Goal: Transaction & Acquisition: Purchase product/service

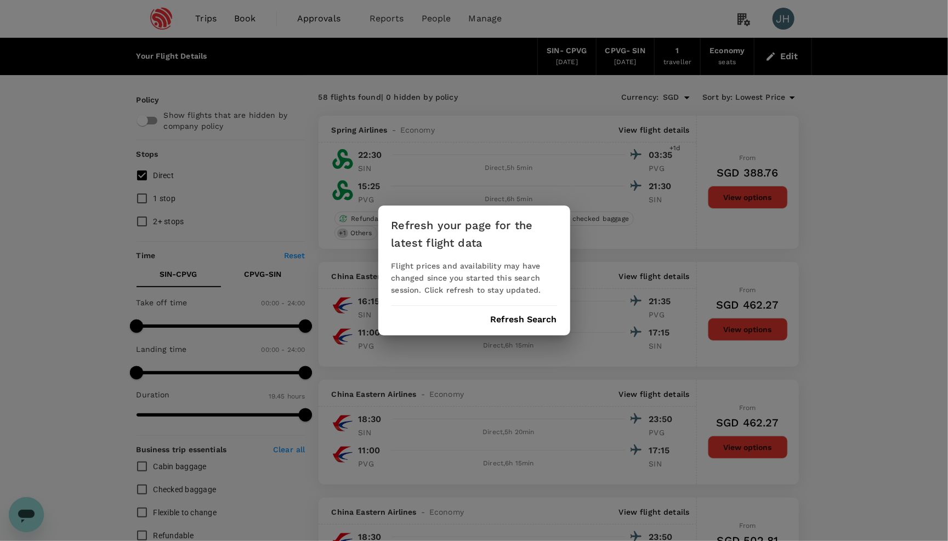
click at [510, 311] on div "Refresh your page for the latest flight data Flight prices and availability may…" at bounding box center [474, 271] width 192 height 130
click at [514, 320] on button "Refresh Search" at bounding box center [524, 320] width 66 height 10
click at [797, 46] on div "Refresh your page for the latest flight data Flight prices and availability may…" at bounding box center [474, 270] width 948 height 541
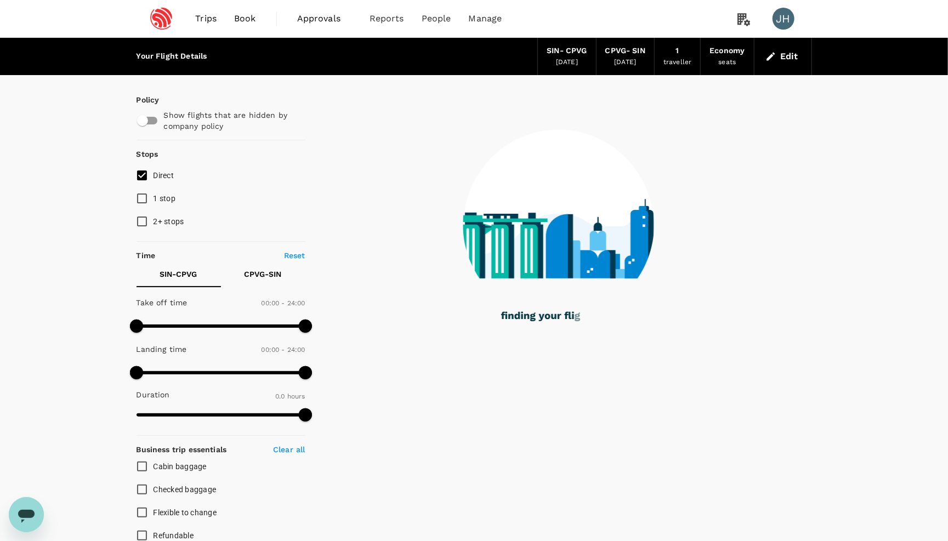
click at [777, 62] on button "Edit" at bounding box center [782, 57] width 39 height 18
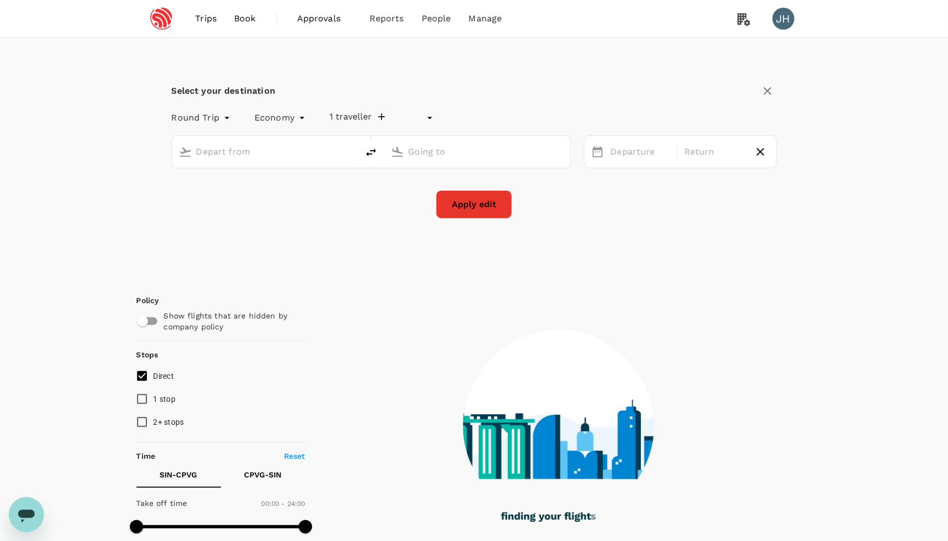
type input "undefined, undefined (any)"
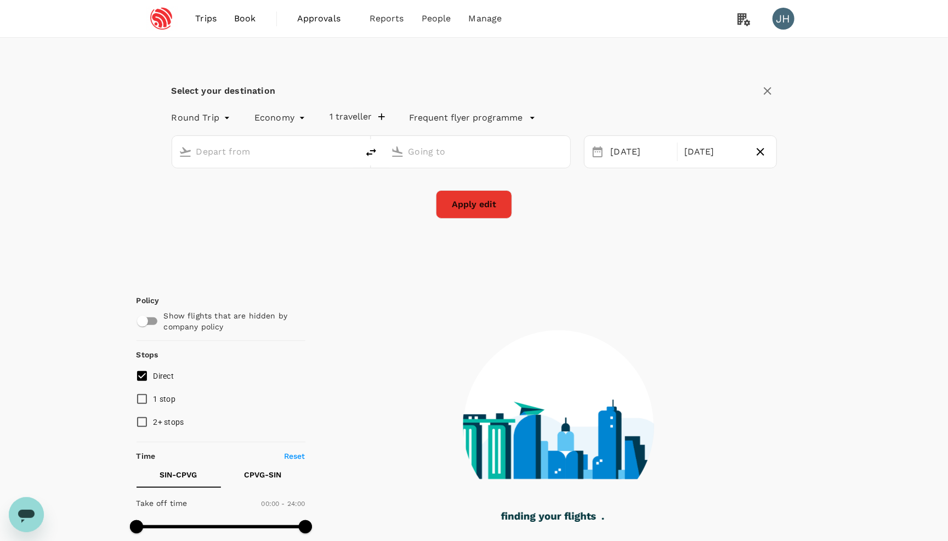
type input "Singapore Changi (SIN)"
type input "[GEOGRAPHIC_DATA], [GEOGRAPHIC_DATA] (any)"
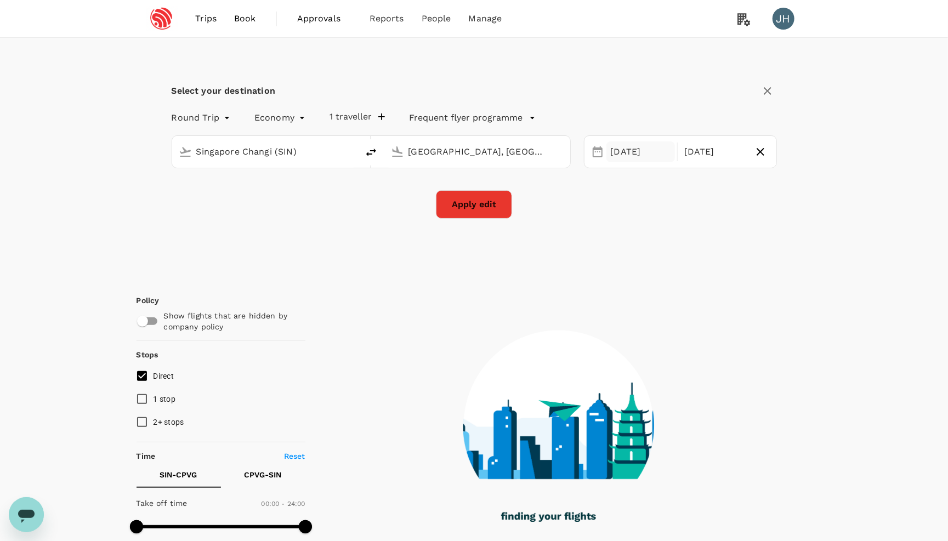
click at [627, 158] on div "[DATE]" at bounding box center [640, 151] width 69 height 21
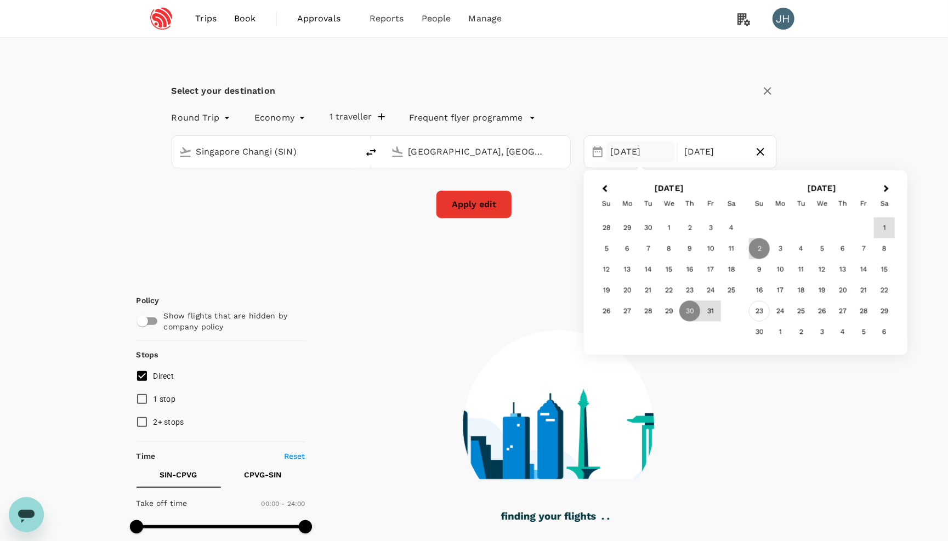
click at [766, 306] on div "23" at bounding box center [759, 311] width 21 height 21
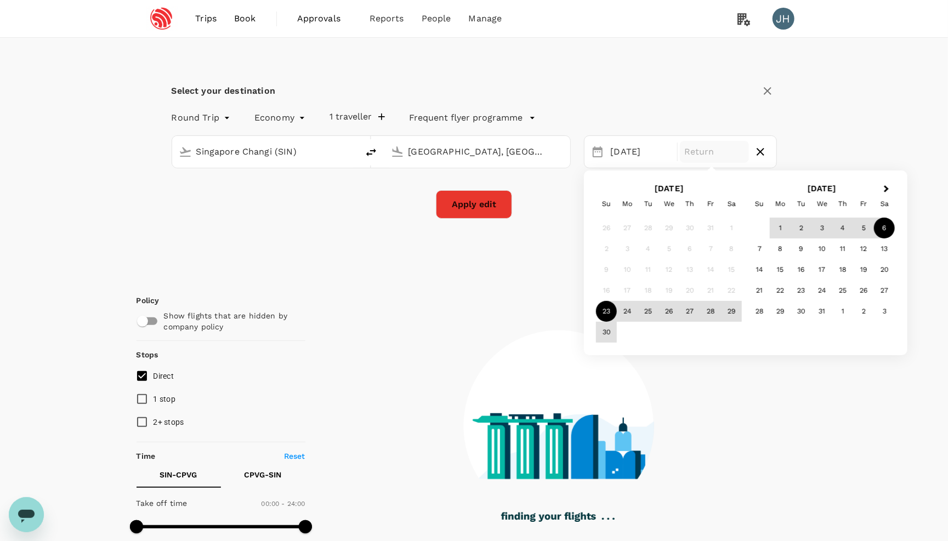
click at [881, 229] on div "6" at bounding box center [884, 228] width 21 height 21
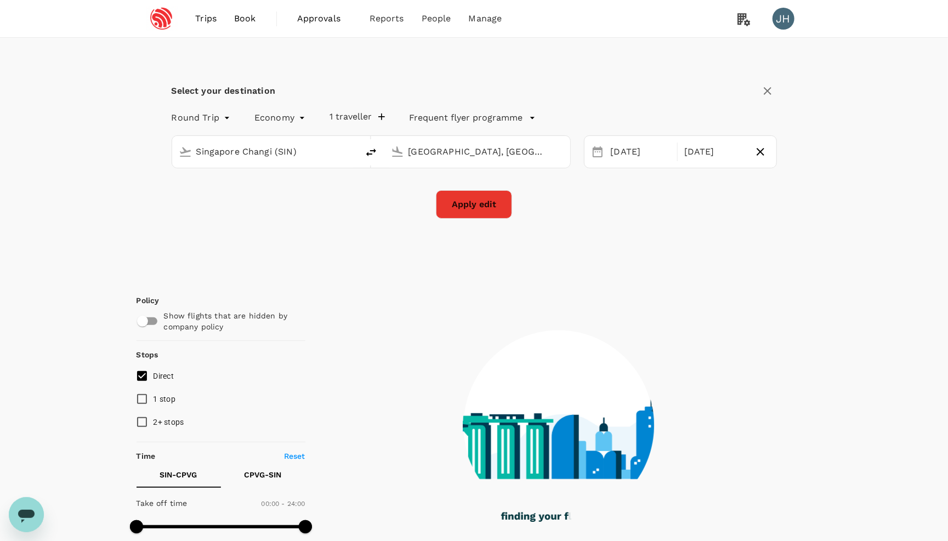
click at [458, 210] on button "Apply edit" at bounding box center [474, 204] width 76 height 29
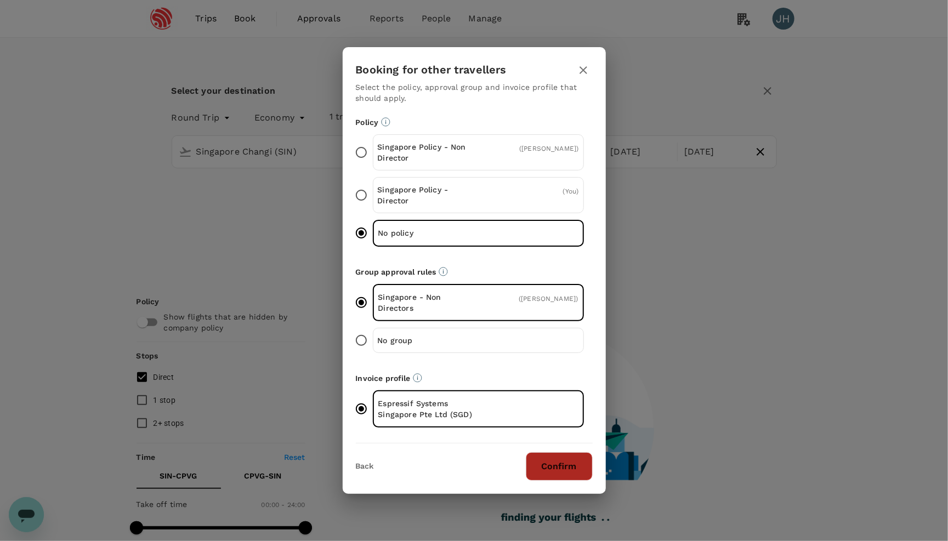
click at [549, 478] on button "Confirm" at bounding box center [559, 466] width 67 height 29
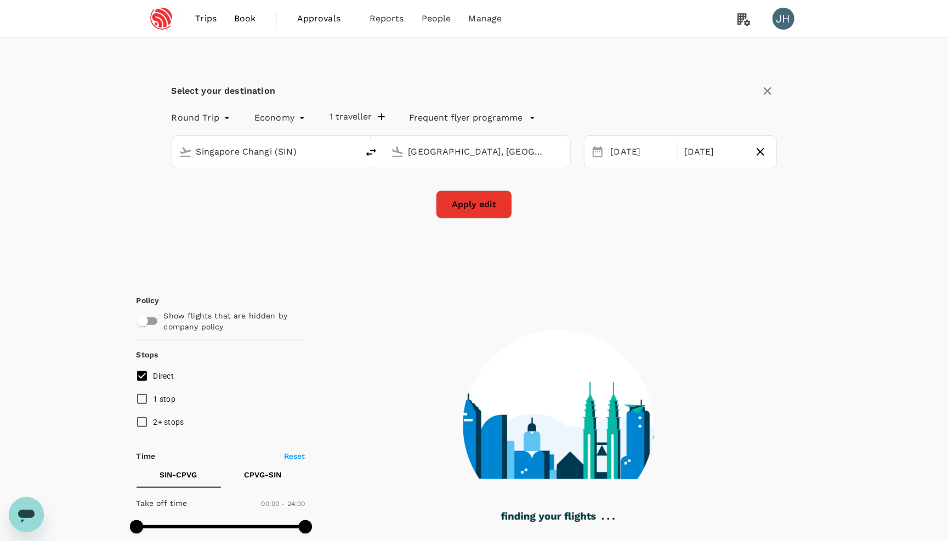
checkbox input "false"
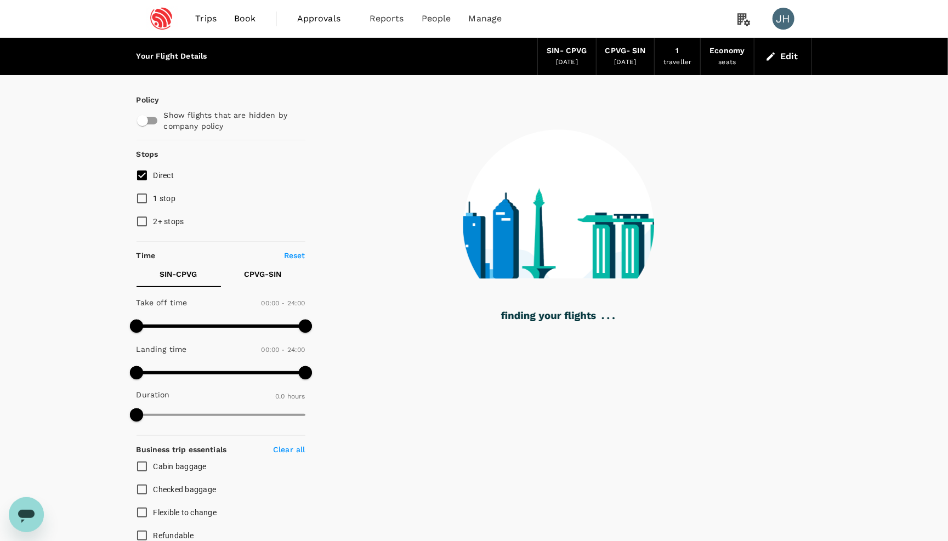
click at [153, 231] on input "2+ stops" at bounding box center [141, 221] width 23 height 23
checkbox input "true"
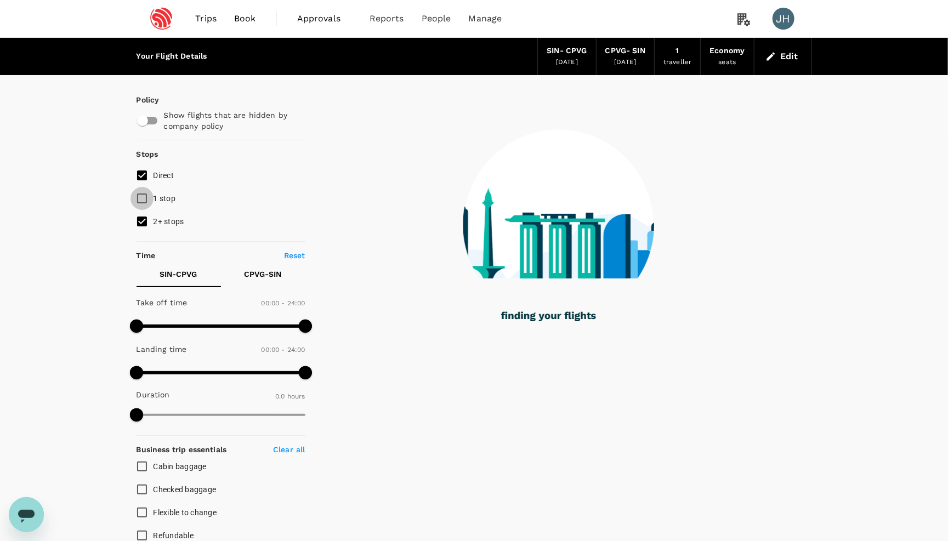
click at [144, 205] on input "1 stop" at bounding box center [141, 198] width 23 height 23
checkbox input "true"
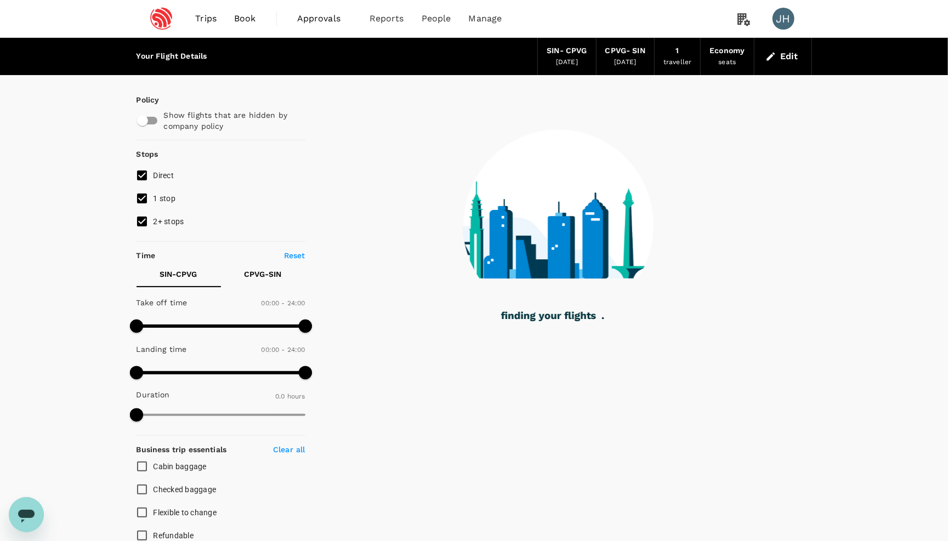
type input "1055"
checkbox input "true"
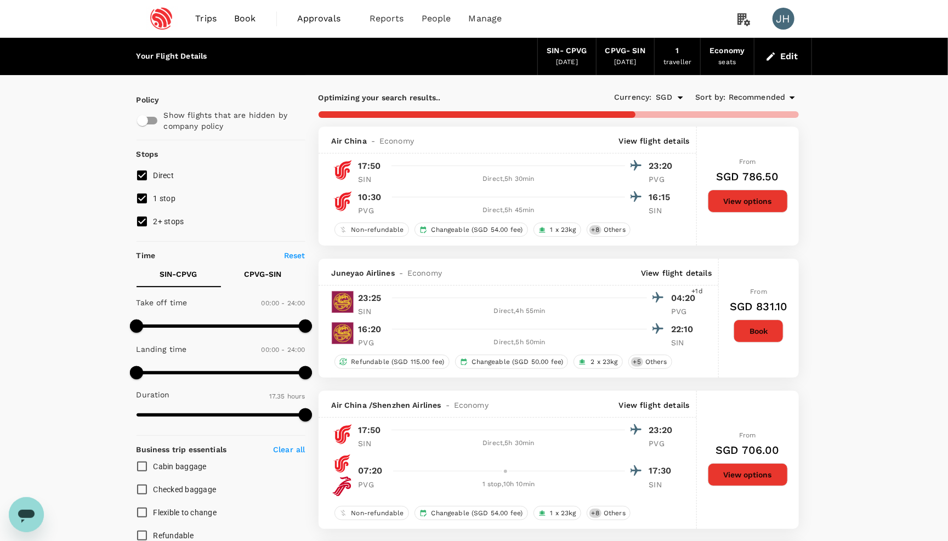
type input "1095"
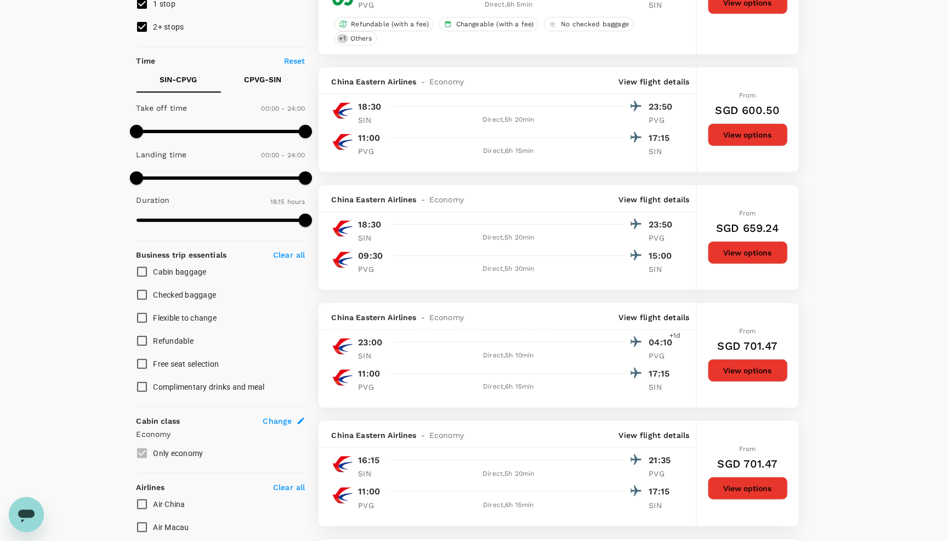
scroll to position [195, 0]
type input "1260"
drag, startPoint x: 306, startPoint y: 141, endPoint x: 283, endPoint y: 138, distance: 23.2
click at [283, 138] on span at bounding box center [283, 130] width 13 height 13
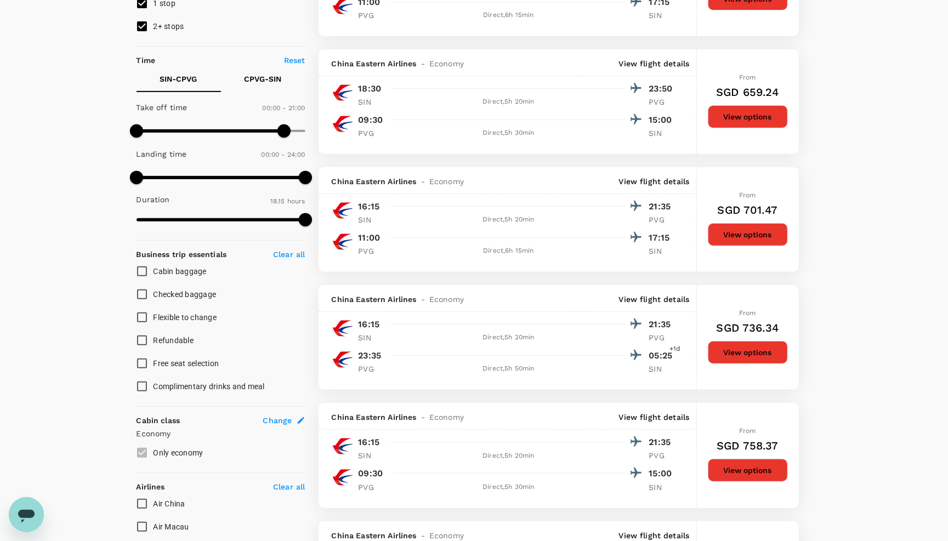
type input "SGD"
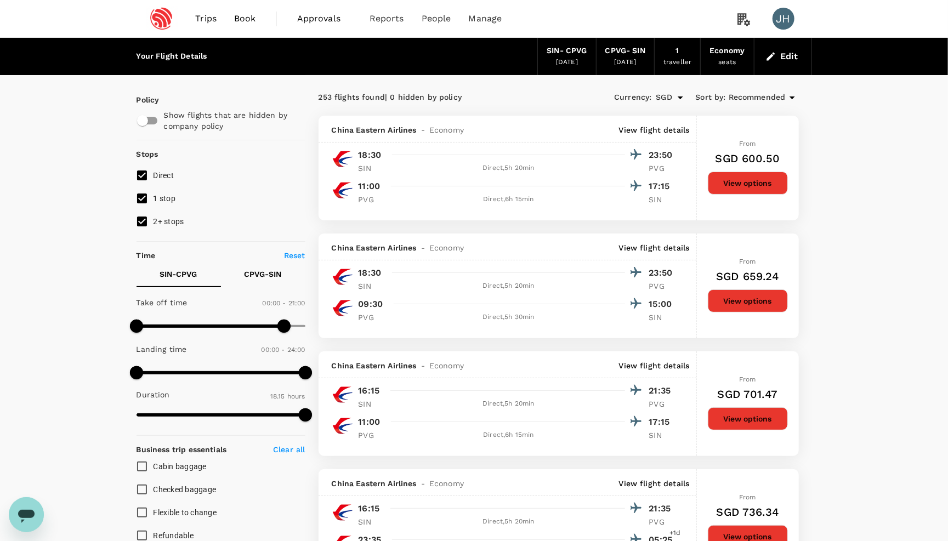
scroll to position [0, 0]
click at [682, 54] on div "1 traveller" at bounding box center [677, 56] width 46 height 37
click at [795, 52] on button "Edit" at bounding box center [782, 57] width 39 height 18
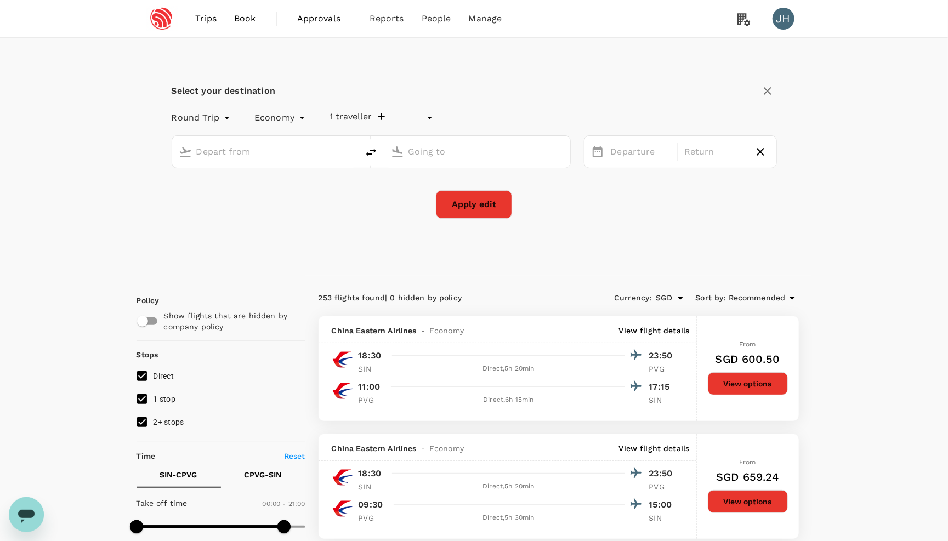
type input "undefined, undefined (any)"
type input "Singapore Changi (SIN)"
type input "[GEOGRAPHIC_DATA], [GEOGRAPHIC_DATA] (any)"
click at [341, 130] on div "Singapore Changi (SIN) Shanghai, China (any)" at bounding box center [364, 145] width 412 height 46
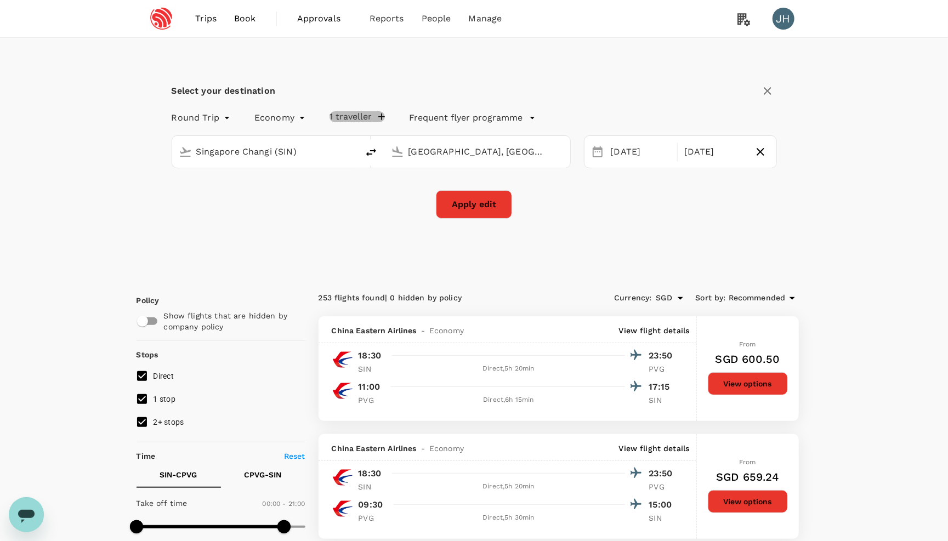
click at [341, 118] on button "1 traveller" at bounding box center [356, 116] width 55 height 11
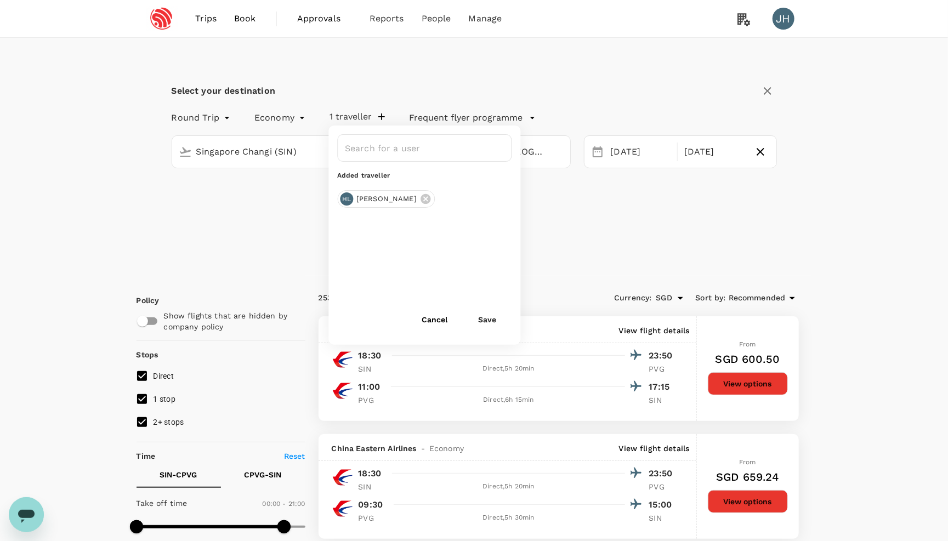
click at [267, 177] on div "Round Trip roundtrip Economy economy 1 traveller ​ Added traveller HL Hao Lei C…" at bounding box center [474, 162] width 605 height 114
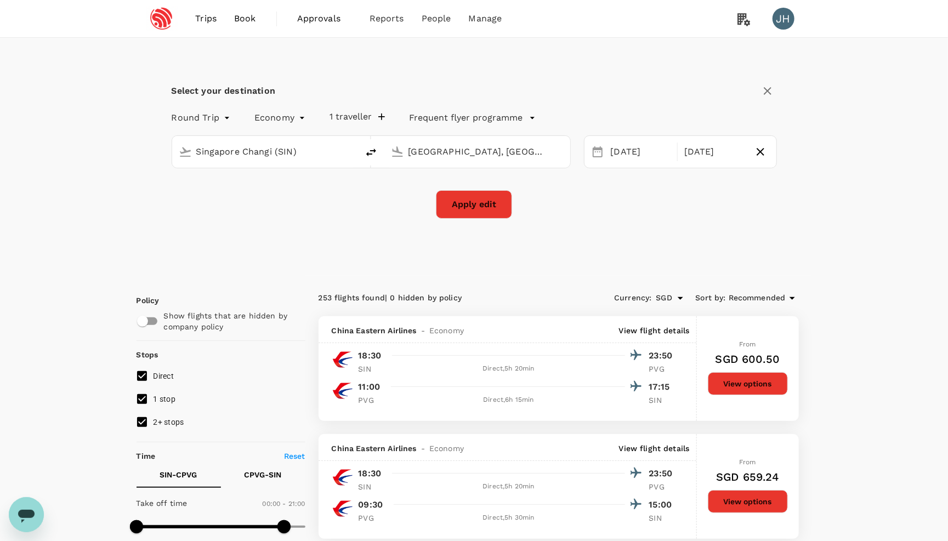
click at [604, 158] on icon at bounding box center [597, 151] width 13 height 13
click at [628, 157] on div "23 Nov" at bounding box center [640, 151] width 69 height 21
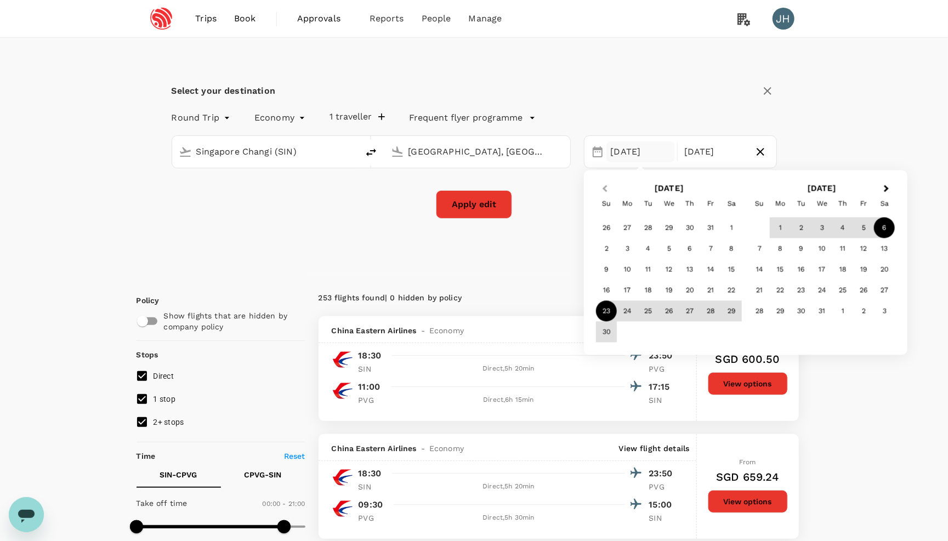
click at [605, 189] on span "Previous Month" at bounding box center [605, 189] width 0 height 13
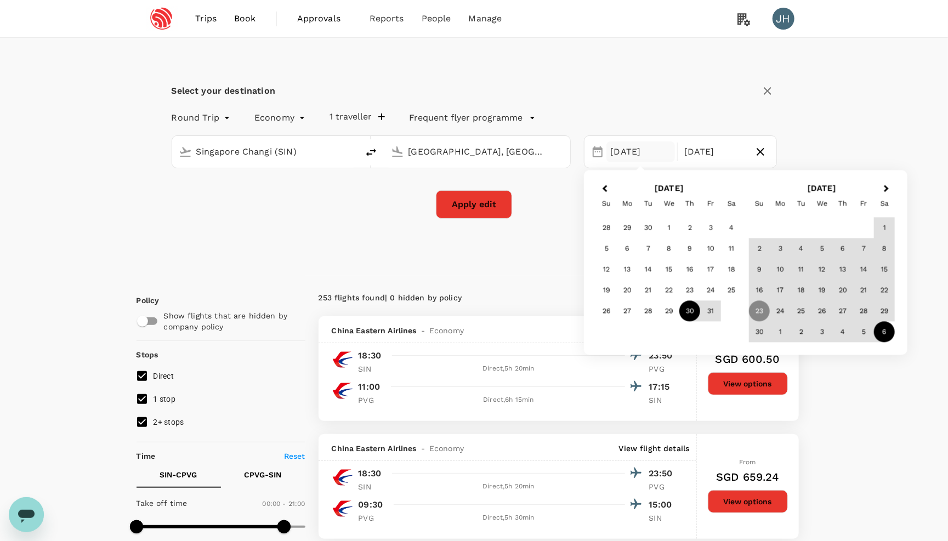
click at [692, 310] on div "30" at bounding box center [689, 311] width 21 height 21
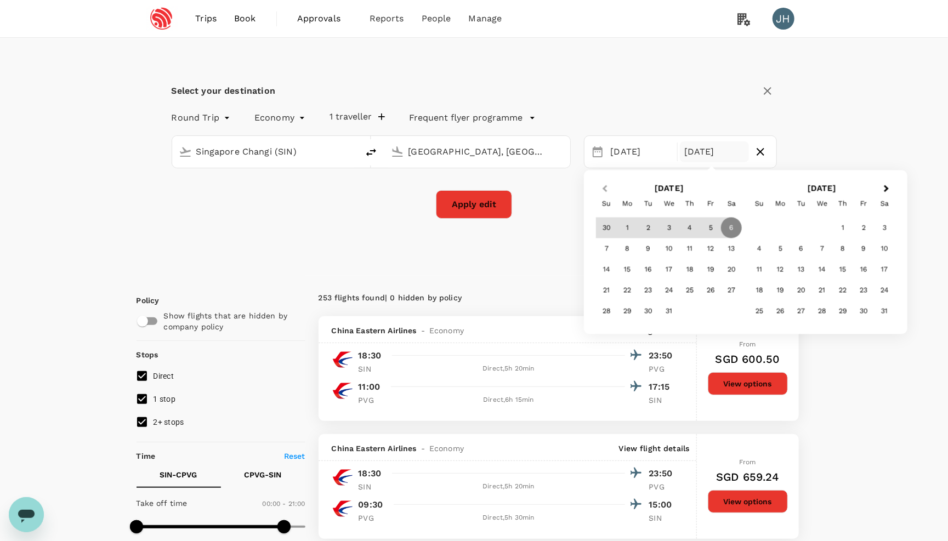
click at [608, 194] on button "Previous Month" at bounding box center [604, 190] width 18 height 18
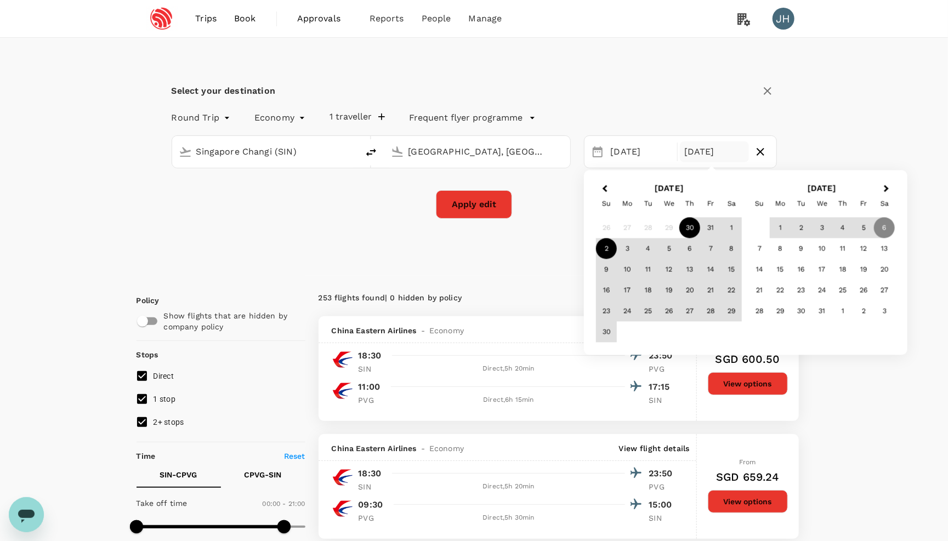
click at [612, 245] on div "2" at bounding box center [606, 248] width 21 height 21
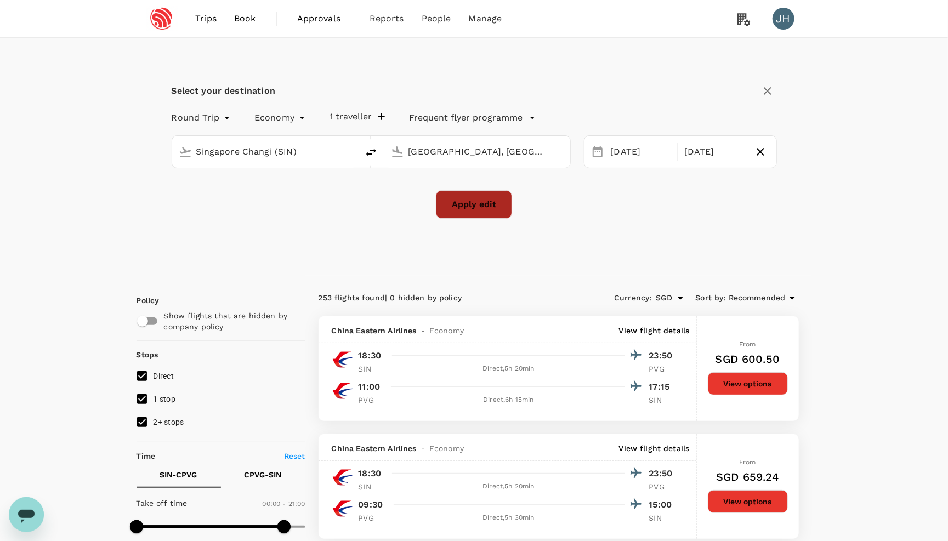
click at [483, 200] on button "Apply edit" at bounding box center [474, 204] width 76 height 29
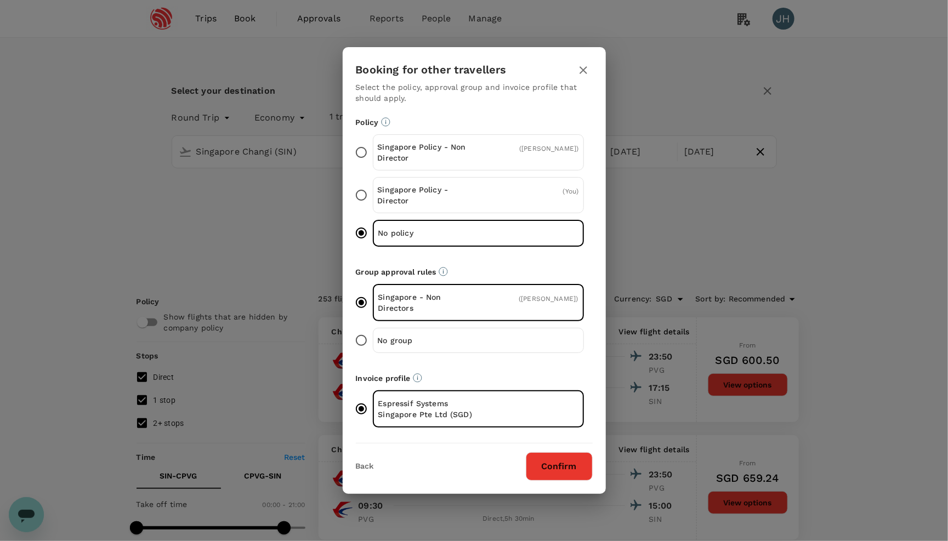
click at [553, 465] on button "Confirm" at bounding box center [559, 466] width 67 height 29
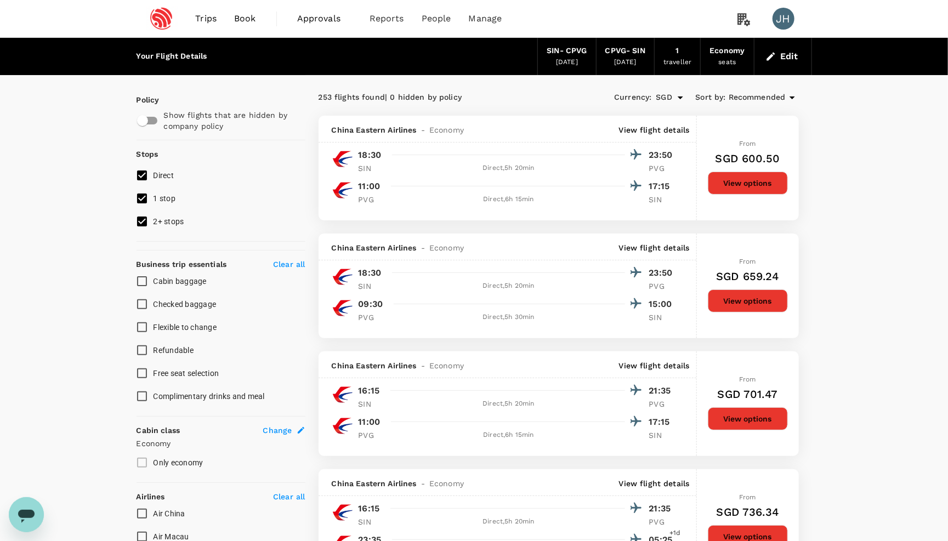
checkbox input "false"
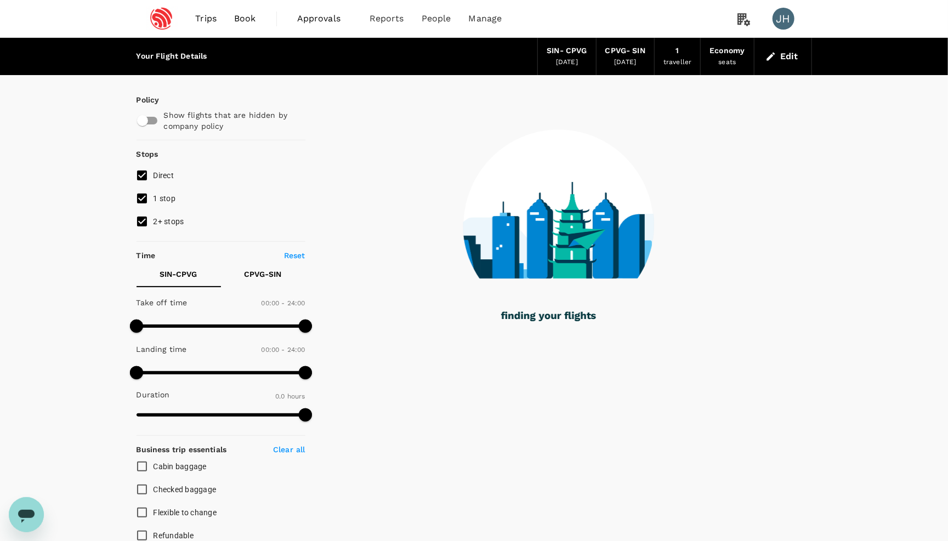
type input "1185"
checkbox input "true"
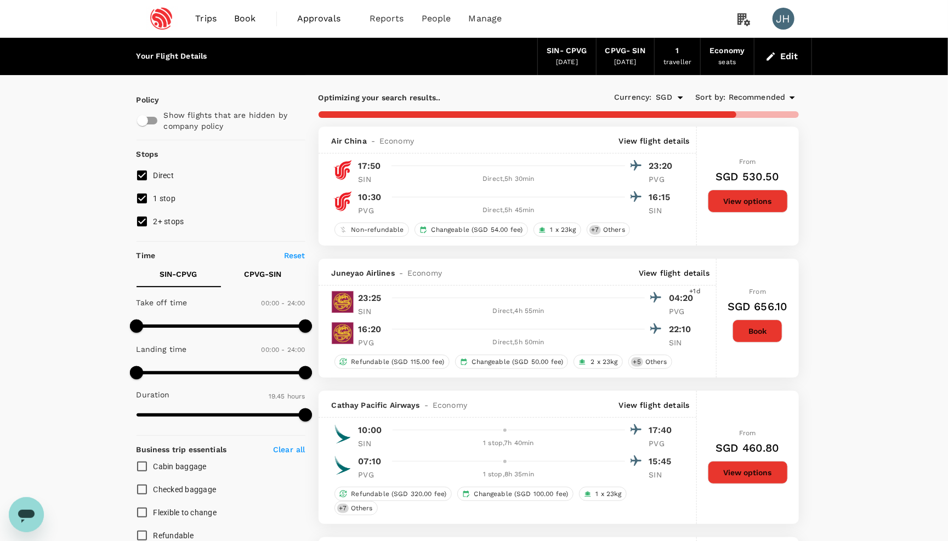
click at [144, 221] on input "2+ stops" at bounding box center [141, 221] width 23 height 23
checkbox input "false"
click at [143, 204] on input "1 stop" at bounding box center [141, 198] width 23 height 23
checkbox input "false"
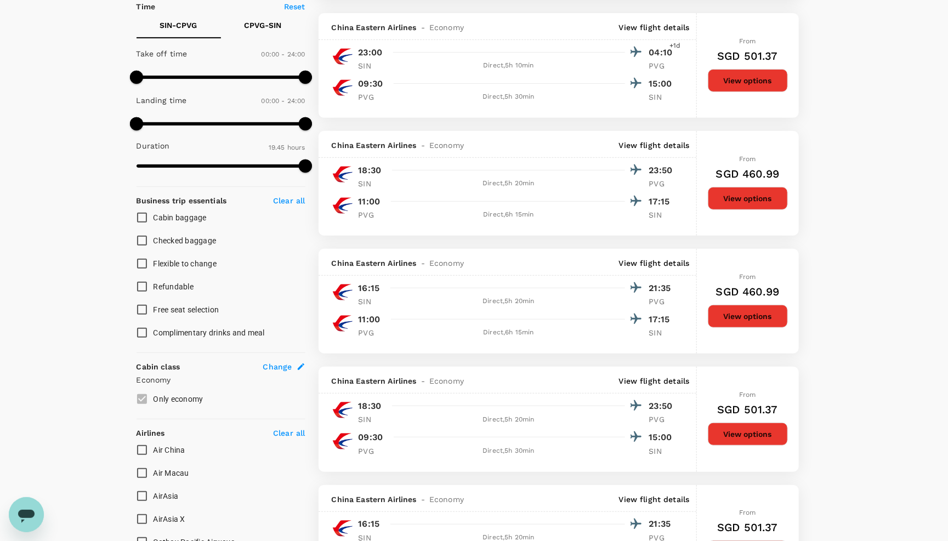
scroll to position [310, 0]
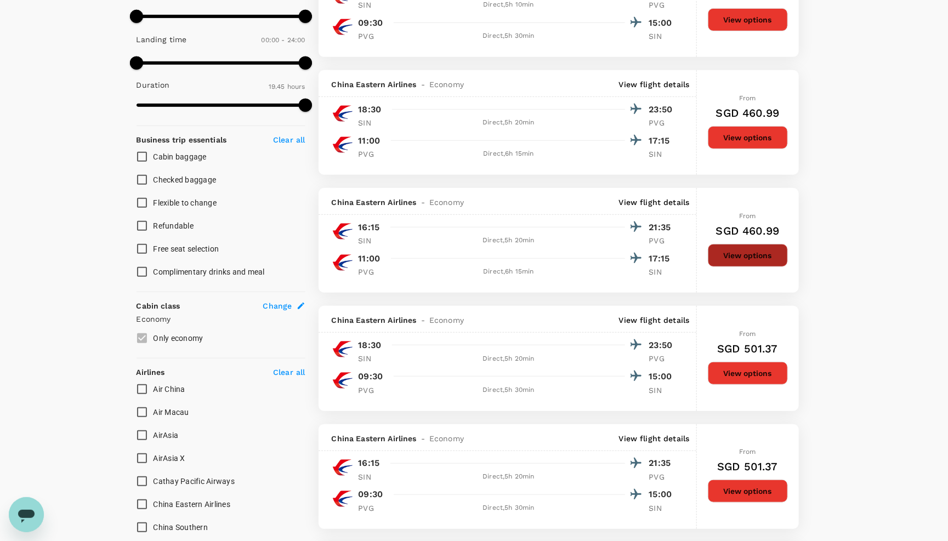
click at [756, 267] on button "View options" at bounding box center [748, 255] width 80 height 23
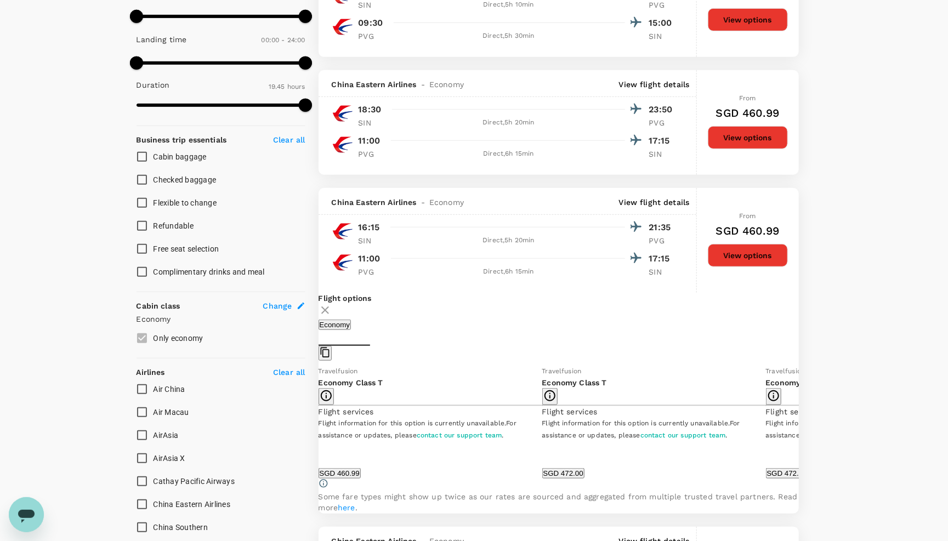
scroll to position [514, 0]
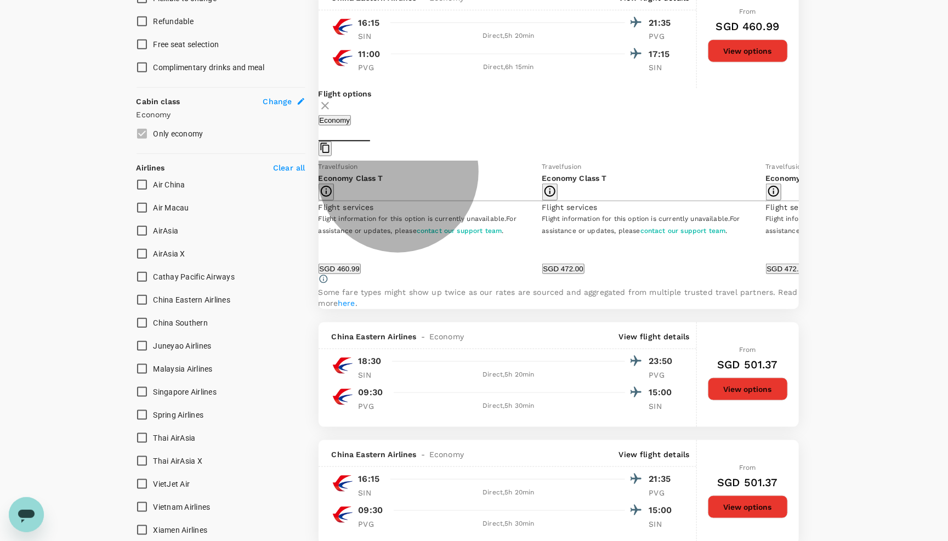
click at [361, 274] on button "SGD 460.99" at bounding box center [339, 269] width 42 height 10
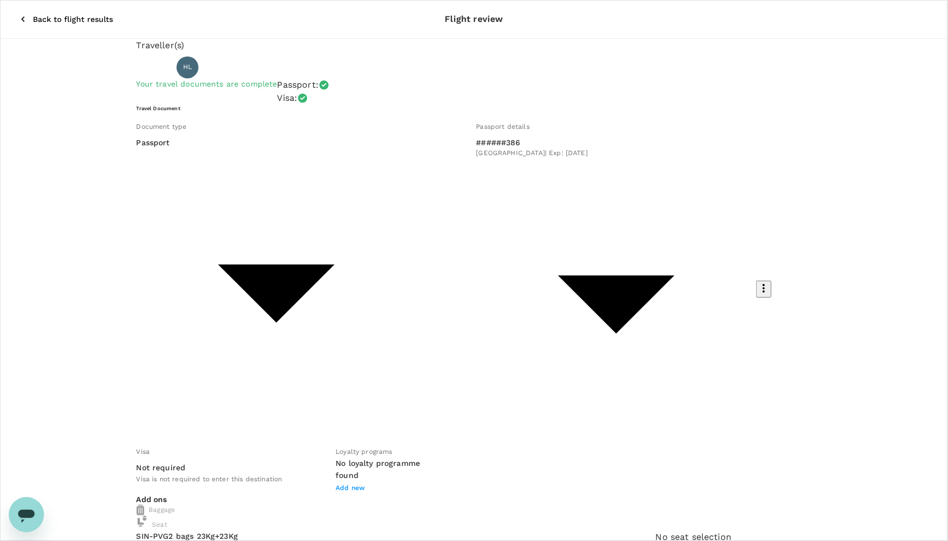
drag, startPoint x: 773, startPoint y: 333, endPoint x: 821, endPoint y: 333, distance: 47.7
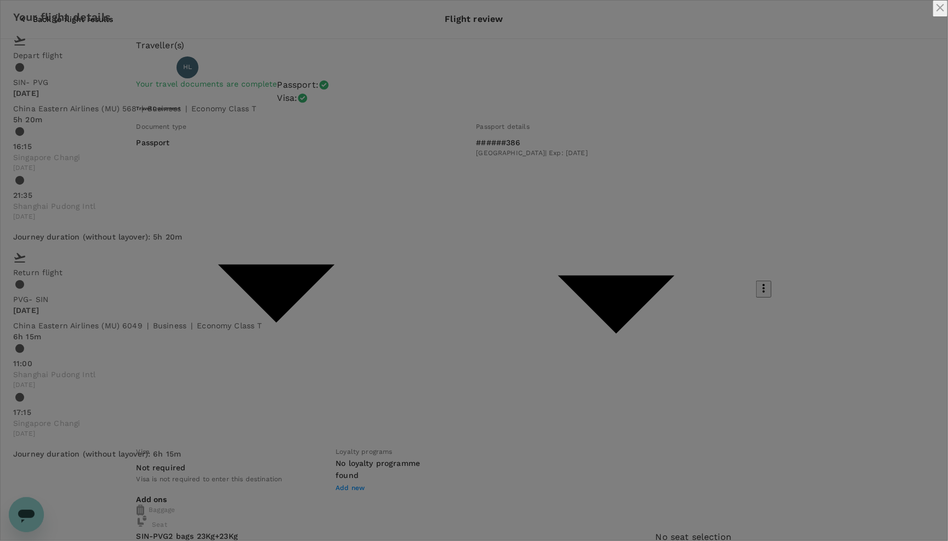
click at [821, 479] on div "Your flight details Depart flight SIN - PVG Thu, 30 Oct China Eastern Airlines …" at bounding box center [474, 239] width 948 height 479
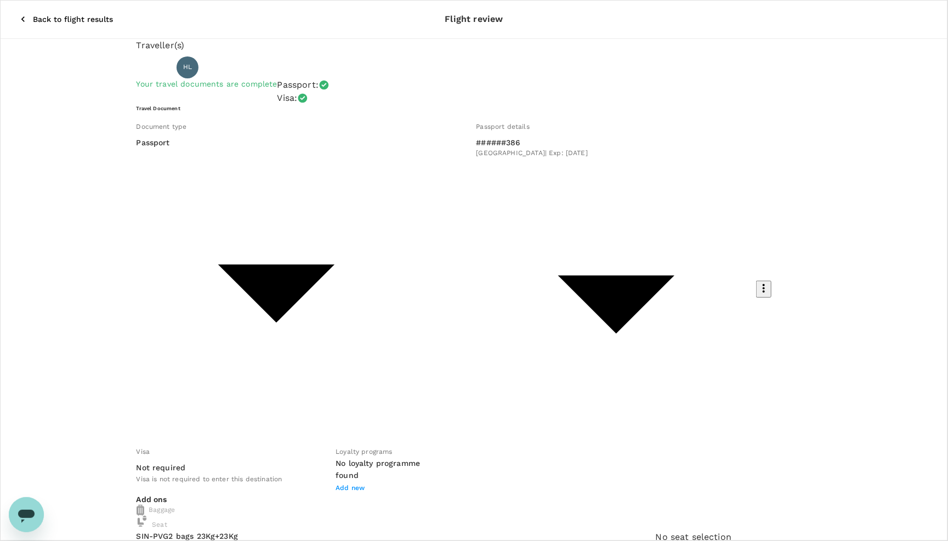
click at [18, 14] on icon "button" at bounding box center [23, 19] width 11 height 11
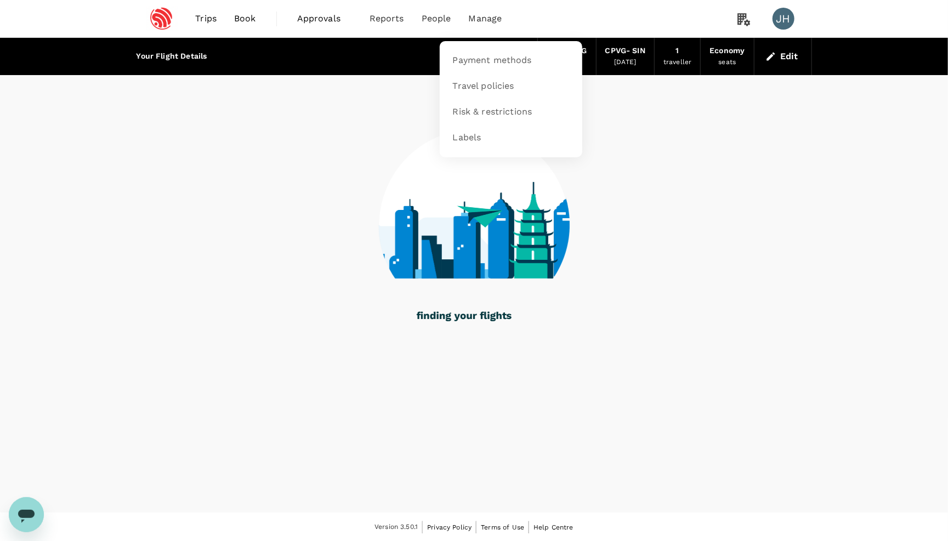
click at [478, 21] on span "Manage" at bounding box center [485, 18] width 33 height 13
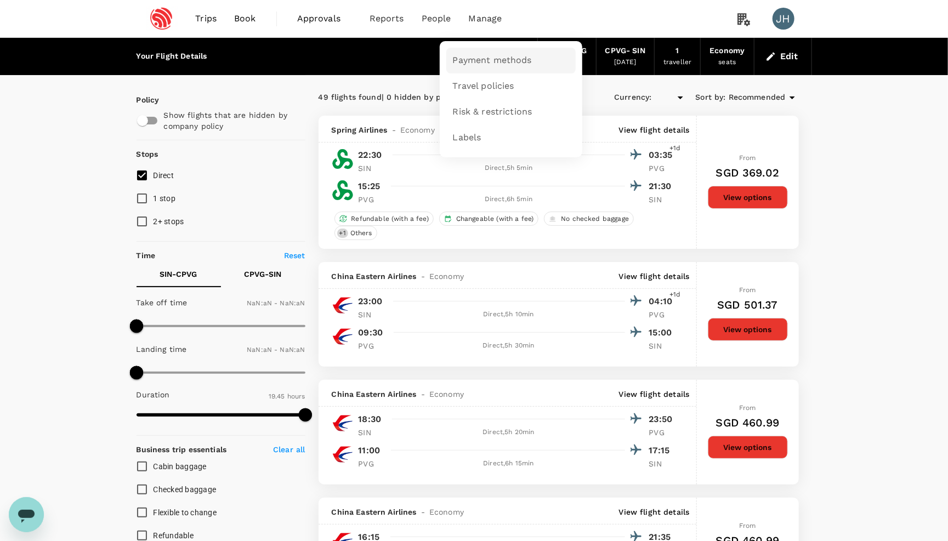
type input "SGD"
type input "1440"
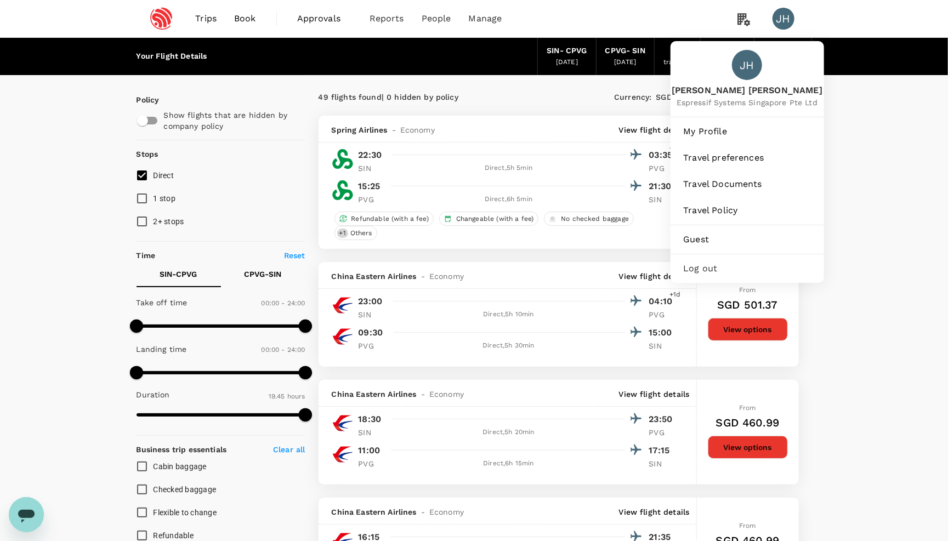
click at [781, 27] on div "JH" at bounding box center [783, 19] width 22 height 22
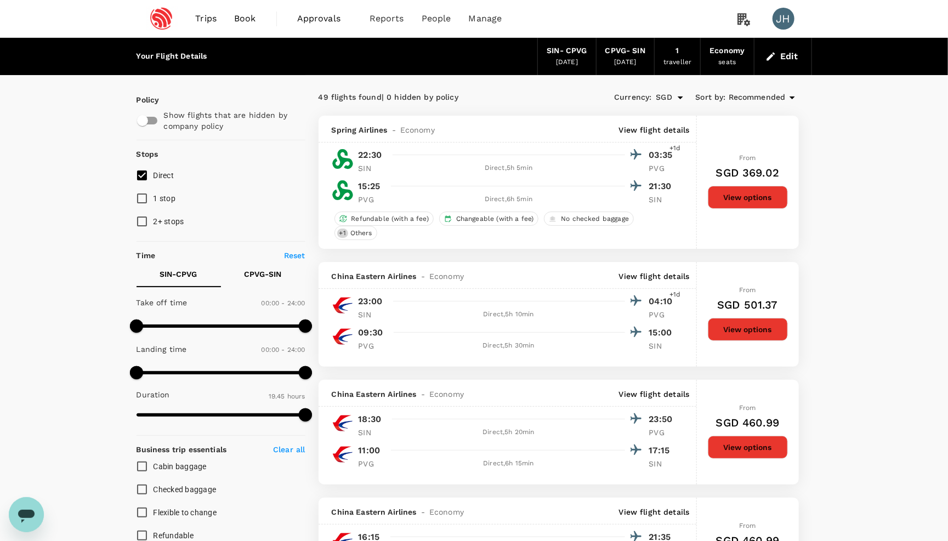
click at [781, 27] on div "JH" at bounding box center [783, 19] width 22 height 22
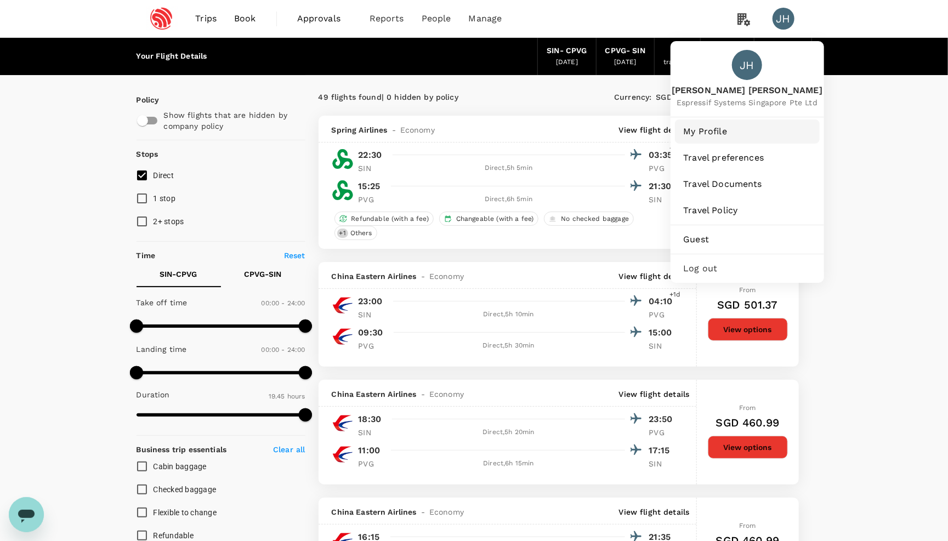
click at [722, 131] on span "My Profile" at bounding box center [747, 131] width 127 height 13
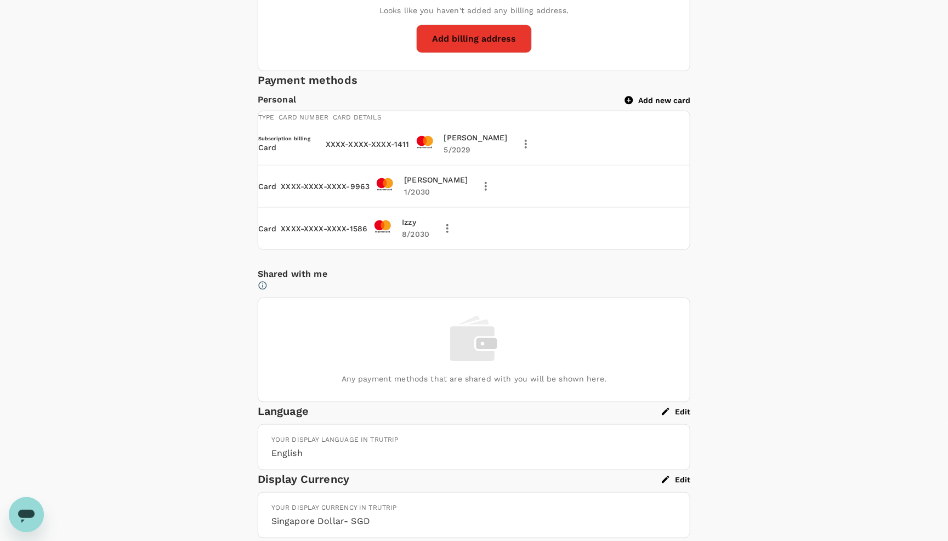
scroll to position [558, 0]
click at [652, 104] on button "Add new card" at bounding box center [657, 99] width 65 height 10
type input "Izzy Hsu"
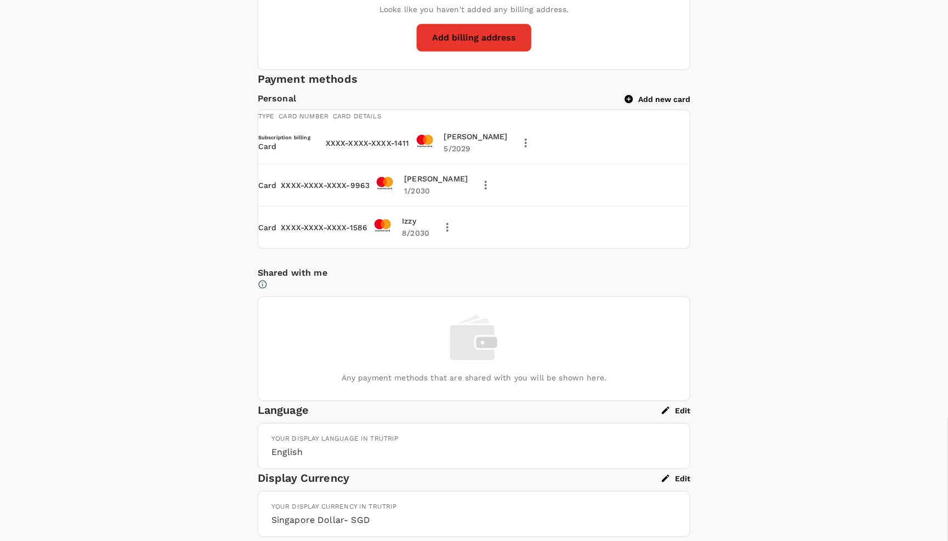
type input "08"
type input "2028"
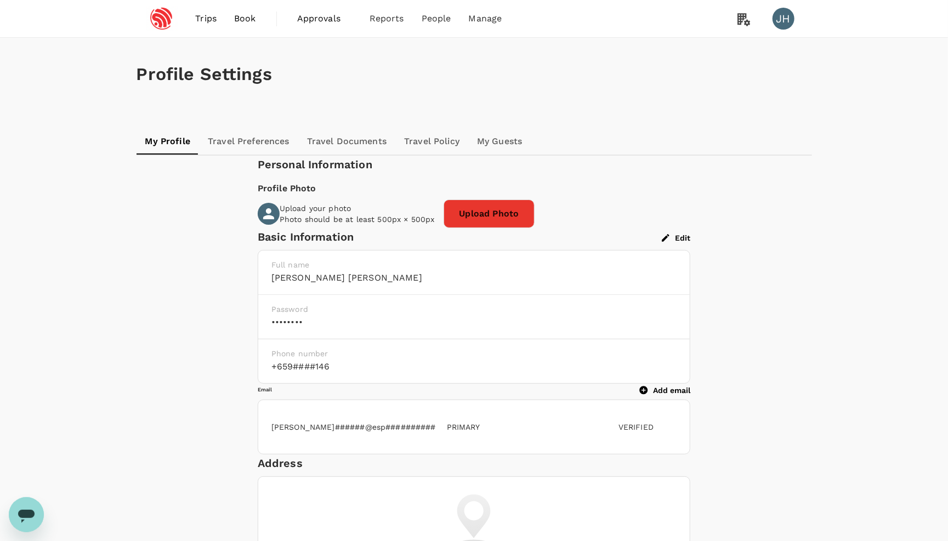
click at [242, 20] on span "Book" at bounding box center [245, 18] width 22 height 13
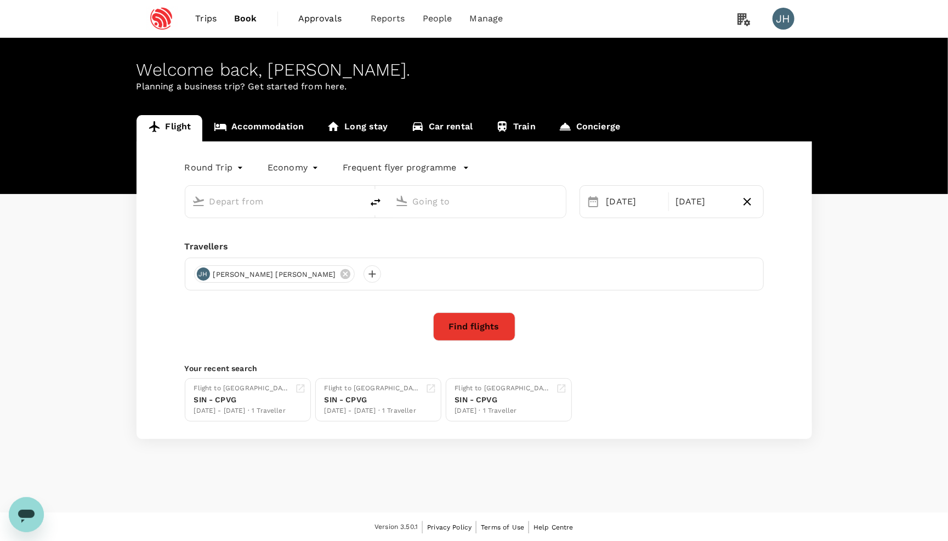
type input "Singapore Changi (SIN)"
type input "[GEOGRAPHIC_DATA], [GEOGRAPHIC_DATA] (any)"
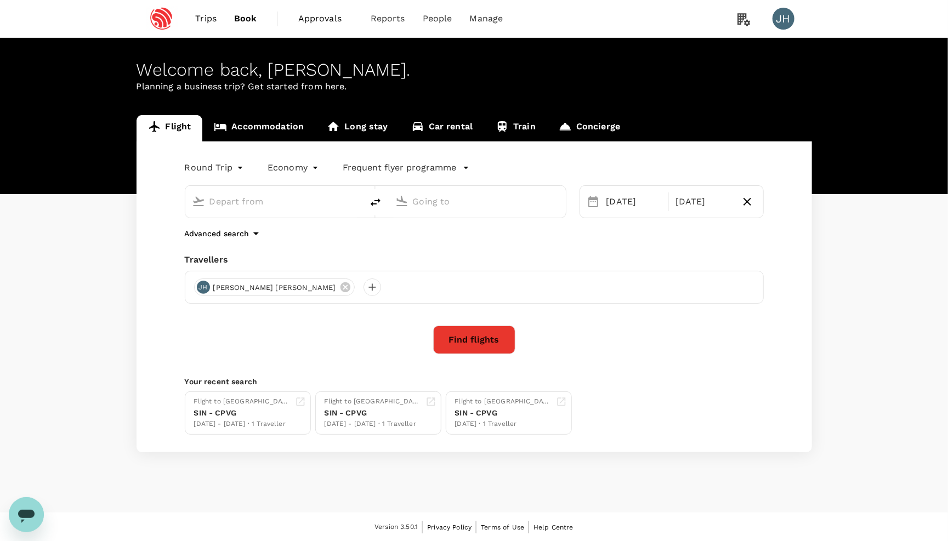
type input "Singapore Changi (SIN)"
type input "[GEOGRAPHIC_DATA], [GEOGRAPHIC_DATA] (any)"
click at [461, 345] on button "Find flights" at bounding box center [474, 340] width 82 height 29
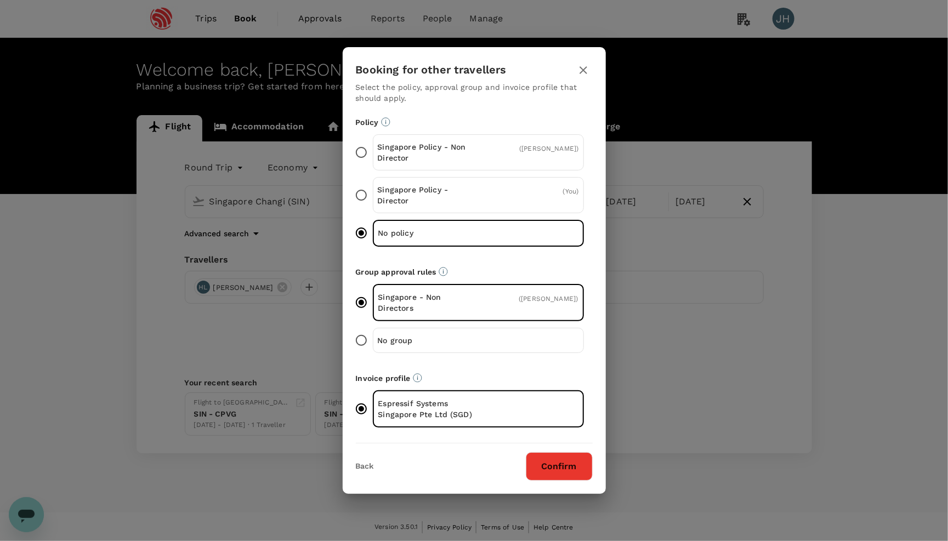
click at [547, 480] on button "Confirm" at bounding box center [559, 466] width 67 height 29
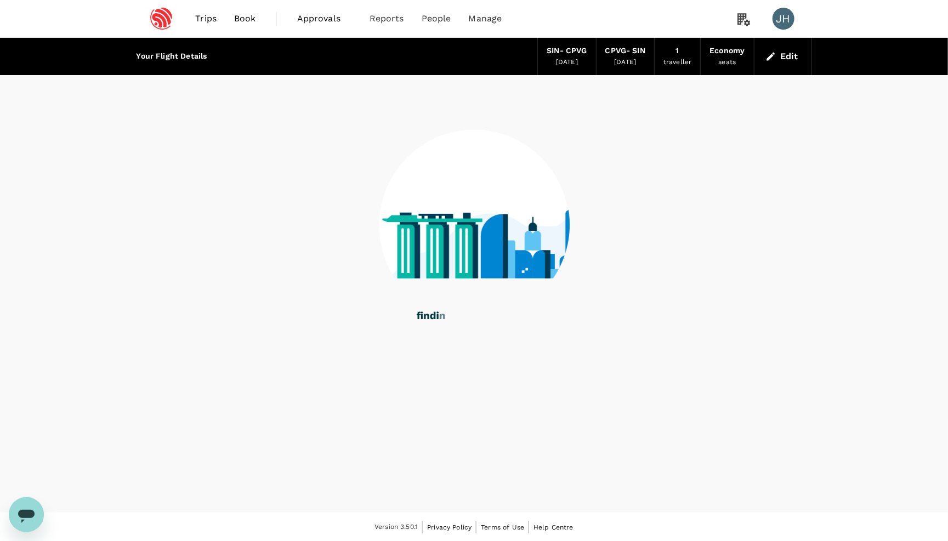
click at [546, 481] on div "Your Flight Details SIN - CPVG 30 Oct 2025 CPVG - SIN 02 Nov 2025 1 traveller E…" at bounding box center [474, 275] width 948 height 475
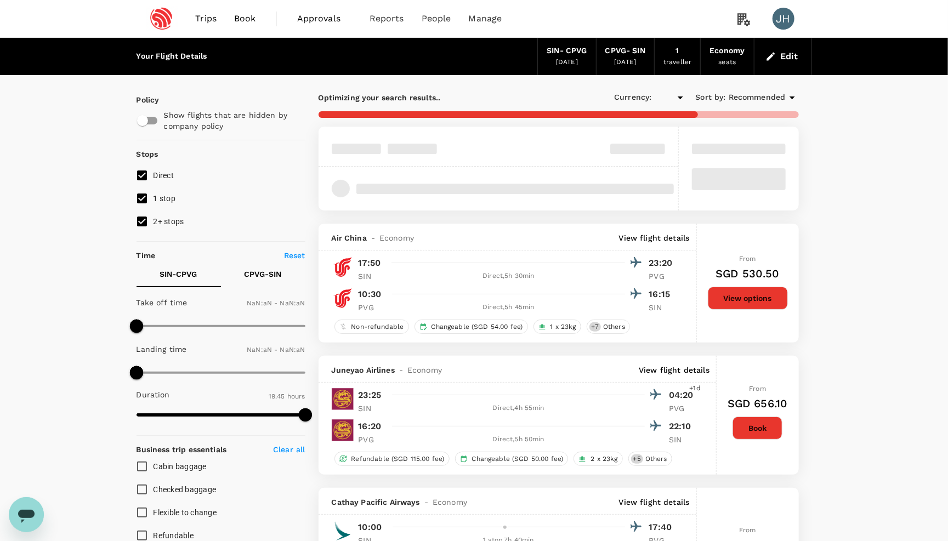
type input "SGD"
type input "1440"
click at [761, 100] on span "Recommended" at bounding box center [756, 98] width 57 height 12
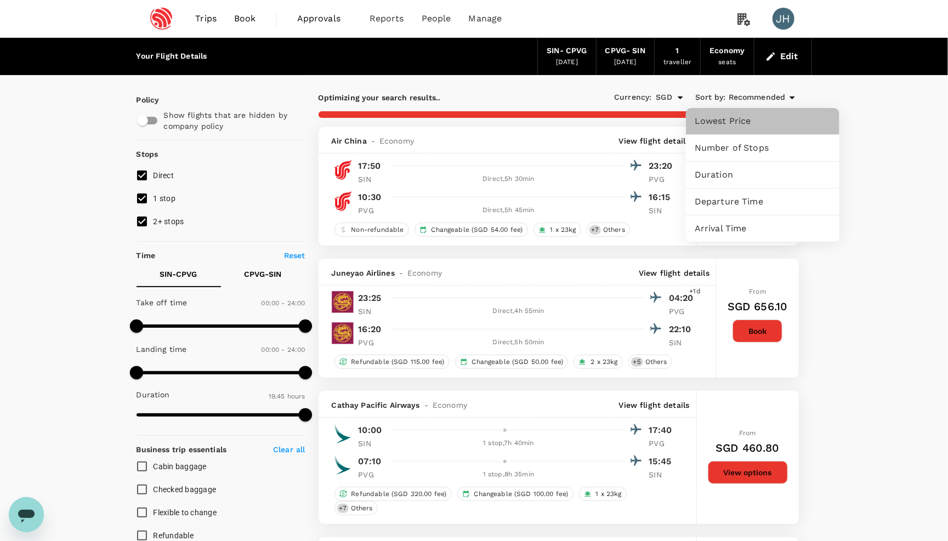
click at [753, 126] on span "Lowest Price" at bounding box center [762, 121] width 136 height 13
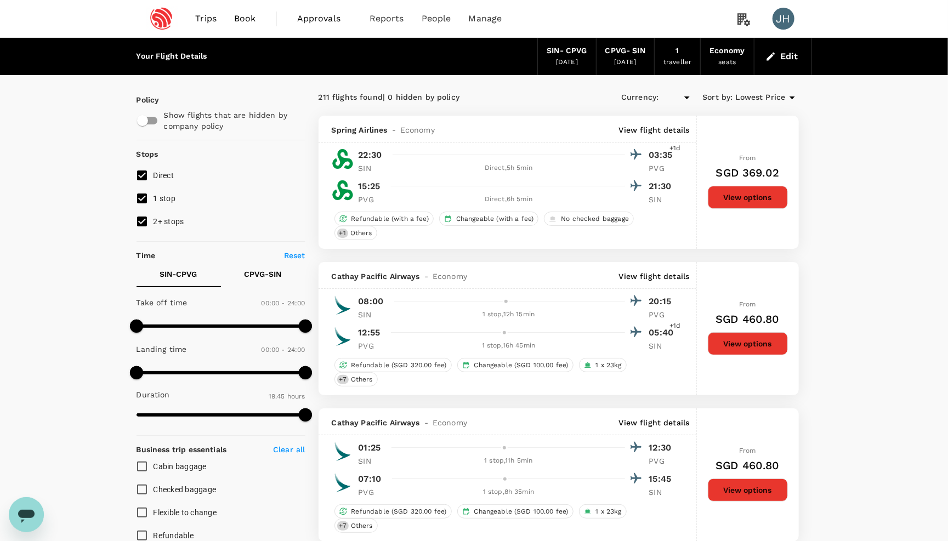
type input "SGD"
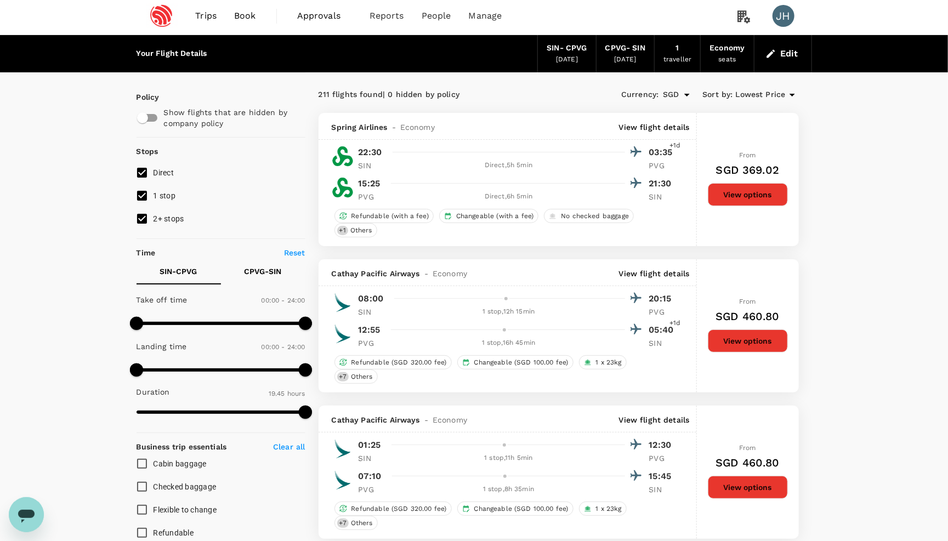
click at [170, 223] on span "2+ stops" at bounding box center [168, 218] width 31 height 9
click at [153, 225] on input "2+ stops" at bounding box center [141, 218] width 23 height 23
checkbox input "false"
click at [170, 200] on span "1 stop" at bounding box center [164, 195] width 22 height 9
click at [153, 203] on input "1 stop" at bounding box center [141, 195] width 23 height 23
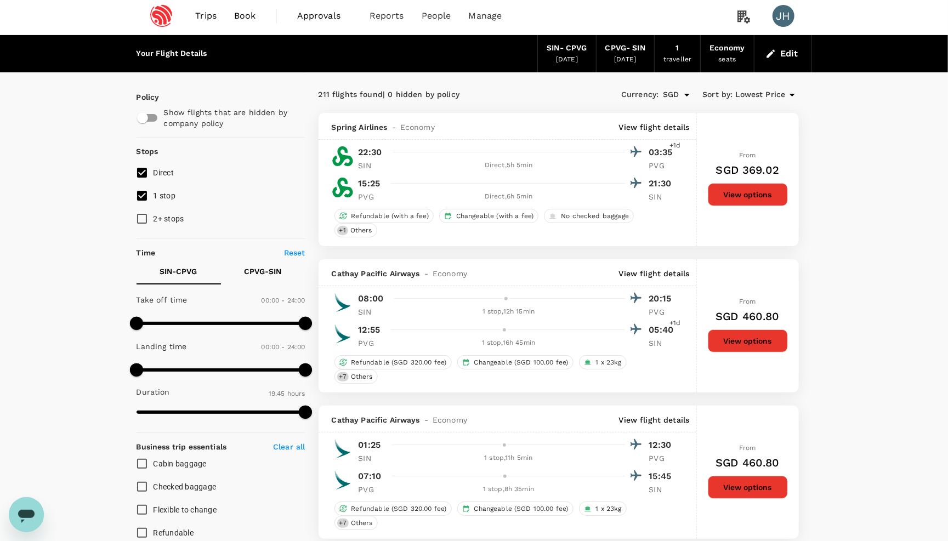
checkbox input "false"
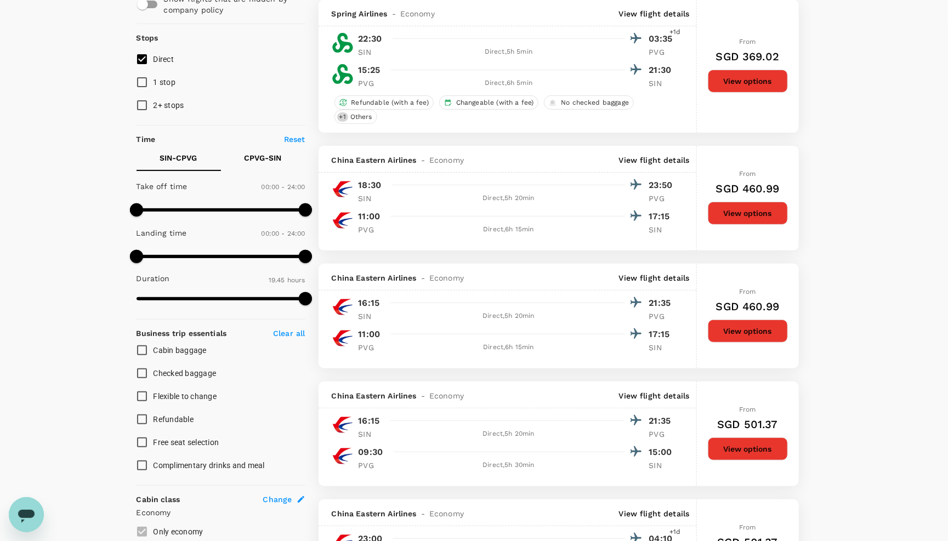
scroll to position [132, 0]
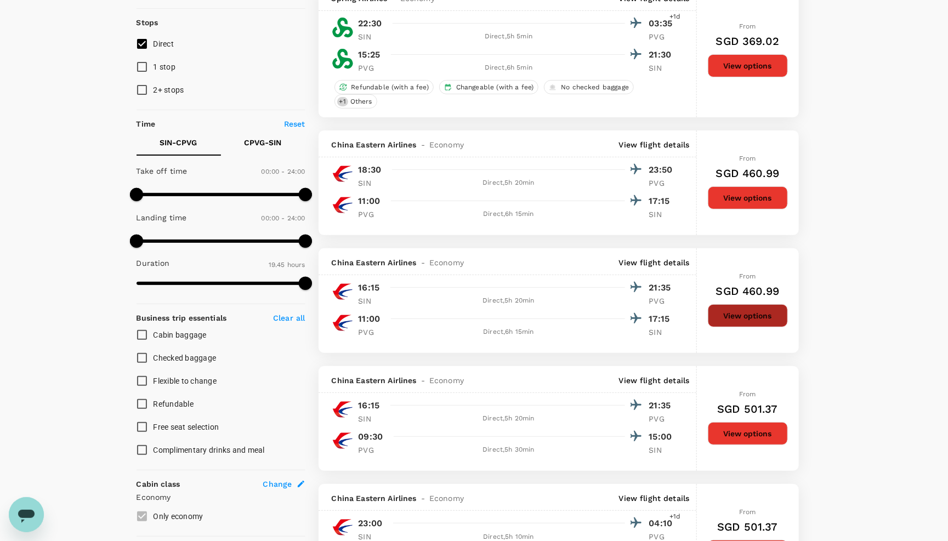
click at [745, 327] on button "View options" at bounding box center [748, 315] width 80 height 23
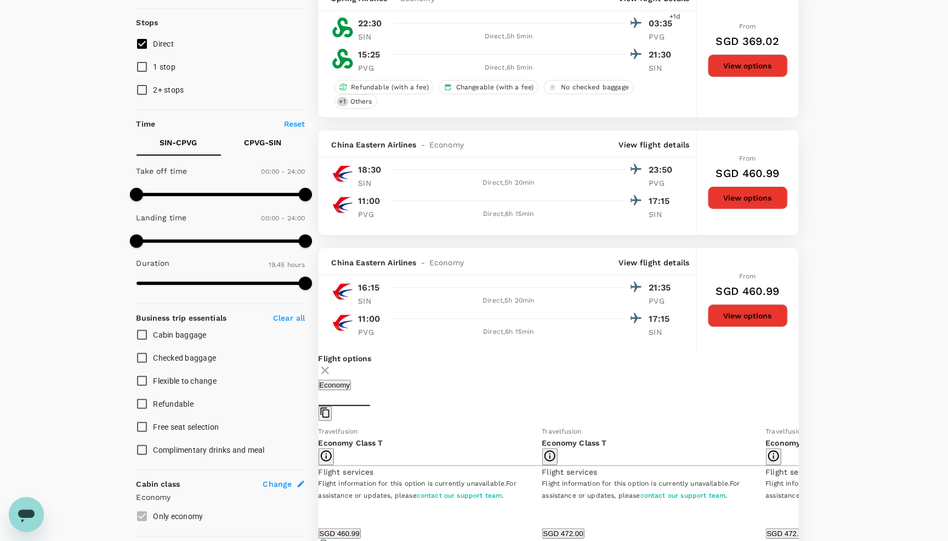
scroll to position [390, 0]
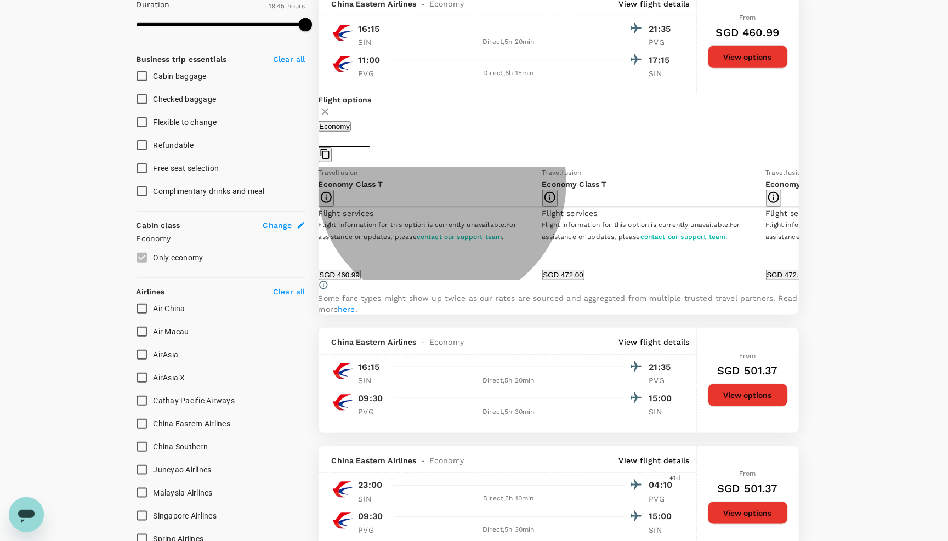
click at [361, 280] on button "SGD 460.99" at bounding box center [339, 275] width 42 height 10
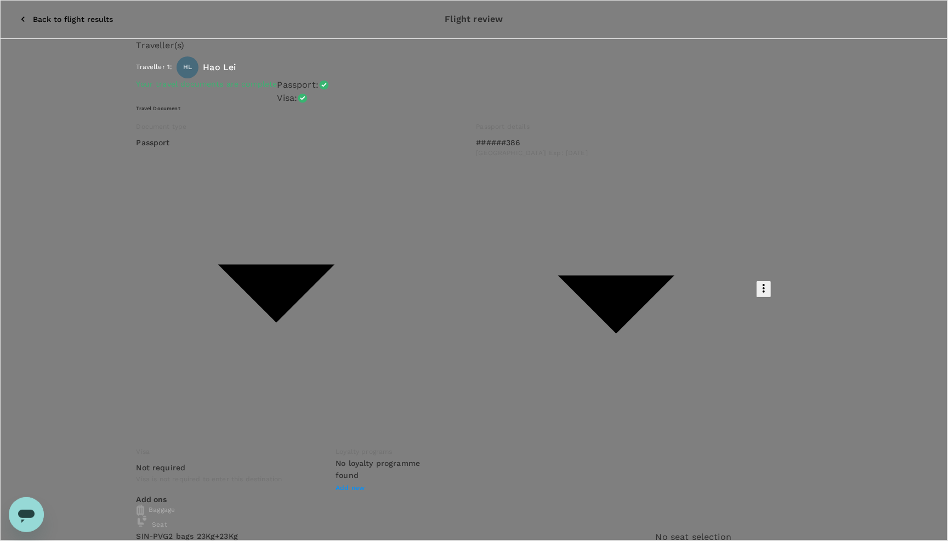
type input "9c4236b1-475f-422d-9c09-8433c73e6af8"
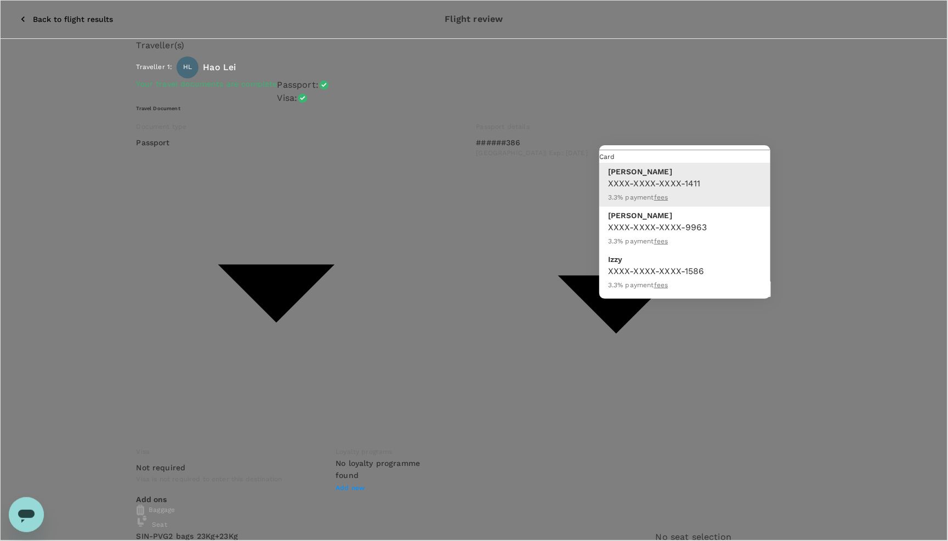
click at [8, 4] on div at bounding box center [474, 270] width 948 height 541
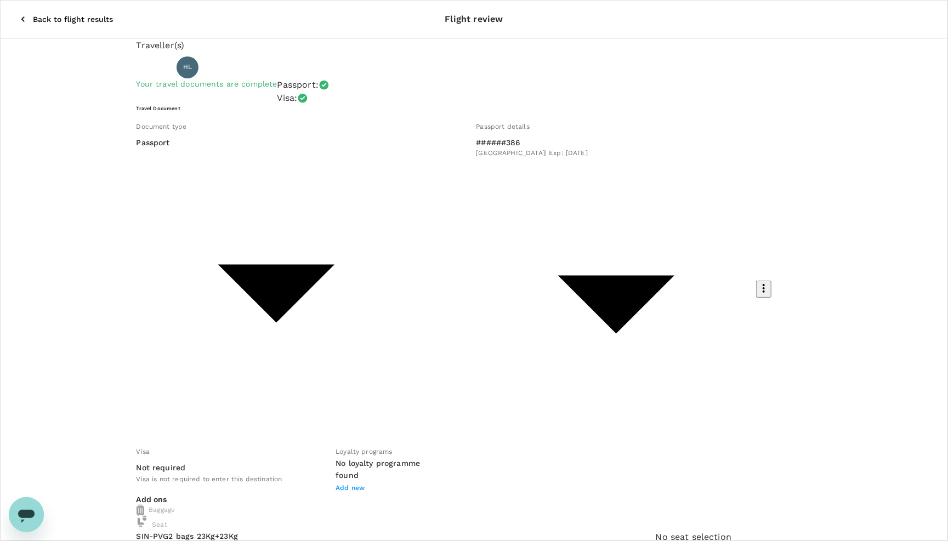
click at [18, 14] on icon "button" at bounding box center [23, 19] width 11 height 11
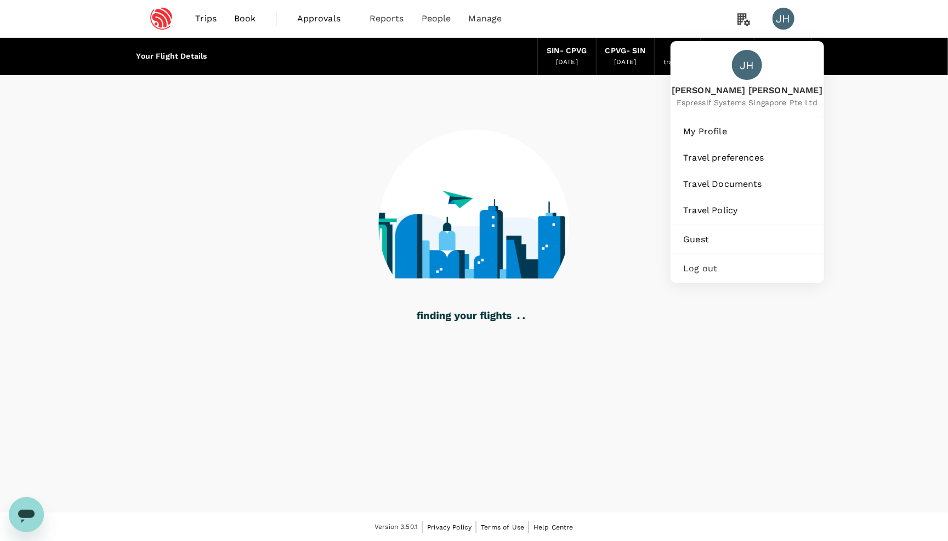
click at [781, 20] on div "JH" at bounding box center [783, 19] width 22 height 22
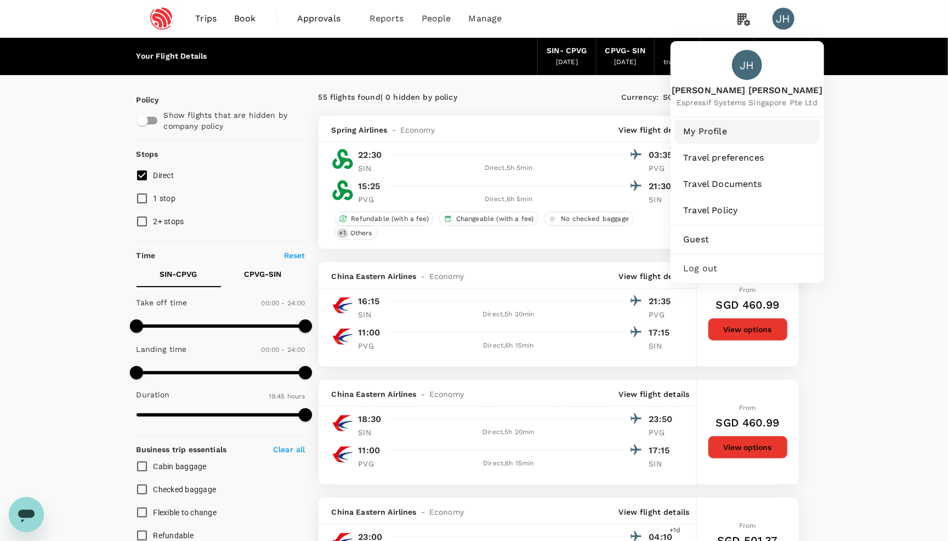
click at [725, 130] on span "My Profile" at bounding box center [747, 131] width 127 height 13
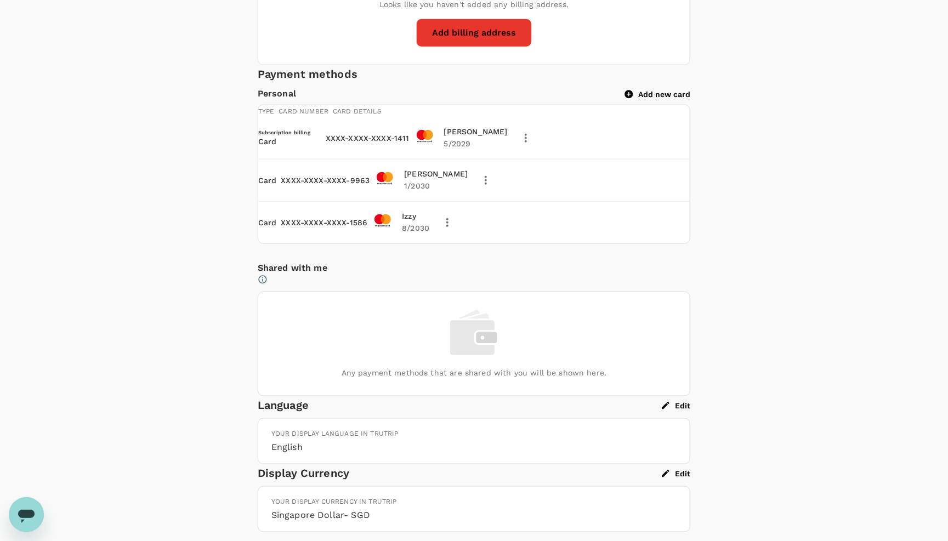
scroll to position [568, 0]
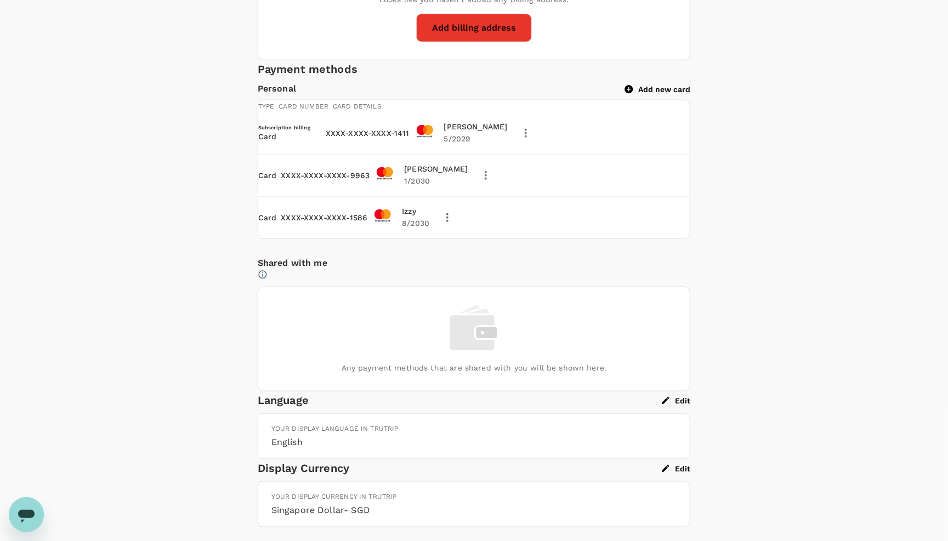
click at [657, 94] on button "Add new card" at bounding box center [657, 89] width 65 height 10
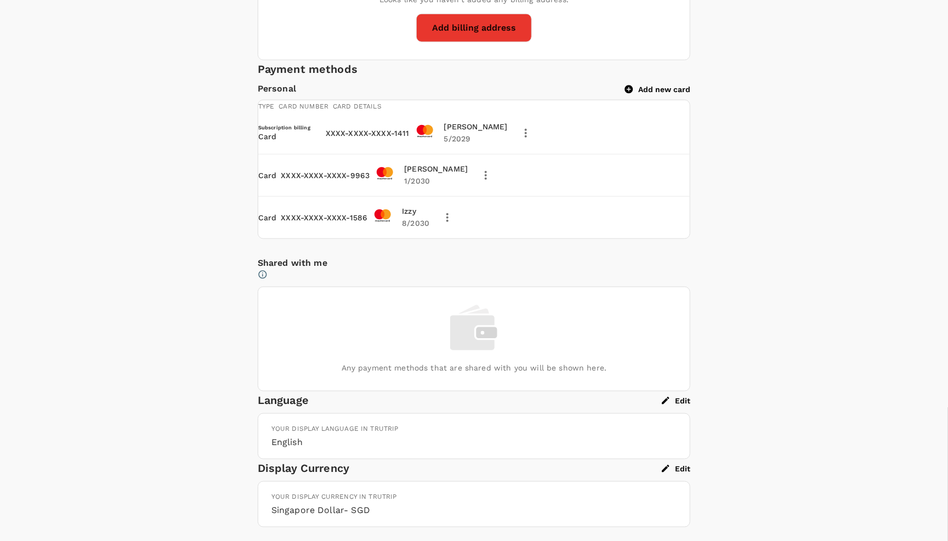
drag, startPoint x: 60, startPoint y: 648, endPoint x: -61, endPoint y: 636, distance: 121.1
type input "Izzy Hsu"
type input "08"
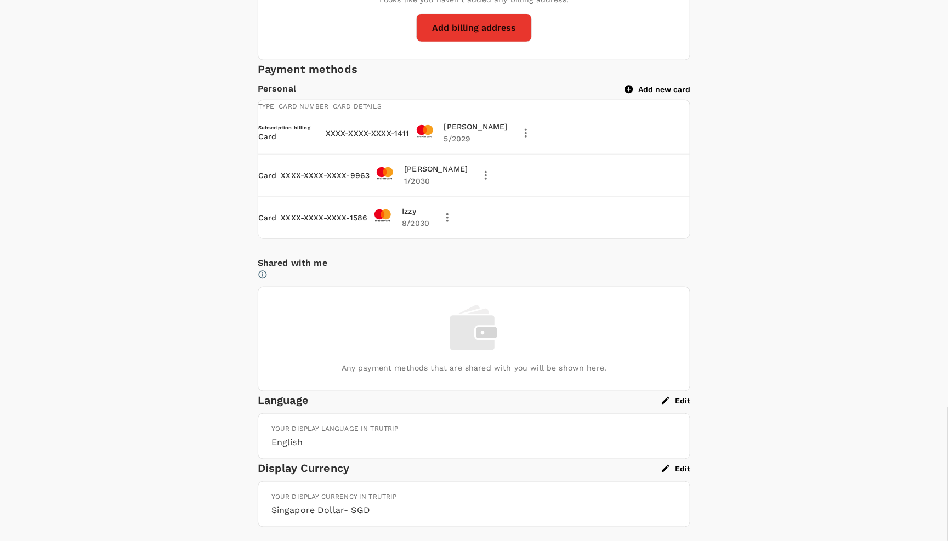
type input "2028"
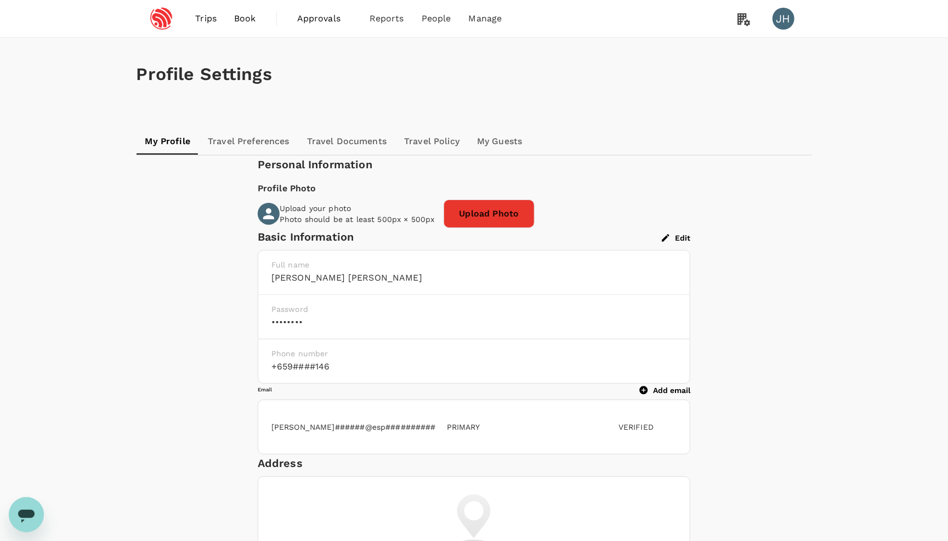
click at [236, 26] on link "Book" at bounding box center [244, 18] width 39 height 37
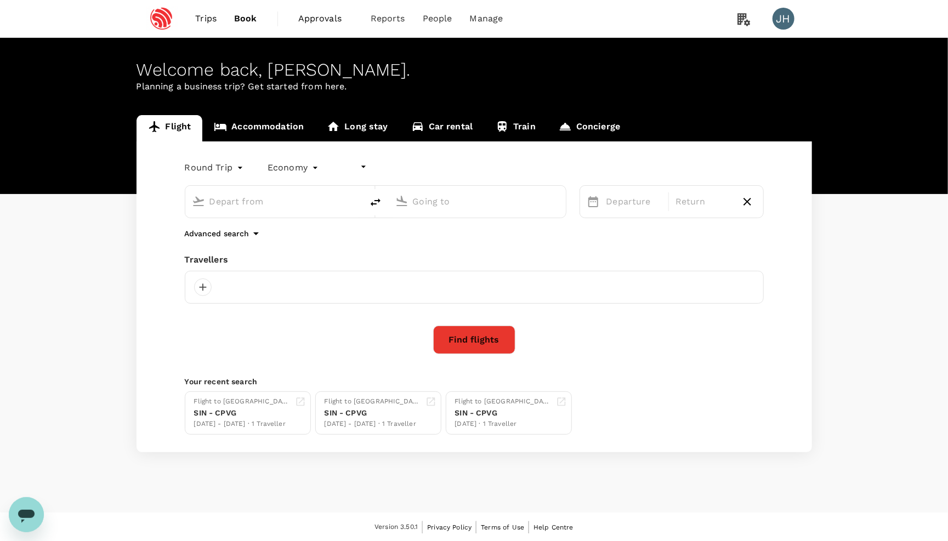
type input "undefined, undefined (any)"
type input "Singapore Changi (SIN)"
type input "[GEOGRAPHIC_DATA], [GEOGRAPHIC_DATA] (any)"
type input "Singapore Changi (SIN)"
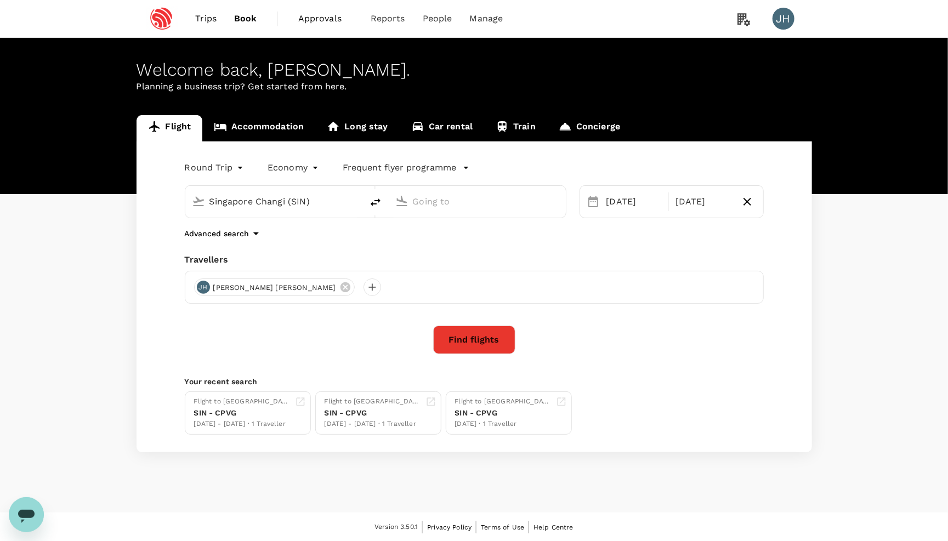
type input "[GEOGRAPHIC_DATA], [GEOGRAPHIC_DATA] (any)"
click at [491, 348] on button "Find flights" at bounding box center [474, 340] width 82 height 29
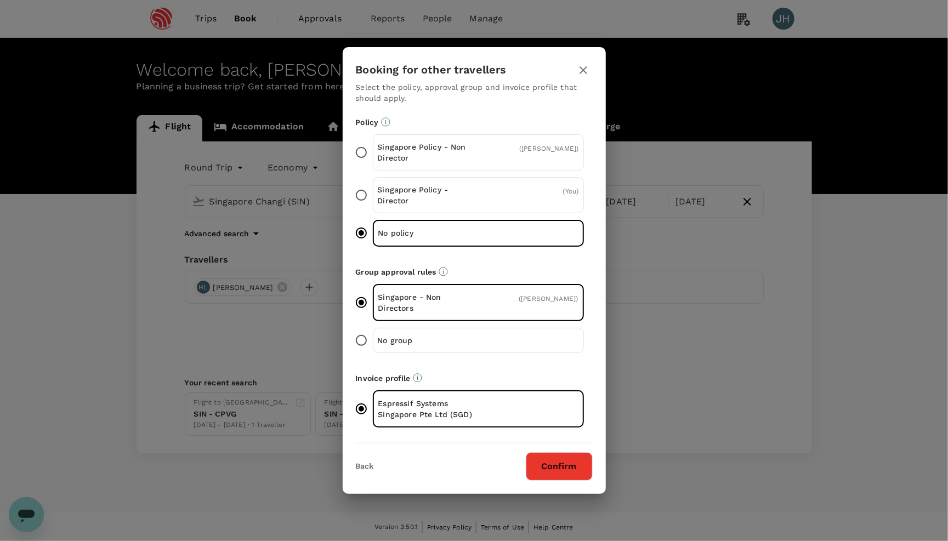
click at [552, 453] on button "Confirm" at bounding box center [559, 466] width 67 height 29
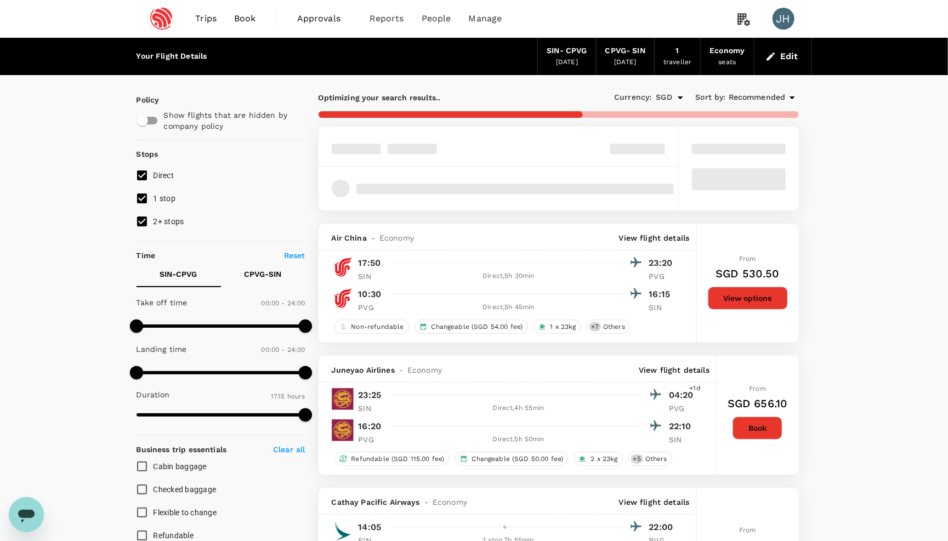
click at [150, 229] on input "2+ stops" at bounding box center [141, 221] width 23 height 23
checkbox input "false"
click at [150, 206] on input "1 stop" at bounding box center [141, 198] width 23 height 23
checkbox input "false"
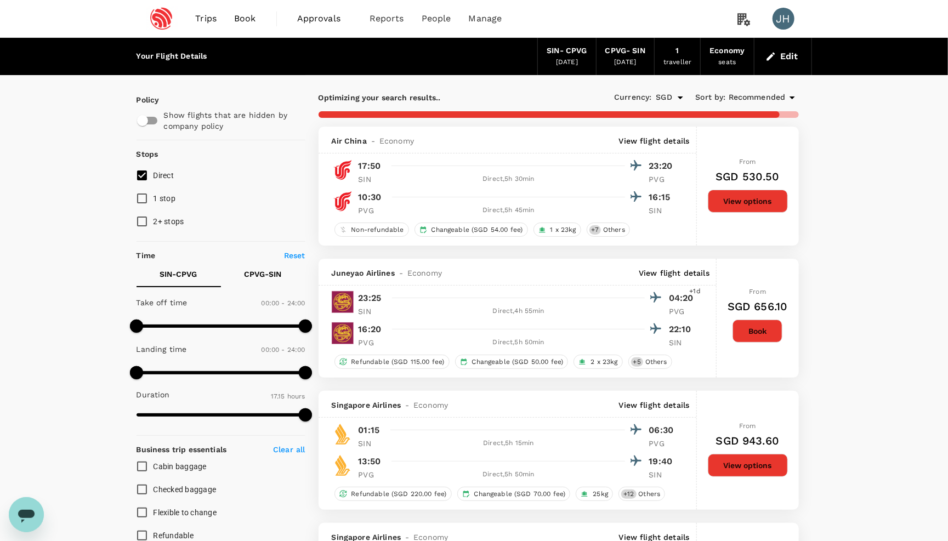
click at [771, 93] on span "Recommended" at bounding box center [756, 98] width 57 height 12
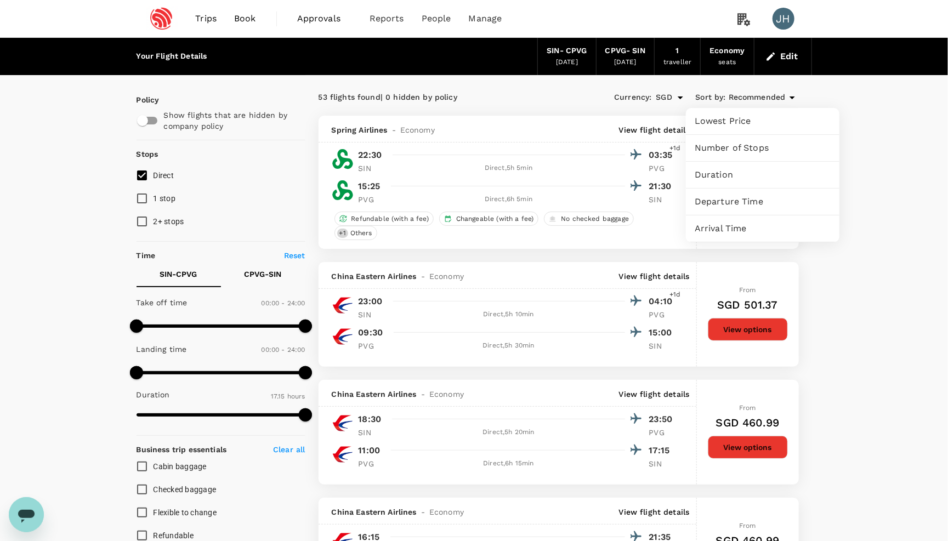
click at [761, 112] on div "Lowest Price" at bounding box center [762, 121] width 153 height 26
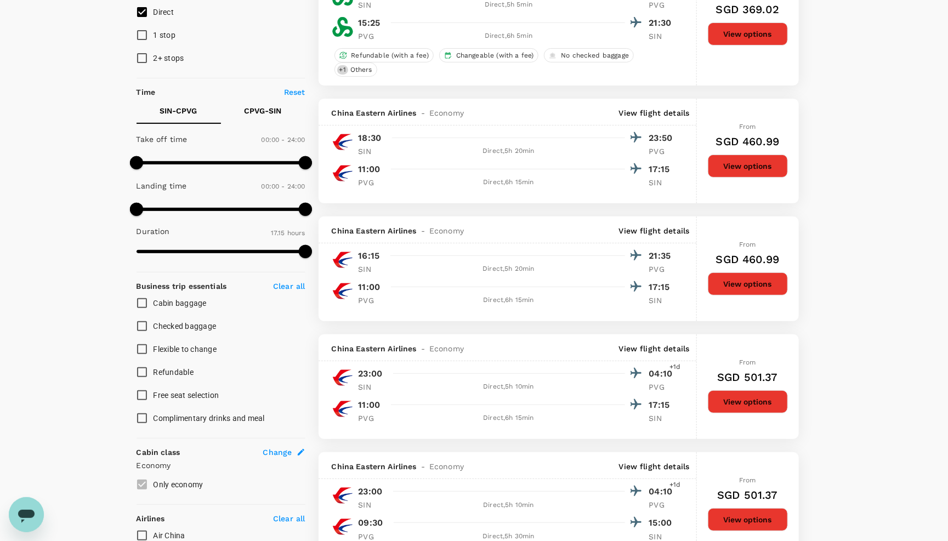
scroll to position [205, 0]
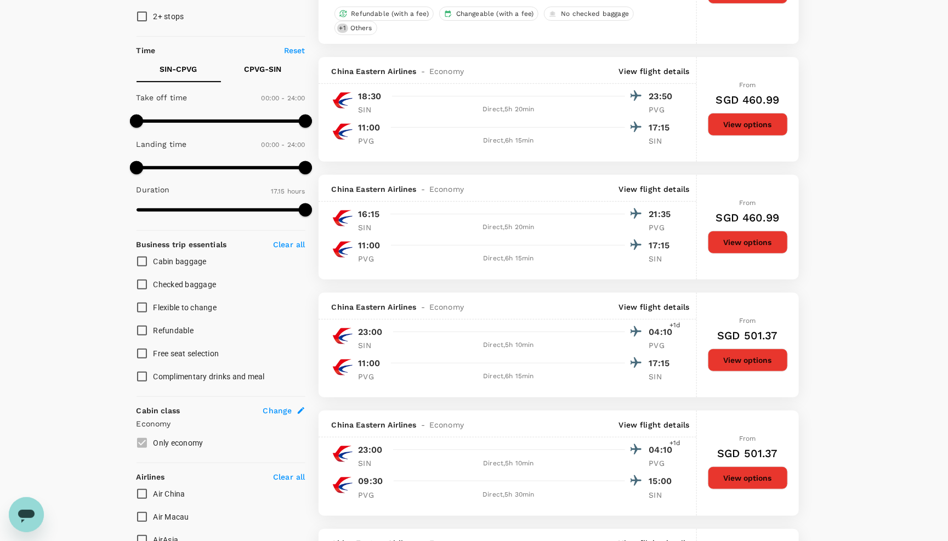
click at [736, 254] on button "View options" at bounding box center [748, 242] width 80 height 23
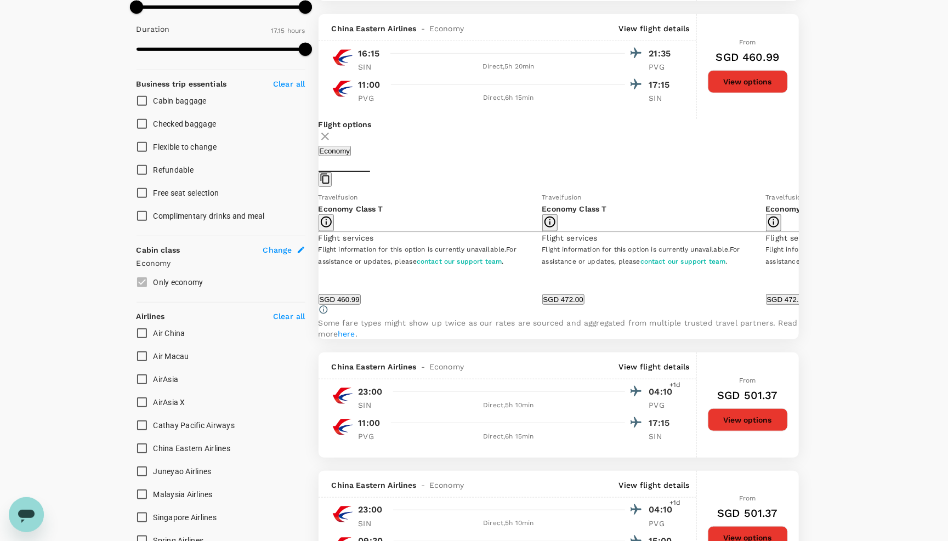
scroll to position [390, 0]
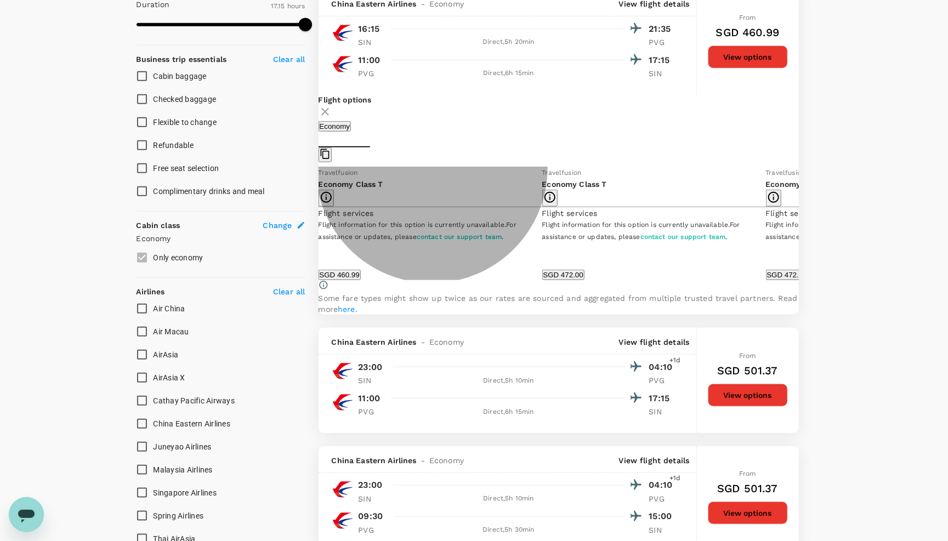
click at [361, 280] on button "SGD 460.99" at bounding box center [339, 275] width 42 height 10
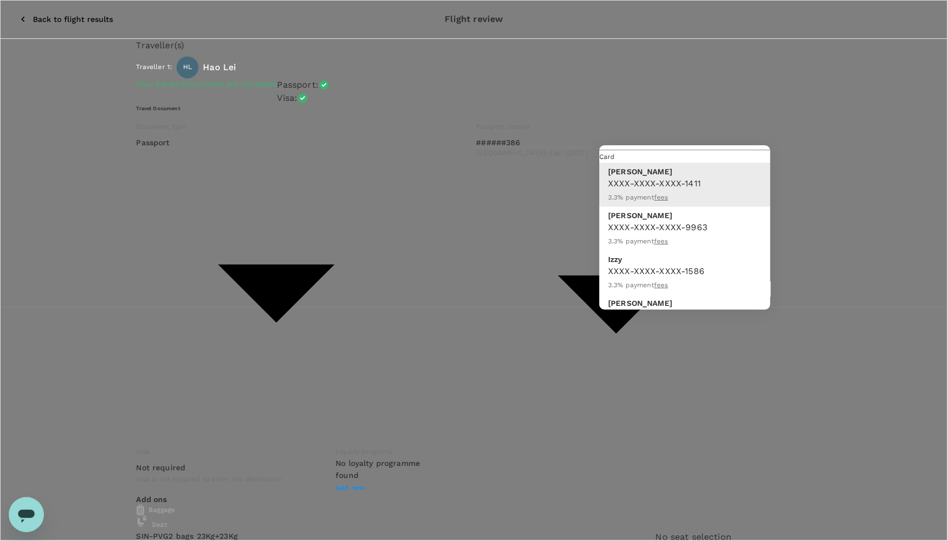
click at [675, 298] on p "Izzy Hsu" at bounding box center [657, 303] width 99 height 11
type input "9fc067b0-e79f-4982-8019-52d479dd140a"
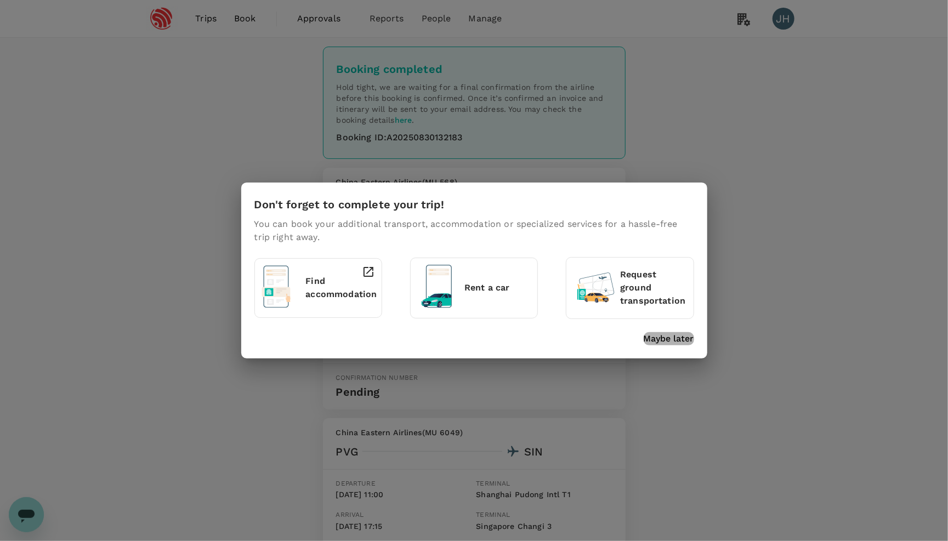
click at [666, 341] on p "Maybe later" at bounding box center [669, 338] width 50 height 13
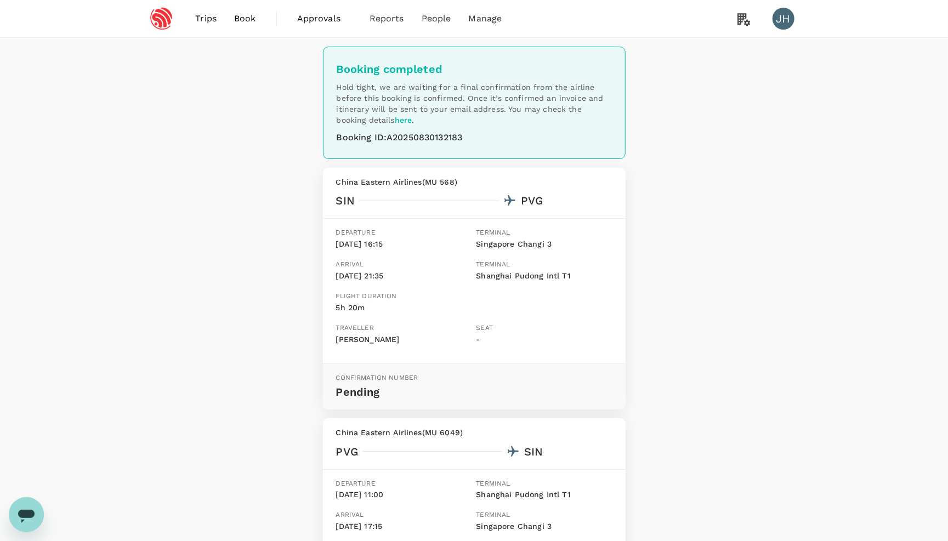
click at [209, 17] on span "Trips" at bounding box center [205, 18] width 21 height 13
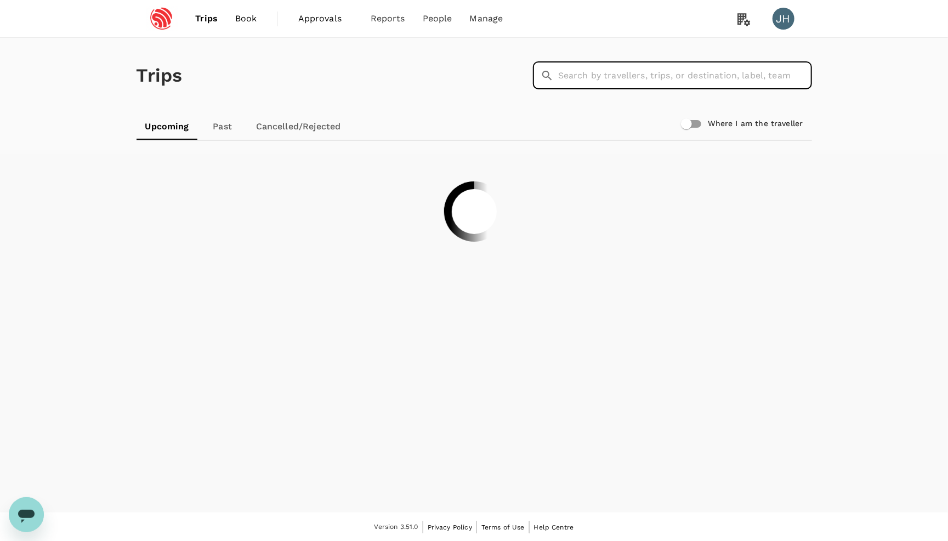
click at [570, 66] on input "text" at bounding box center [685, 75] width 254 height 27
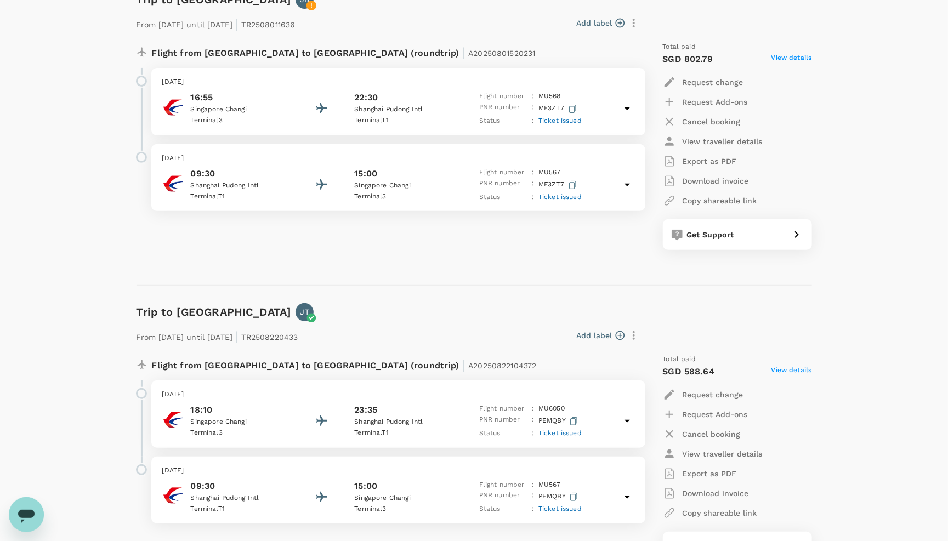
scroll to position [170, 0]
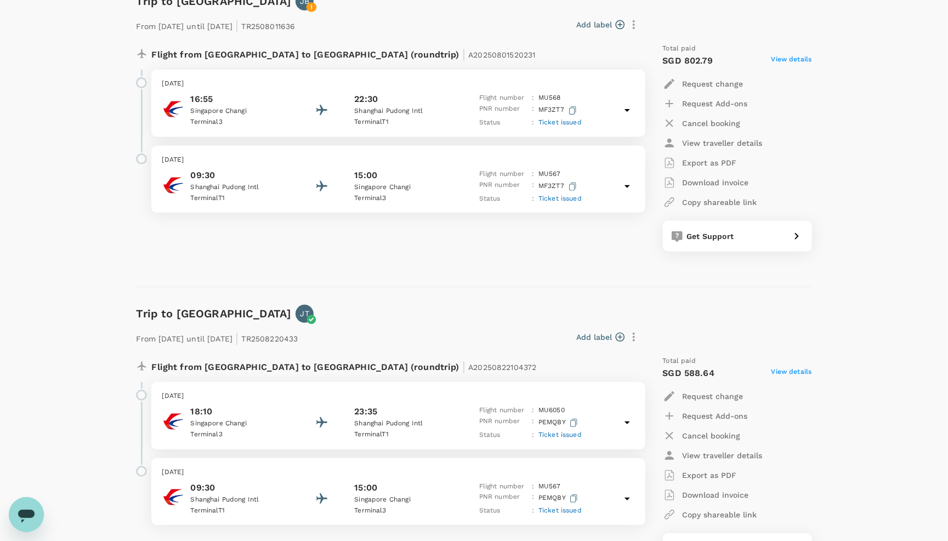
type input "y"
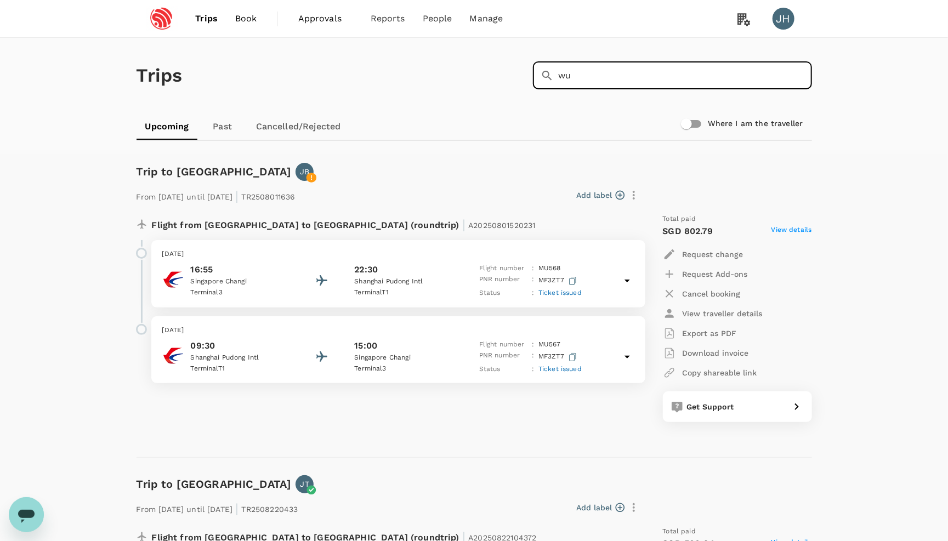
type input "wu"
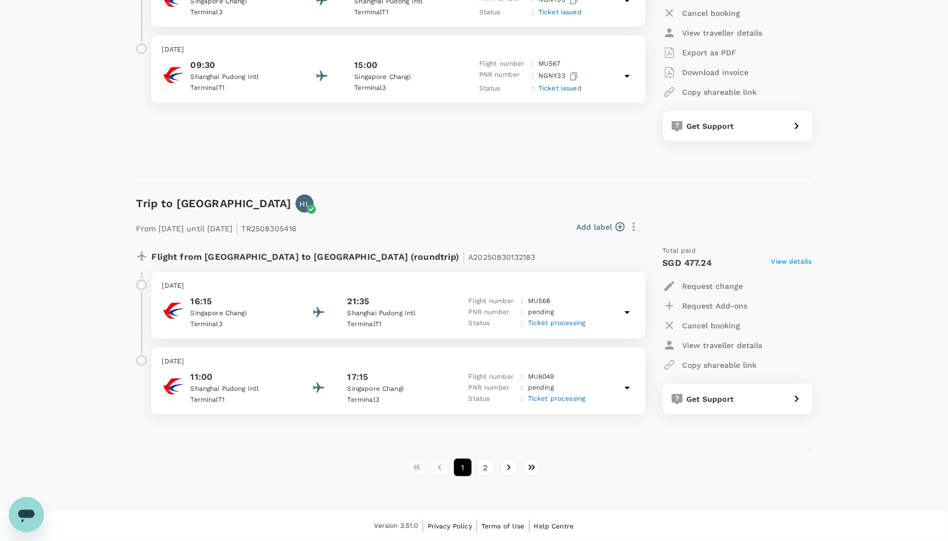
scroll to position [2804, 0]
click at [480, 464] on button "2" at bounding box center [486, 468] width 18 height 18
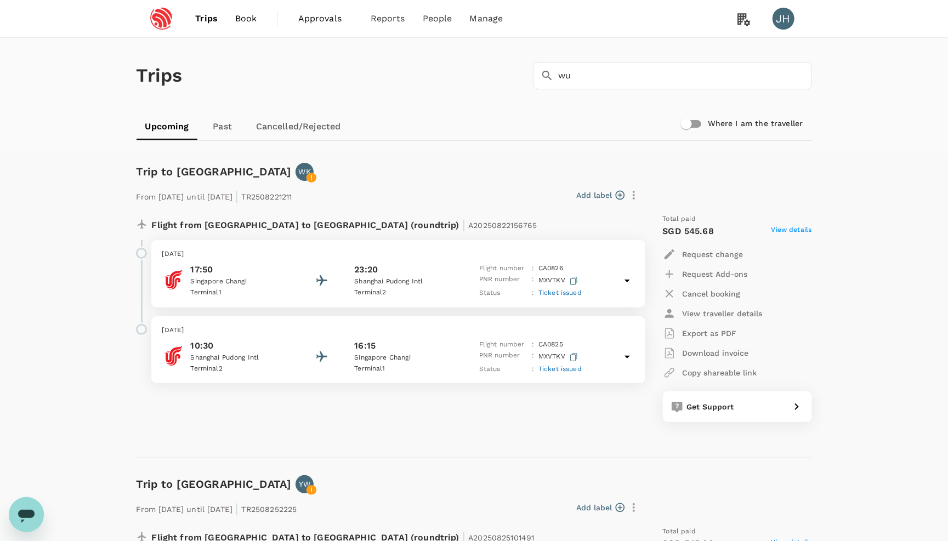
scroll to position [0, 0]
click at [238, 22] on span "Book" at bounding box center [246, 18] width 22 height 13
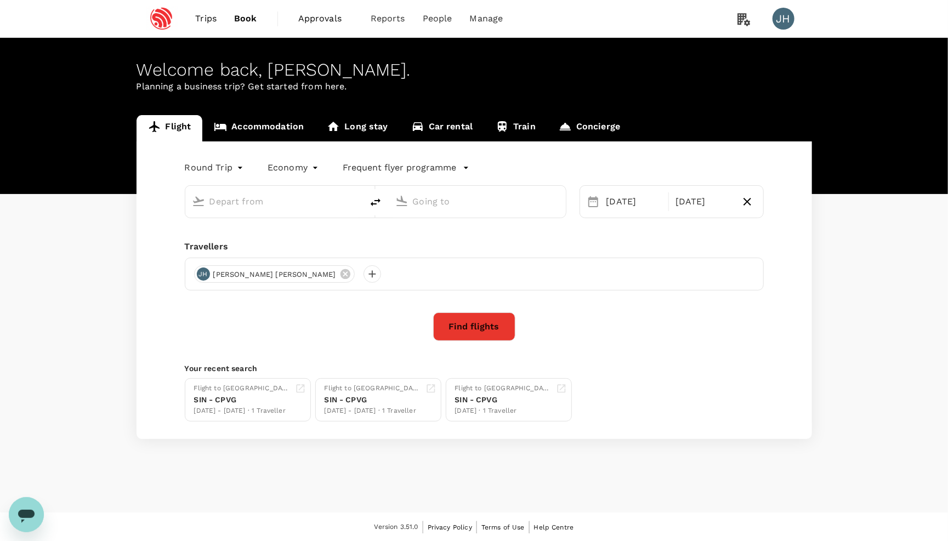
type input "Singapore Changi (SIN)"
type input "[GEOGRAPHIC_DATA], [GEOGRAPHIC_DATA] (any)"
type input "Singapore Changi (SIN)"
type input "[GEOGRAPHIC_DATA], [GEOGRAPHIC_DATA] (any)"
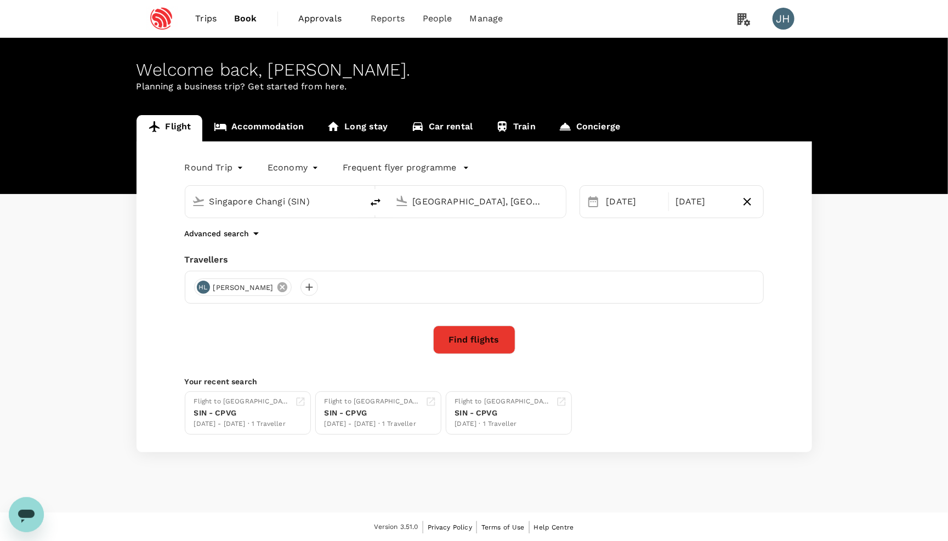
click at [276, 290] on icon at bounding box center [282, 287] width 12 height 12
click at [199, 295] on div at bounding box center [203, 287] width 18 height 18
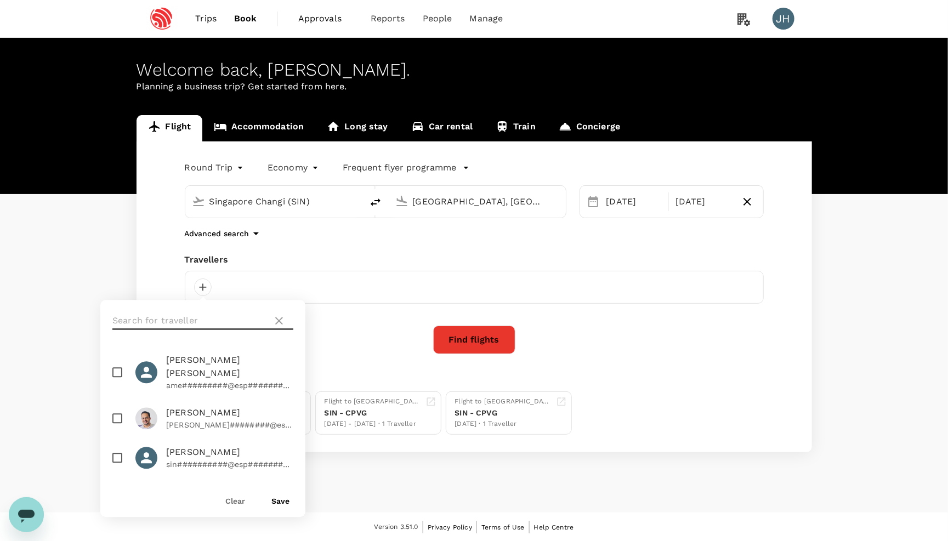
click at [213, 315] on input "text" at bounding box center [190, 321] width 156 height 18
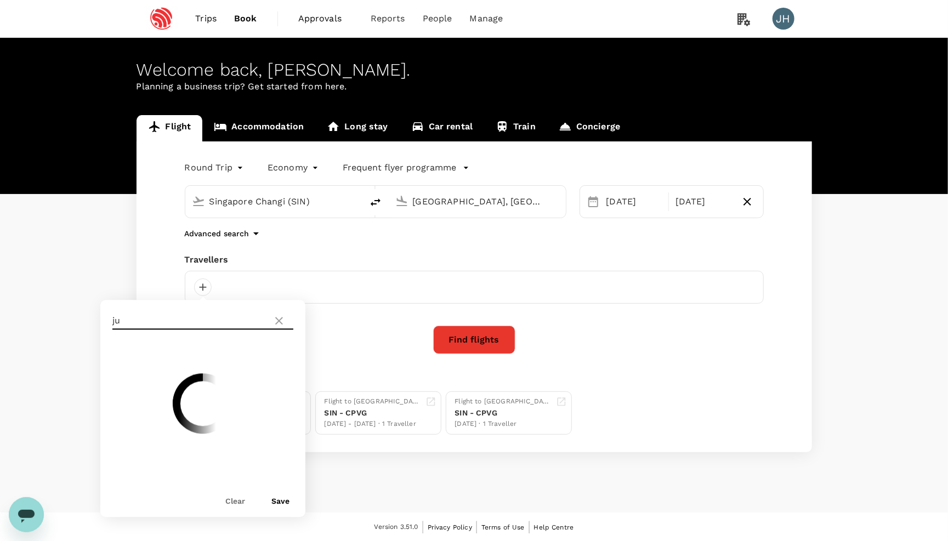
type input "j"
type input "p"
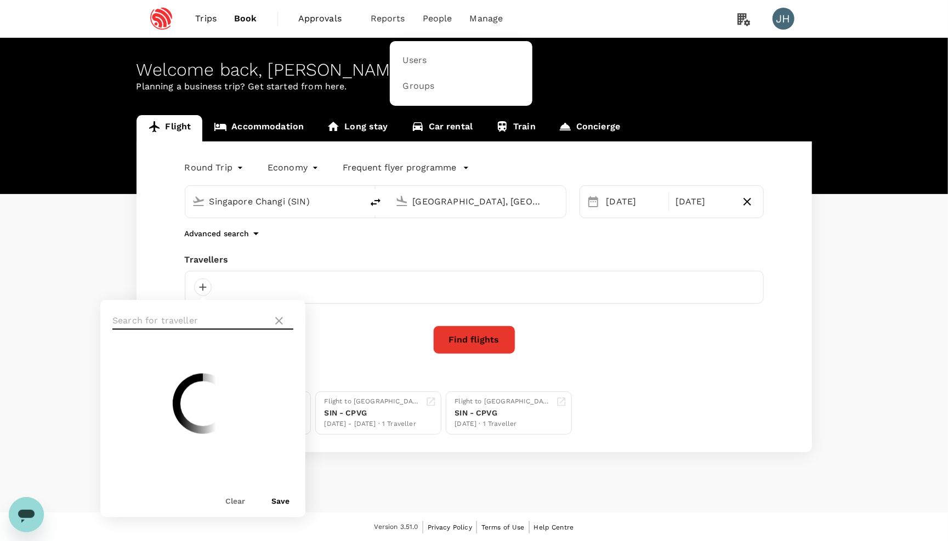
click at [444, 15] on span "People" at bounding box center [438, 18] width 30 height 13
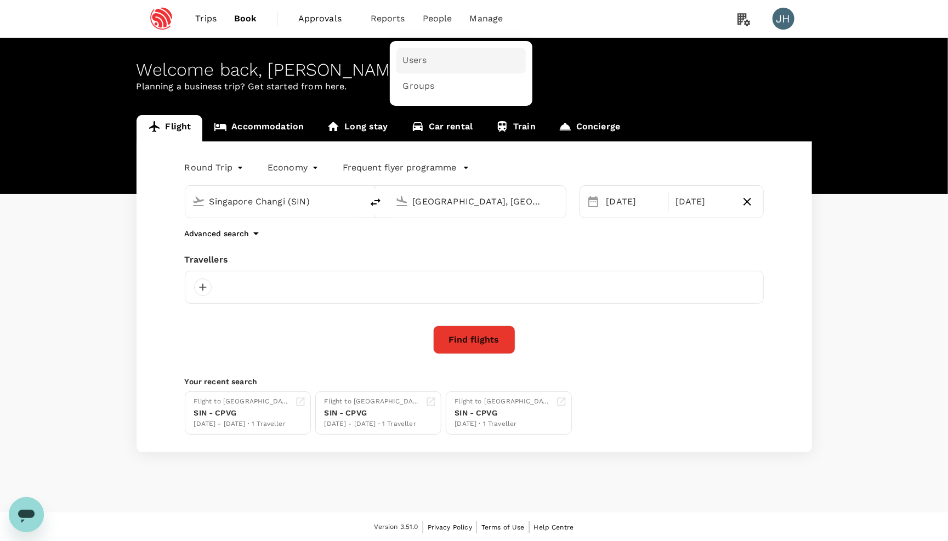
click at [432, 60] on link "Users" at bounding box center [460, 61] width 129 height 26
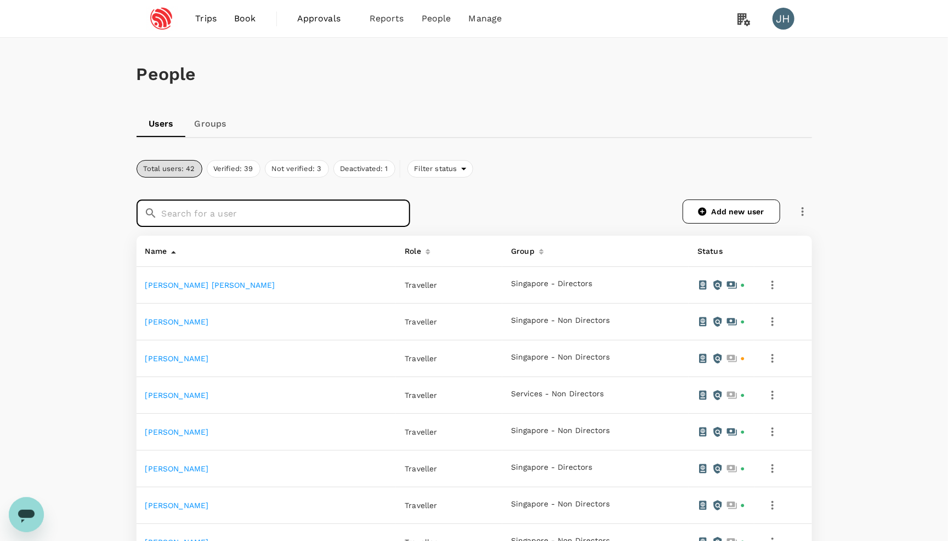
click at [291, 209] on input "text" at bounding box center [286, 213] width 248 height 27
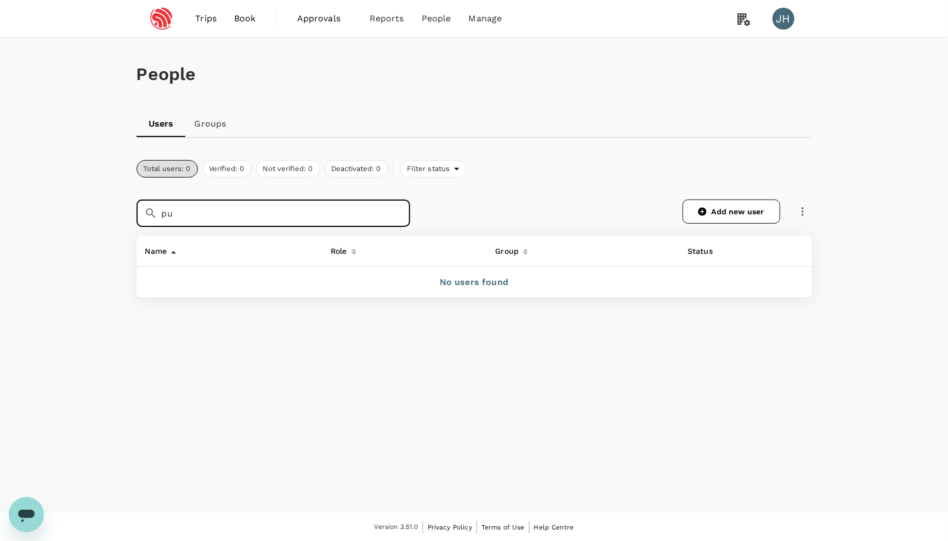
type input "p"
type input "[PERSON_NAME]"
drag, startPoint x: 272, startPoint y: 209, endPoint x: 50, endPoint y: 160, distance: 227.3
click at [50, 161] on div "People Users Groups Total users: 0 Verified: 0 Not verified: 0 Deactivated: 0 F…" at bounding box center [474, 275] width 948 height 475
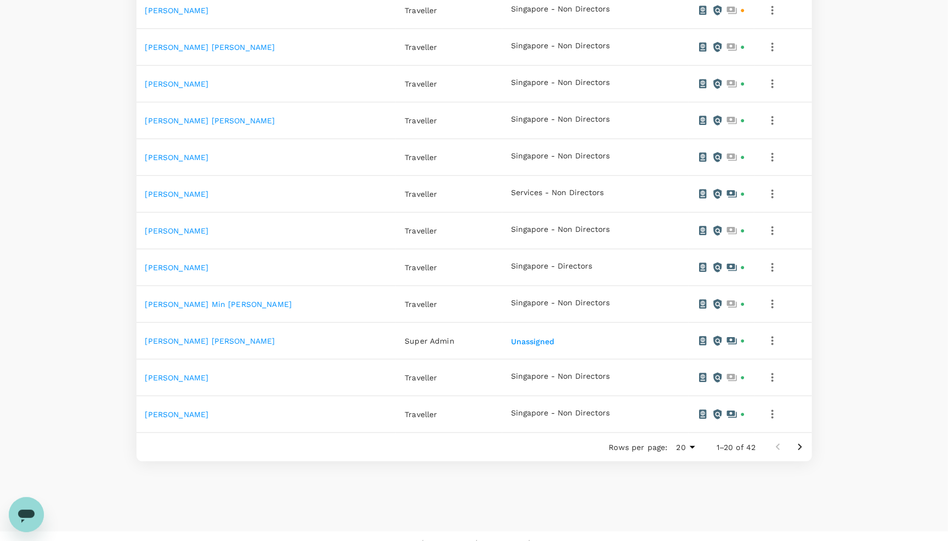
scroll to position [576, 0]
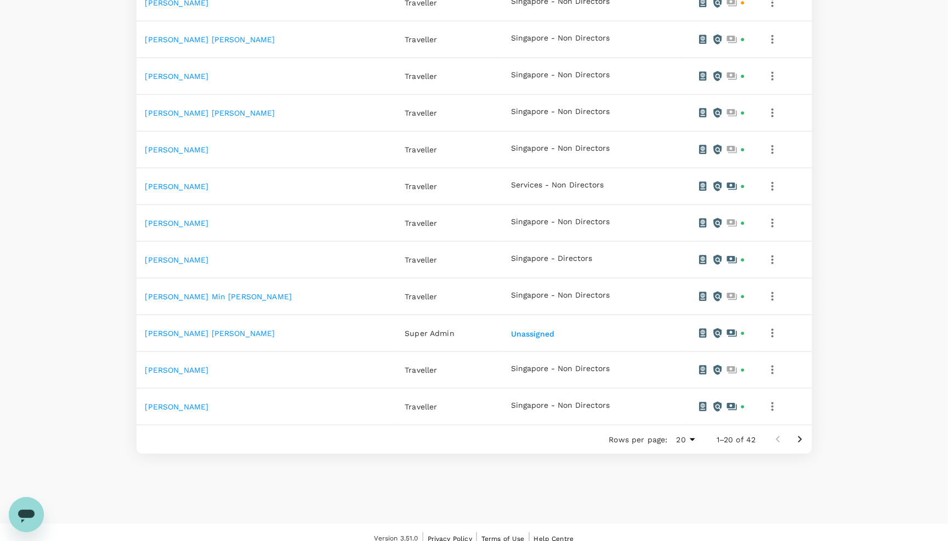
click at [801, 446] on icon "Go to next page" at bounding box center [799, 439] width 13 height 13
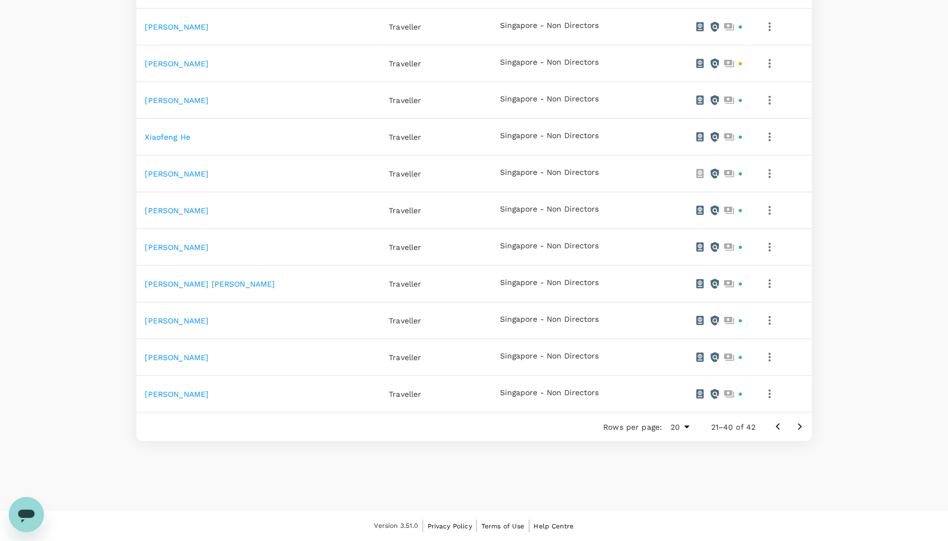
scroll to position [612, 0]
click at [765, 401] on icon "button" at bounding box center [769, 394] width 13 height 13
click at [710, 480] on span "Deactivate this user" at bounding box center [711, 474] width 107 height 13
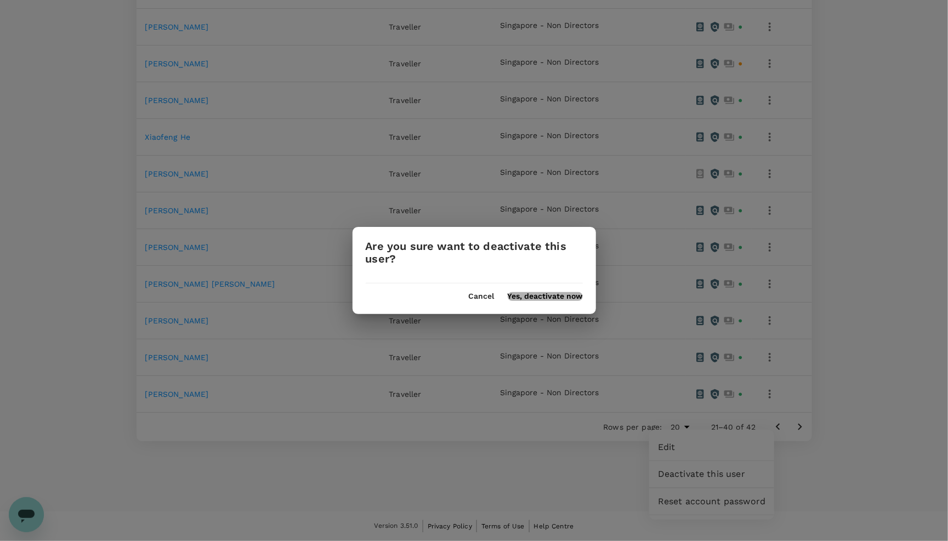
click at [556, 298] on button "Yes, deactivate now" at bounding box center [545, 296] width 75 height 9
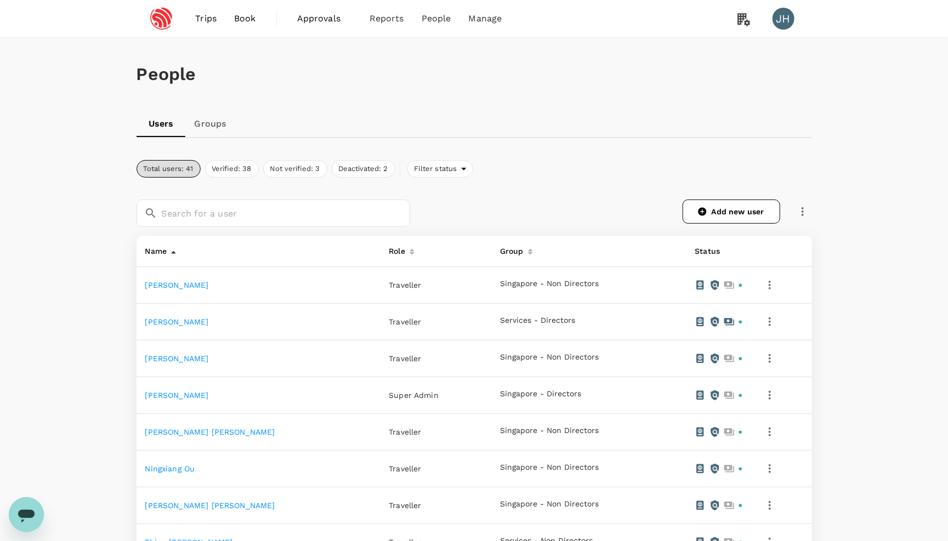
scroll to position [0, 0]
click at [240, 13] on span "Book" at bounding box center [245, 18] width 22 height 13
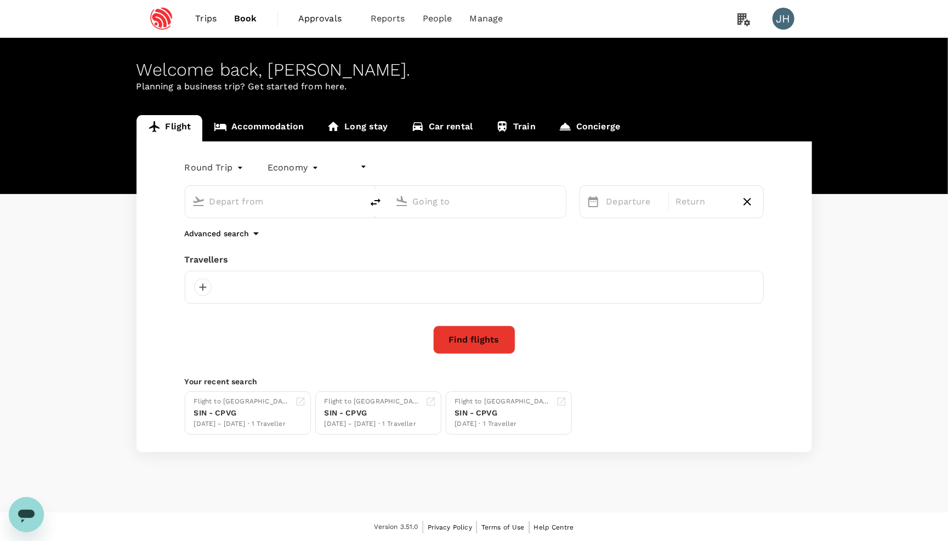
type input "undefined, undefined (any)"
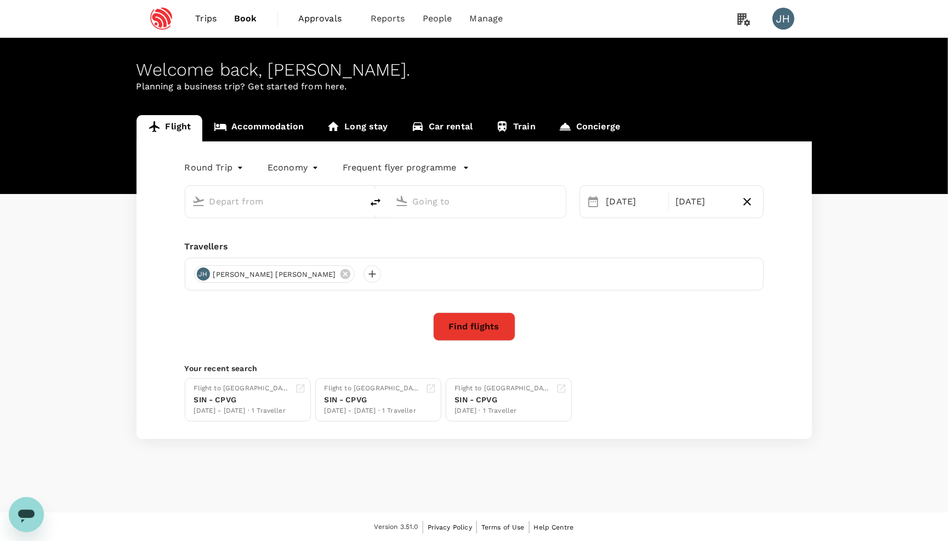
click at [268, 205] on input "text" at bounding box center [274, 201] width 130 height 17
type input "Singapore Changi (SIN)"
type input "[GEOGRAPHIC_DATA], [GEOGRAPHIC_DATA] (any)"
type input "Singapore Changi (SIN)"
type input "[GEOGRAPHIC_DATA], [GEOGRAPHIC_DATA] (any)"
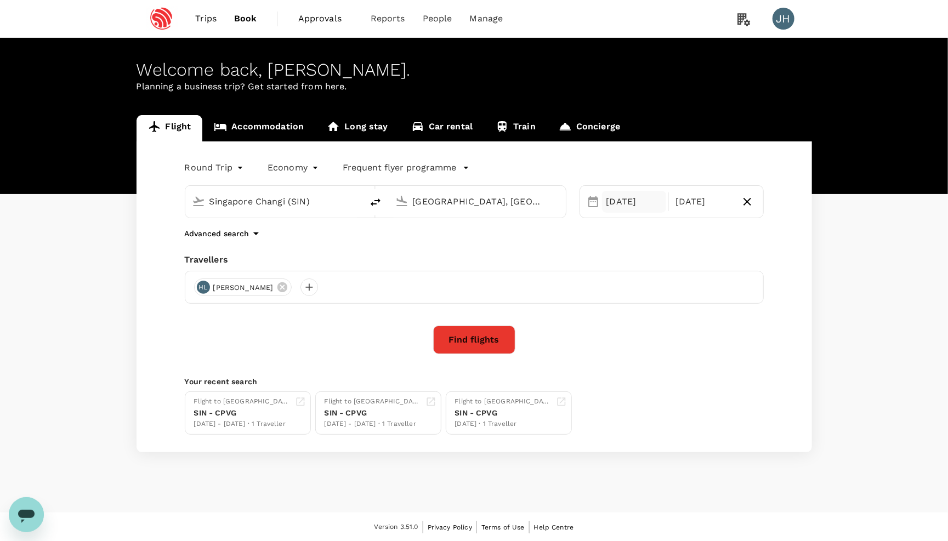
click at [644, 203] on div "[DATE]" at bounding box center [634, 202] width 65 height 22
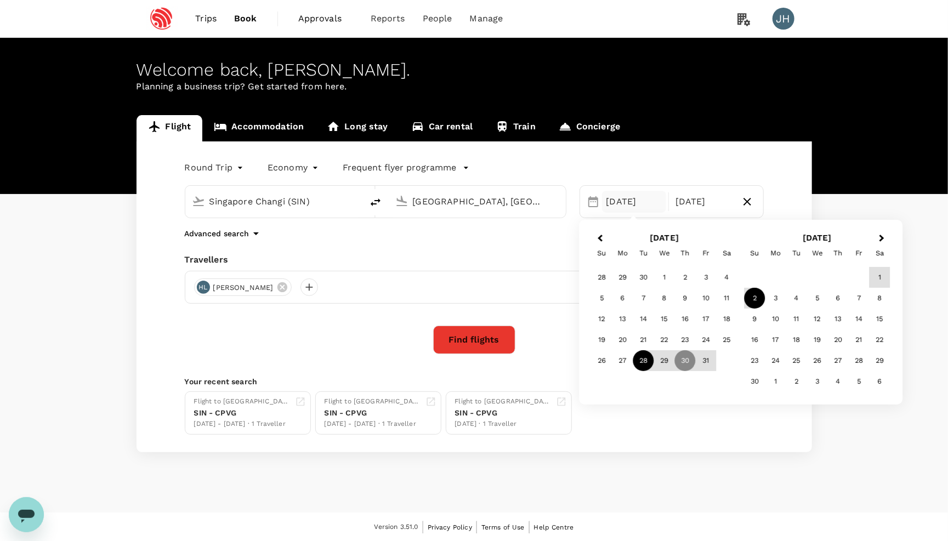
click at [645, 365] on div "28" at bounding box center [643, 360] width 21 height 21
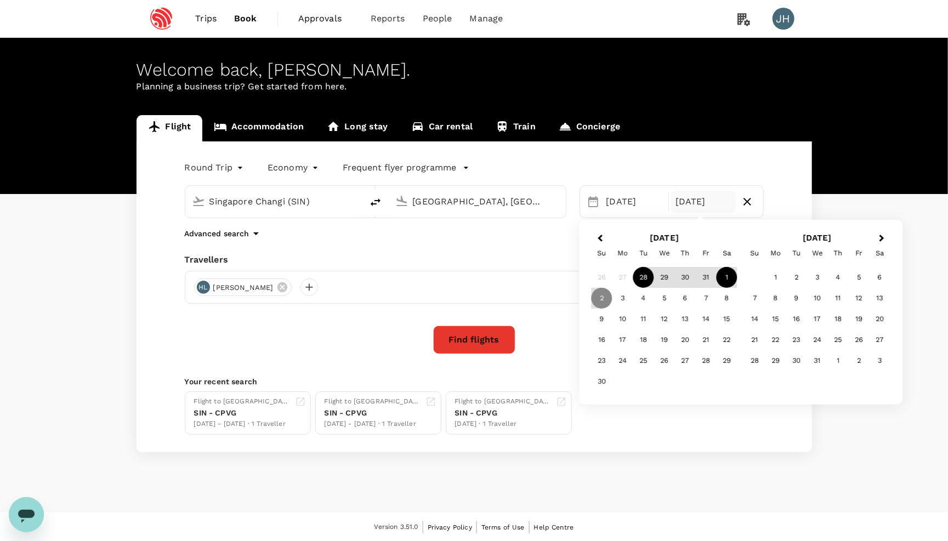
click at [725, 275] on div "1" at bounding box center [726, 277] width 21 height 21
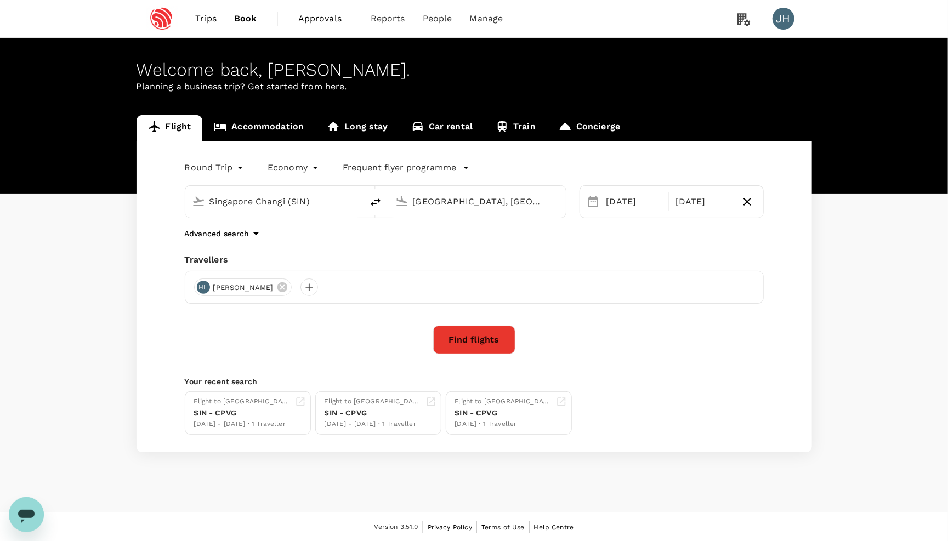
click at [457, 346] on button "Find flights" at bounding box center [474, 340] width 82 height 29
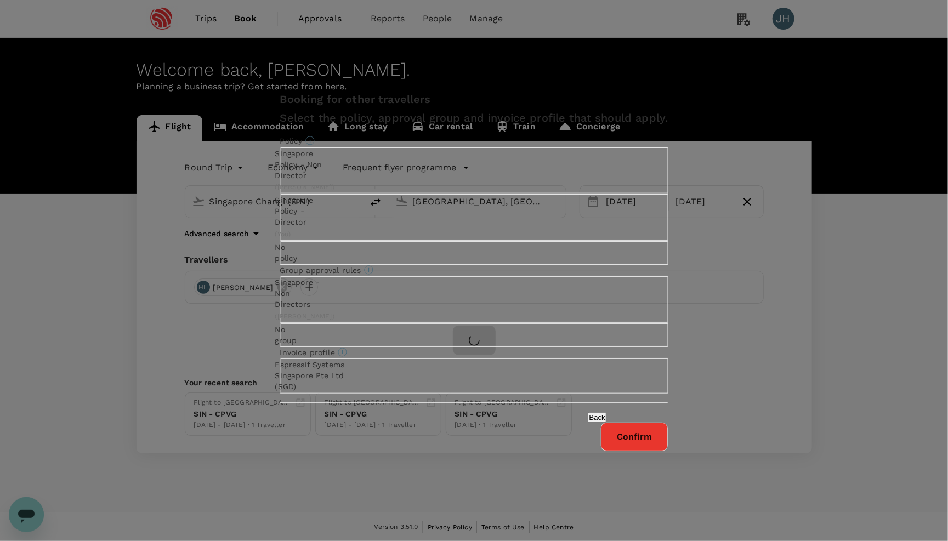
click at [601, 451] on button "Confirm" at bounding box center [634, 437] width 67 height 29
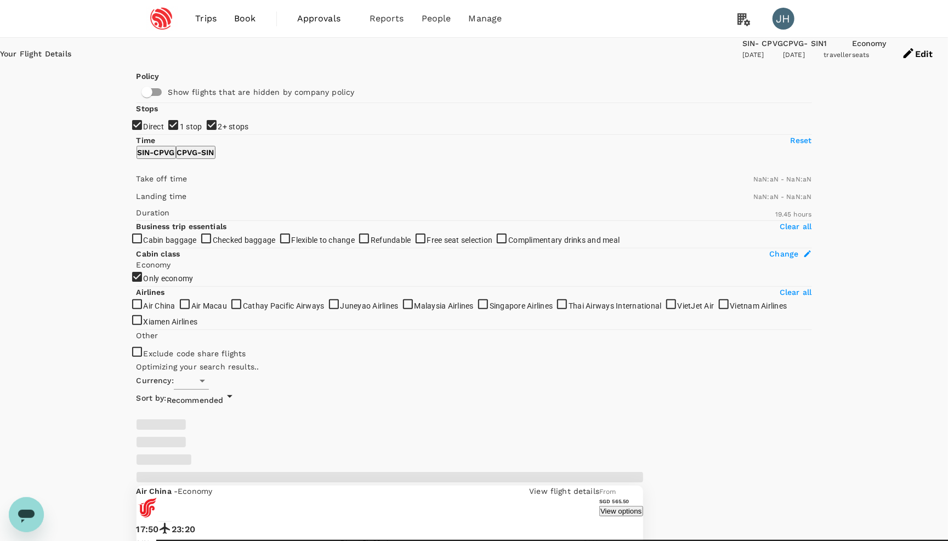
type input "SGD"
type input "1440"
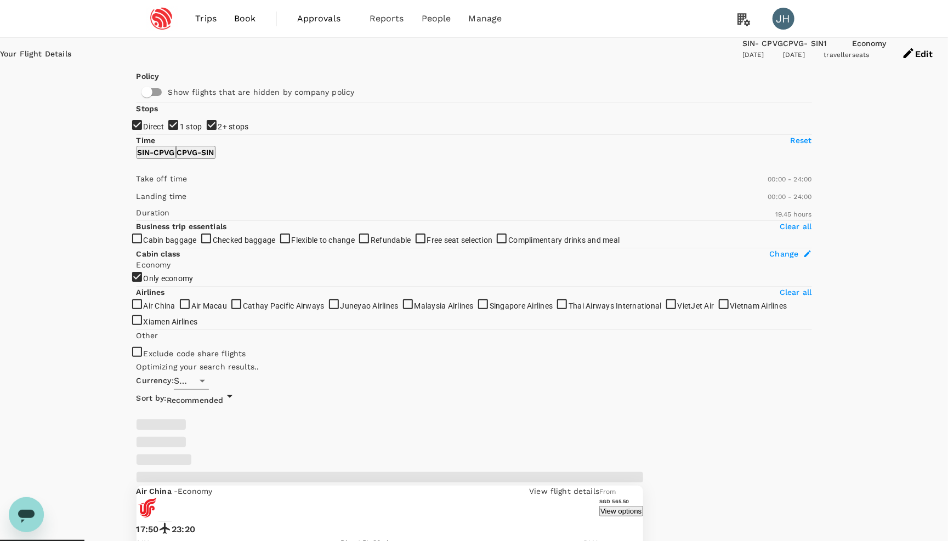
click at [224, 396] on span "Recommended" at bounding box center [195, 400] width 57 height 9
click at [730, 119] on span "Lowest Price" at bounding box center [731, 125] width 74 height 13
type input "SGD"
click at [152, 221] on input "2+ stops" at bounding box center [474, 270] width 948 height 541
checkbox input "false"
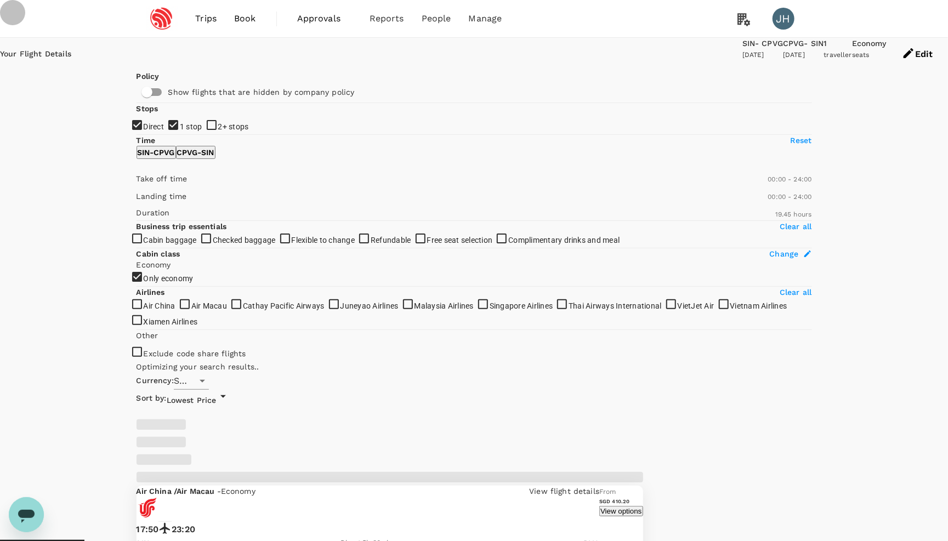
click at [152, 207] on input "1 stop" at bounding box center [474, 270] width 948 height 541
checkbox input "false"
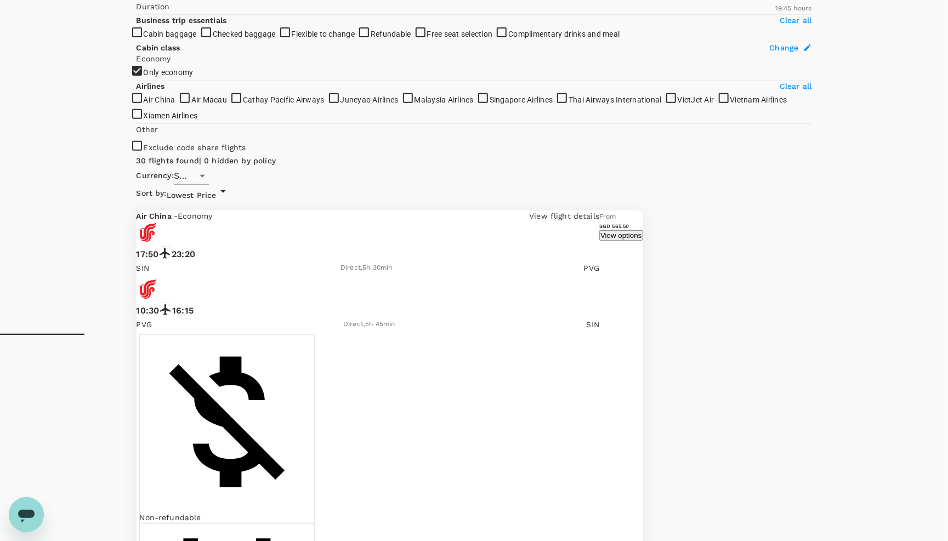
scroll to position [169, 0]
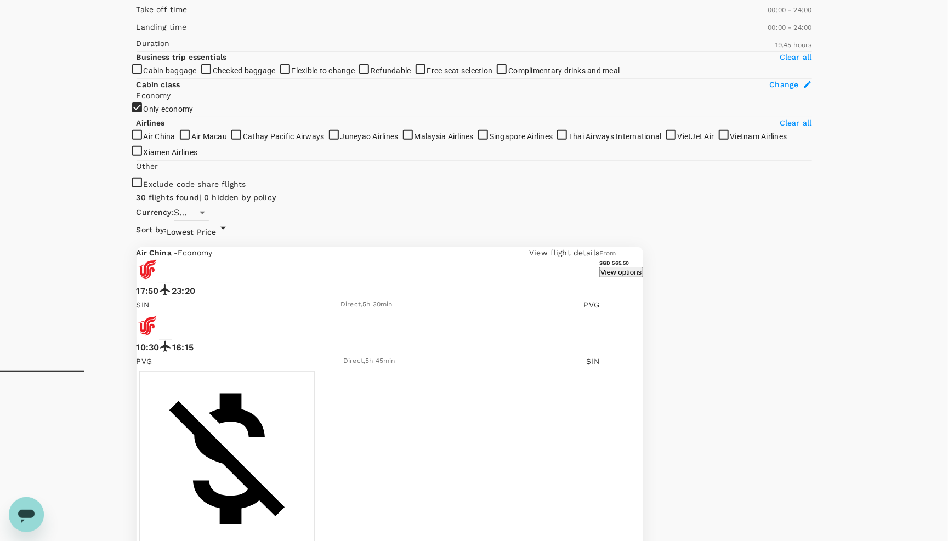
click at [147, 49] on input "2+ stops" at bounding box center [474, 101] width 948 height 541
checkbox input "true"
click at [147, 35] on input "1 stop" at bounding box center [474, 101] width 948 height 541
checkbox input "true"
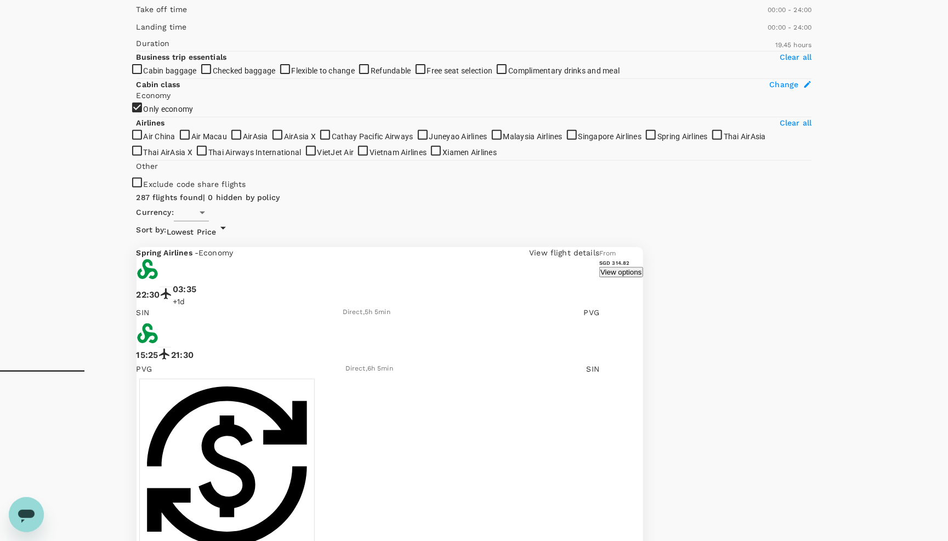
type input "SGD"
click at [147, 35] on input "1 stop" at bounding box center [474, 101] width 948 height 541
checkbox input "false"
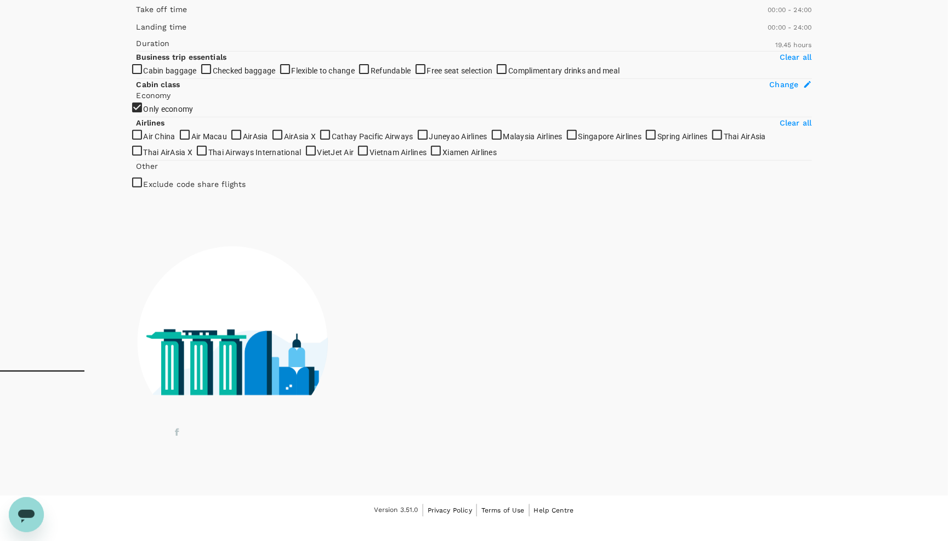
click at [147, 60] on input "2+ stops" at bounding box center [474, 101] width 948 height 541
checkbox input "false"
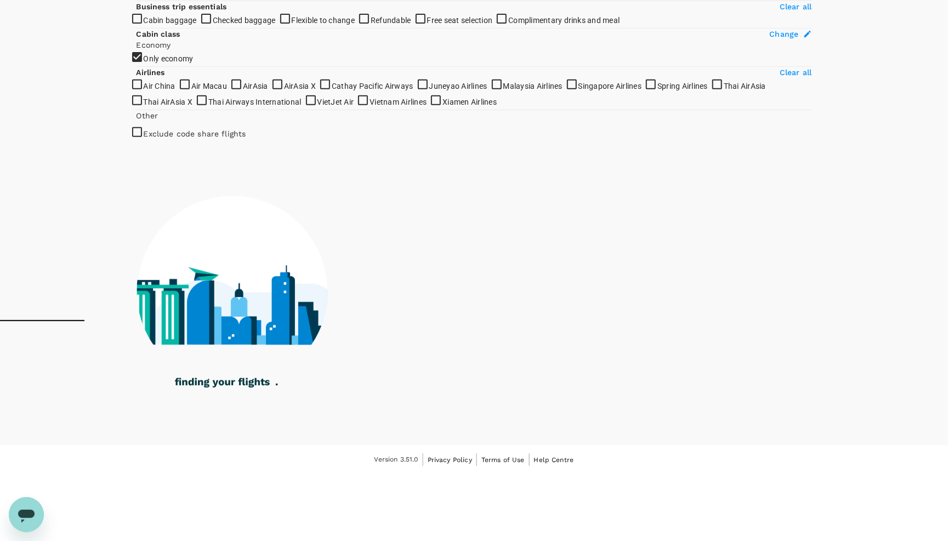
scroll to position [651, 0]
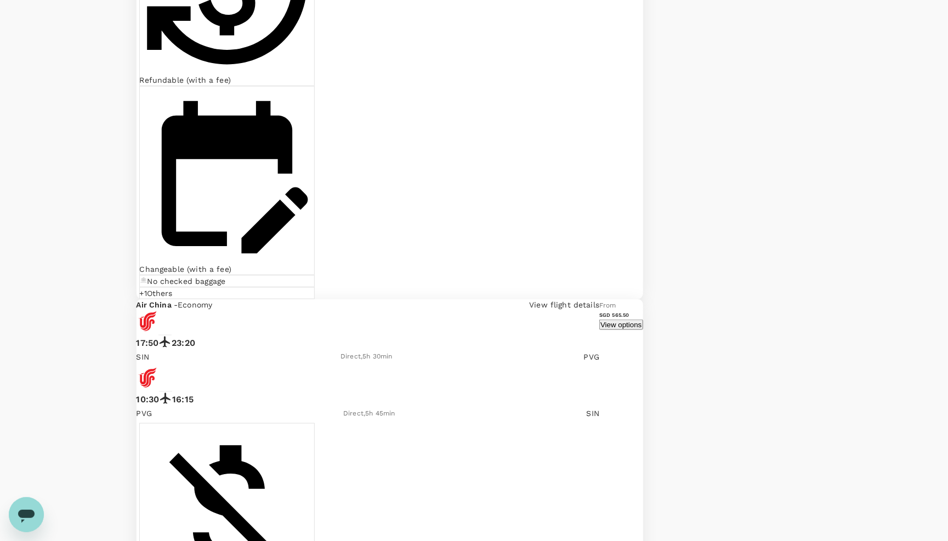
type input "SGD"
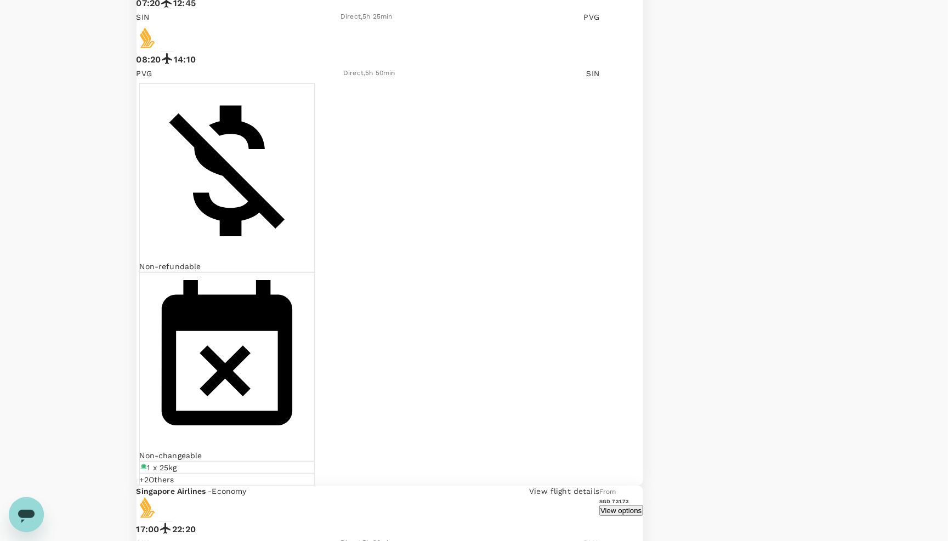
scroll to position [2577, 0]
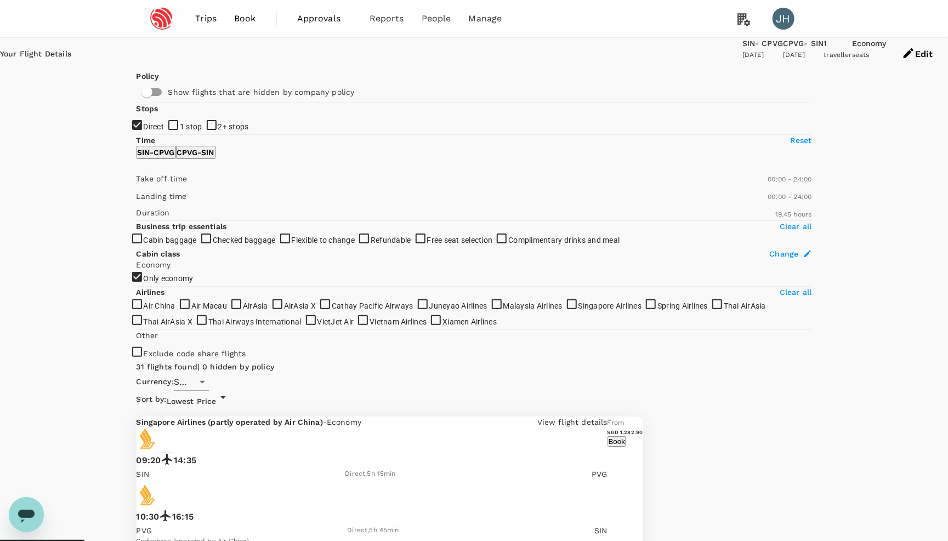
scroll to position [0, 0]
click at [140, 235] on input "2+ stops" at bounding box center [474, 270] width 948 height 541
checkbox input "true"
click at [140, 207] on input "1 stop" at bounding box center [474, 270] width 948 height 541
checkbox input "true"
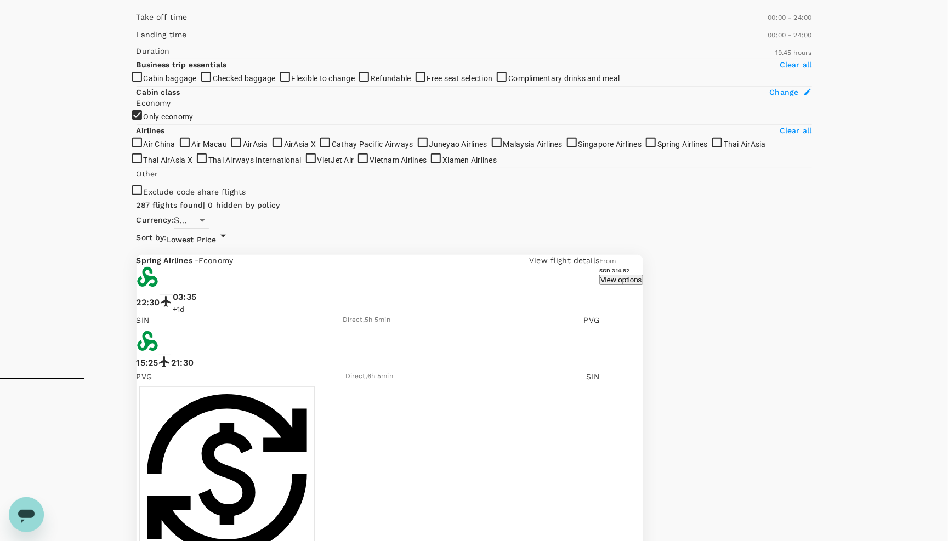
scroll to position [115, 0]
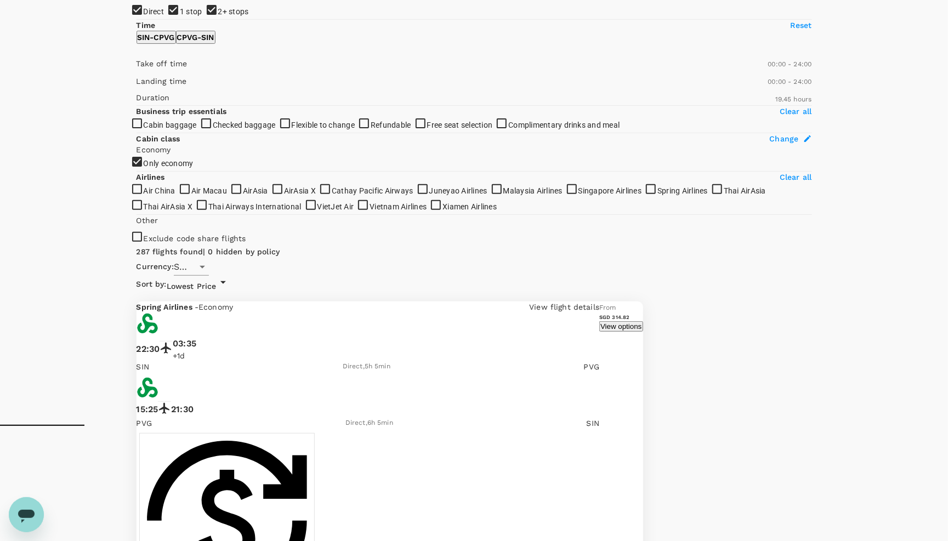
click at [143, 118] on input "2+ stops" at bounding box center [474, 155] width 948 height 541
checkbox input "false"
click at [139, 89] on input "1 stop" at bounding box center [474, 155] width 948 height 541
checkbox input "false"
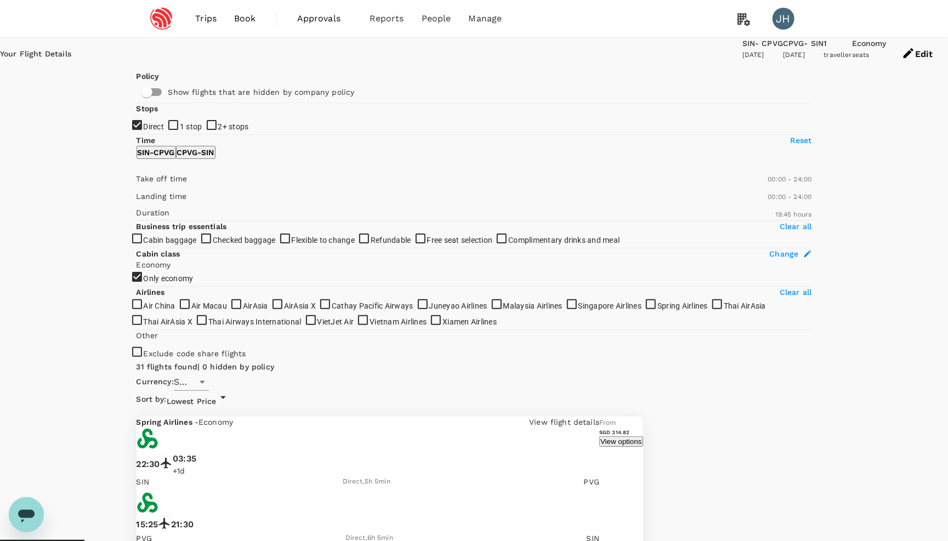
scroll to position [0, 0]
click at [886, 65] on div "Edit" at bounding box center [916, 54] width 61 height 33
click at [886, 58] on button "Edit" at bounding box center [916, 54] width 61 height 33
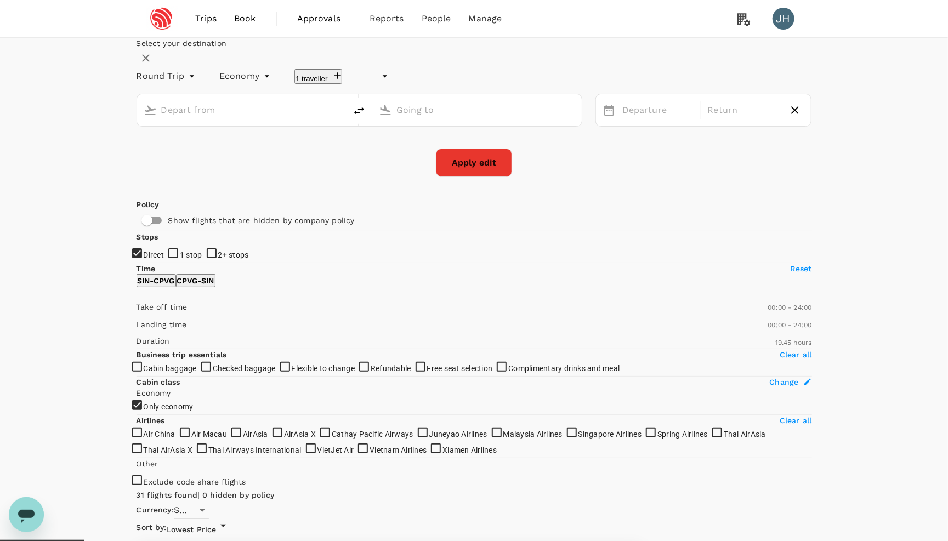
type input "undefined, undefined (any)"
type input "Singapore Changi (SIN)"
type input "[GEOGRAPHIC_DATA], [GEOGRAPHIC_DATA] (any)"
click at [703, 121] on div "[DATE]" at bounding box center [743, 110] width 81 height 21
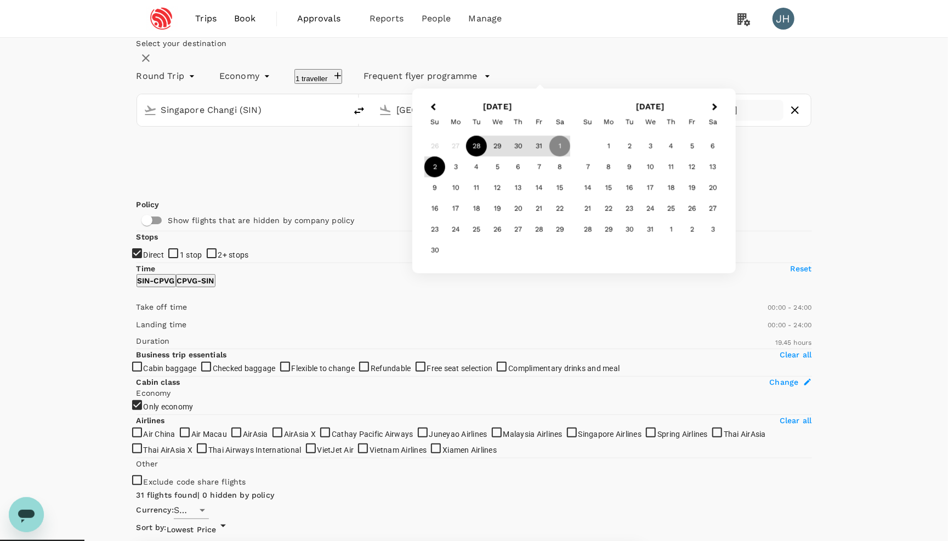
click at [445, 178] on div "2" at bounding box center [434, 167] width 21 height 21
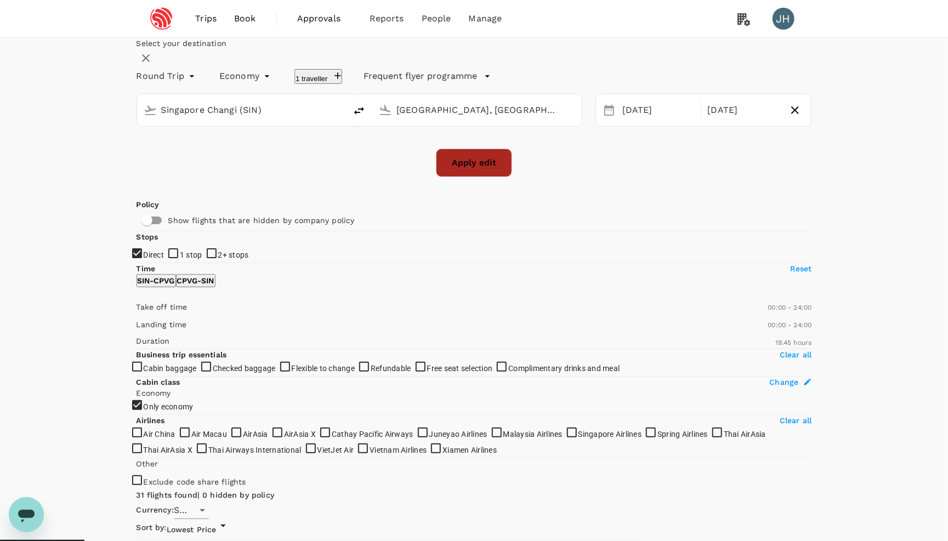
click at [498, 177] on button "Apply edit" at bounding box center [474, 163] width 76 height 29
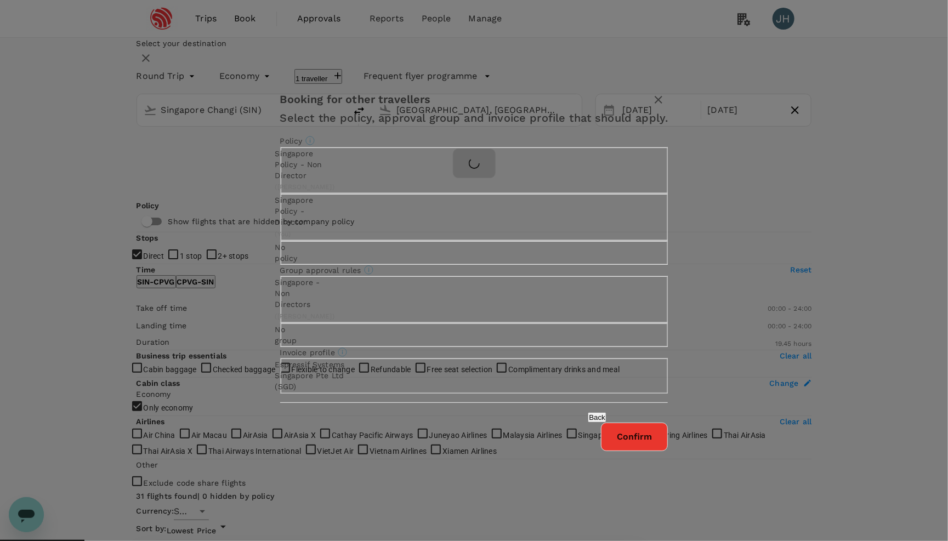
click at [601, 451] on button "Confirm" at bounding box center [634, 437] width 67 height 29
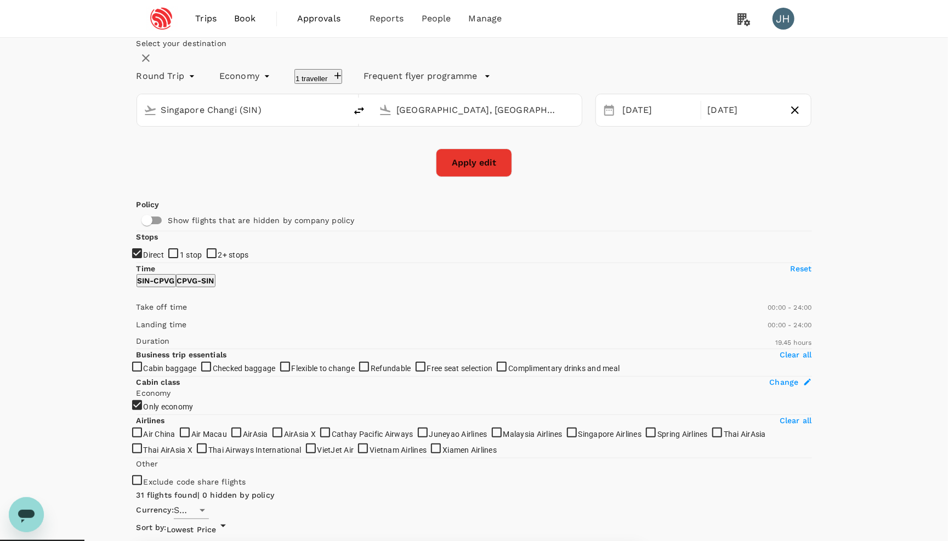
checkbox input "false"
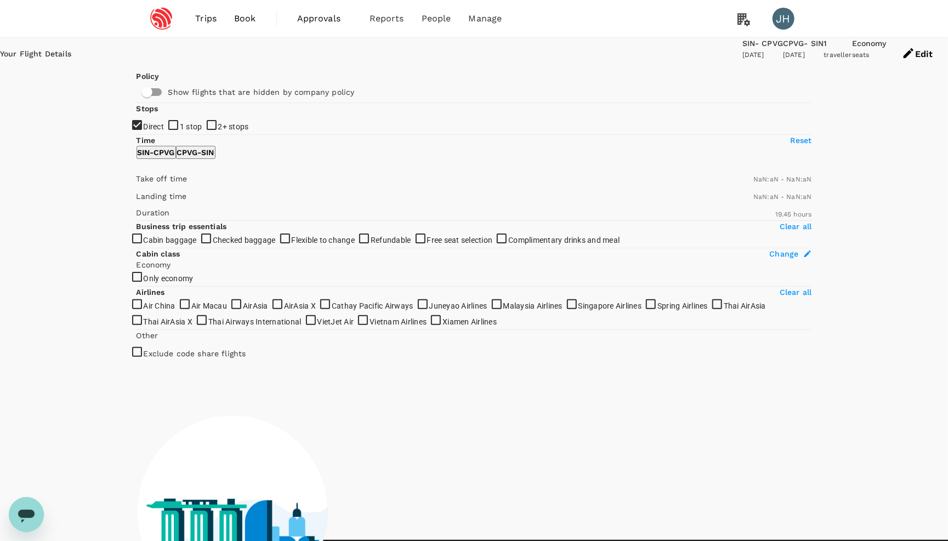
type input "1440"
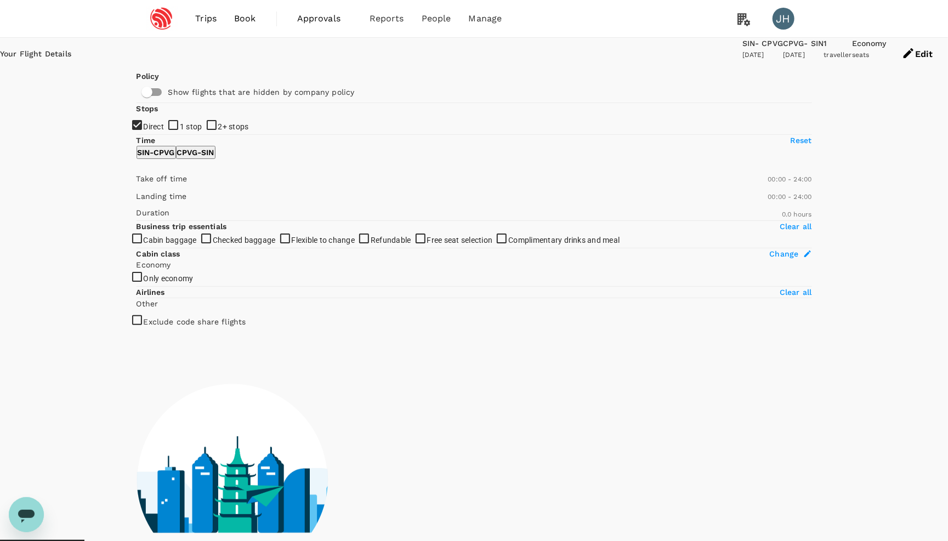
checkbox input "true"
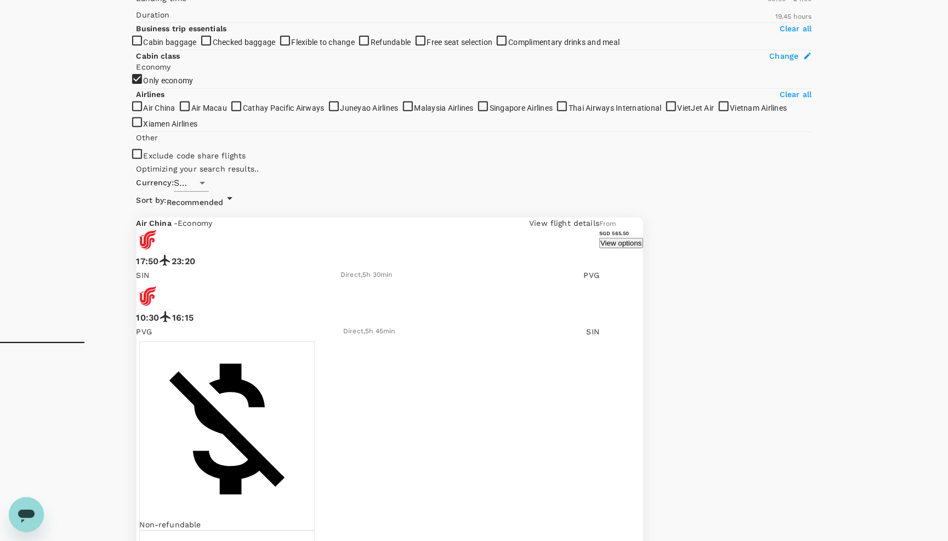
scroll to position [52, 0]
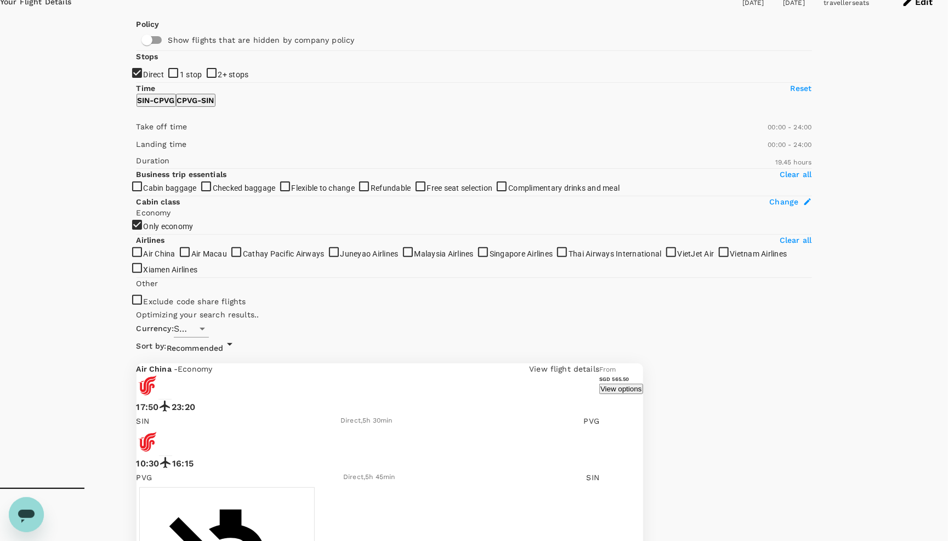
click at [144, 179] on input "2+ stops" at bounding box center [474, 218] width 948 height 541
checkbox input "true"
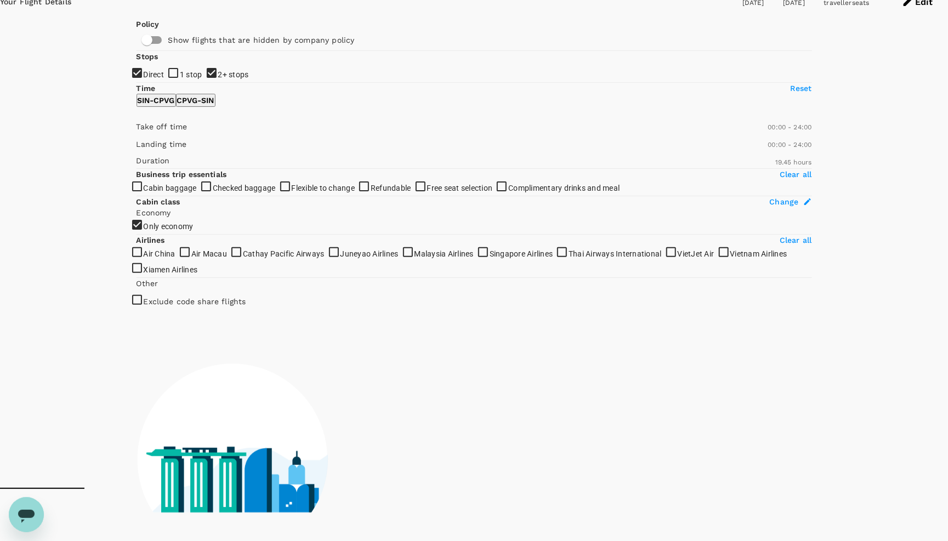
click at [144, 151] on input "1 stop" at bounding box center [474, 218] width 948 height 541
checkbox input "true"
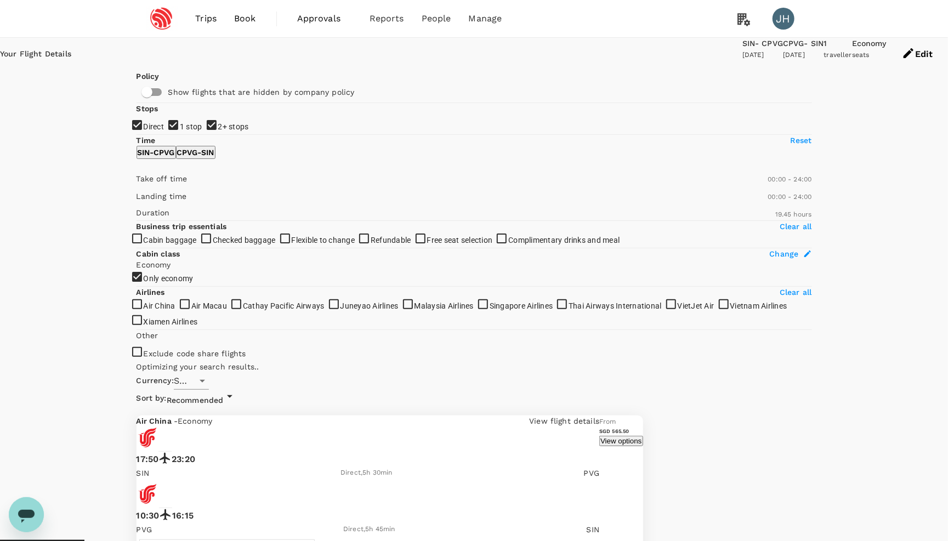
scroll to position [0, 0]
click at [224, 396] on span "Recommended" at bounding box center [195, 400] width 57 height 9
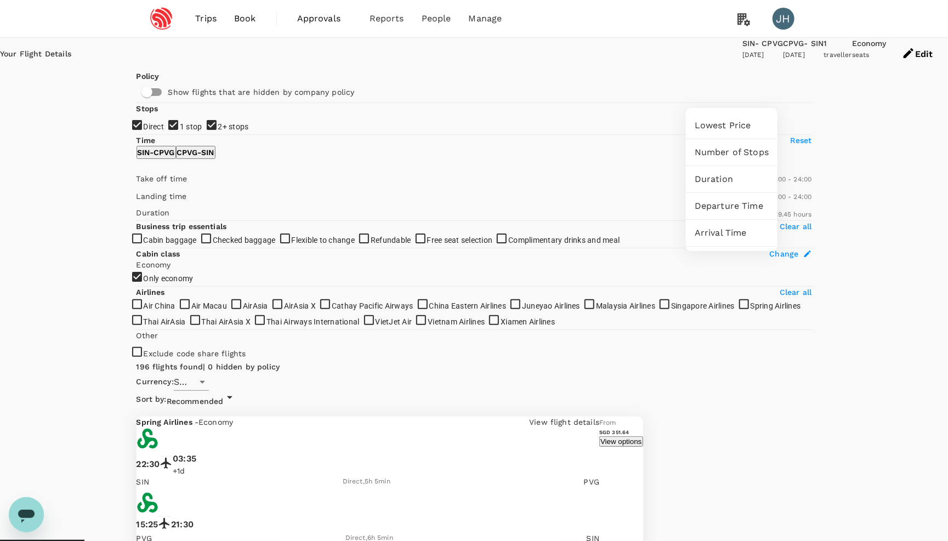
click at [809, 254] on div at bounding box center [474, 270] width 948 height 541
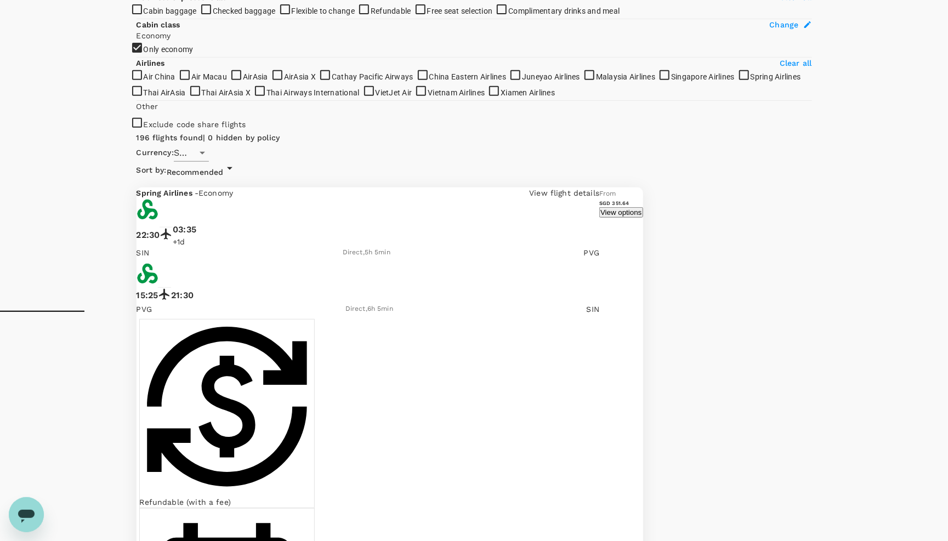
scroll to position [203, 0]
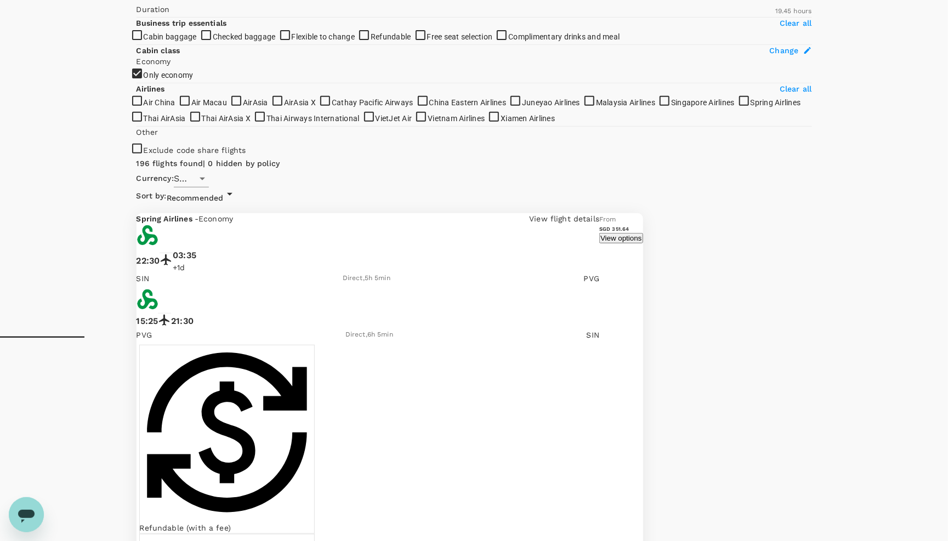
type input "1290"
drag, startPoint x: 301, startPoint y: 124, endPoint x: 289, endPoint y: 124, distance: 12.6
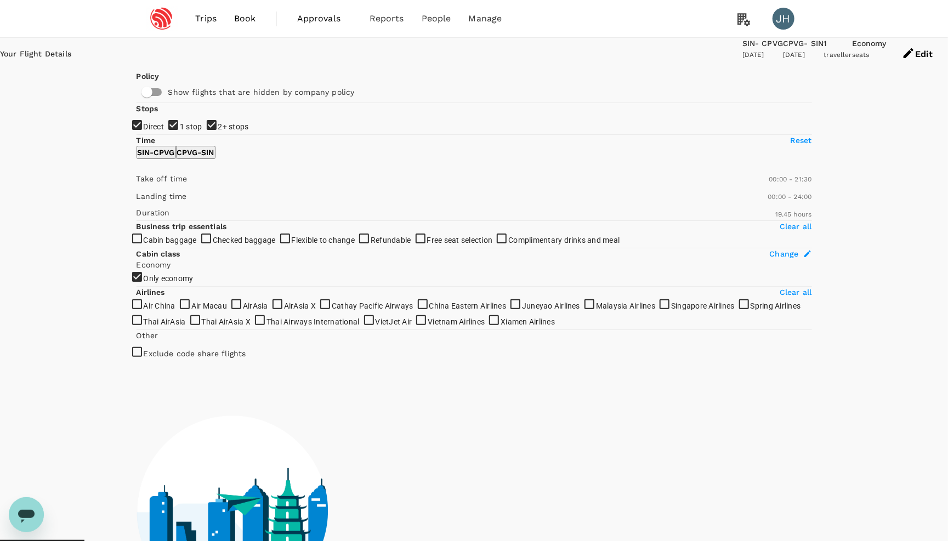
scroll to position [0, 0]
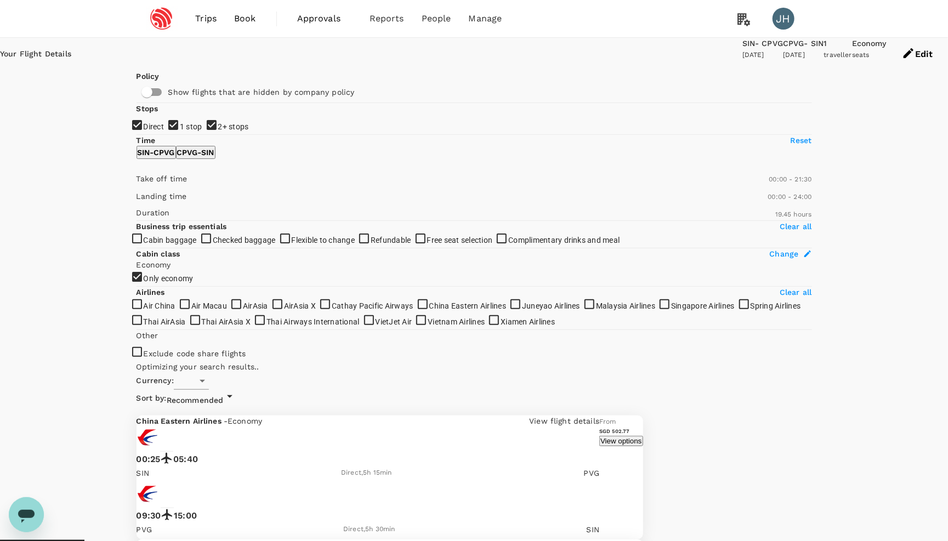
type input "SGD"
click at [224, 396] on span "Recommended" at bounding box center [195, 400] width 57 height 9
click at [739, 128] on div "Lowest Price" at bounding box center [732, 125] width 92 height 26
type input "SGD"
click at [143, 225] on input "2+ stops" at bounding box center [474, 270] width 948 height 541
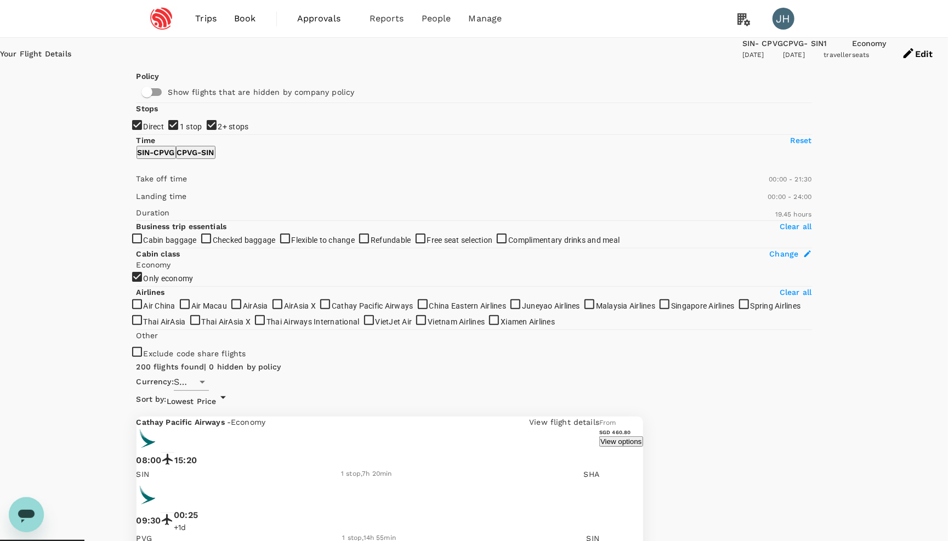
checkbox input "false"
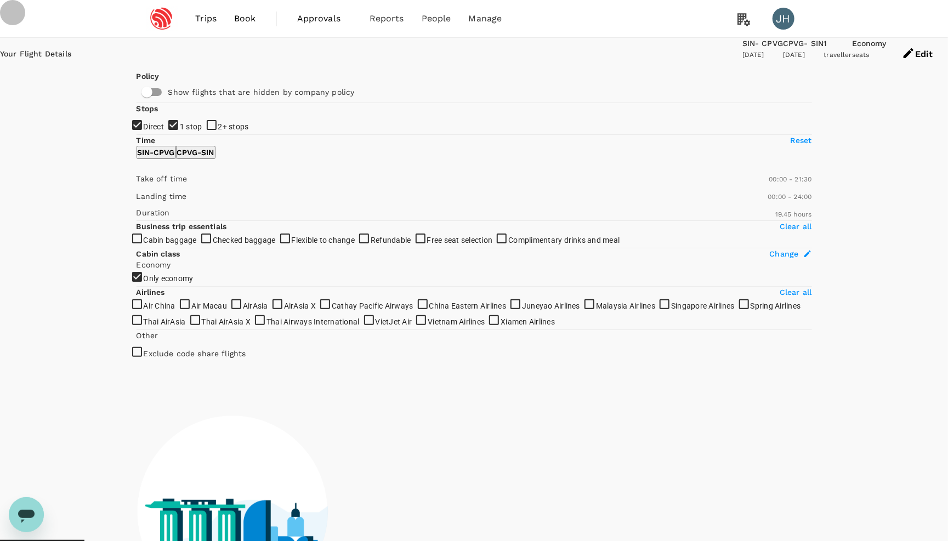
click at [141, 202] on input "1 stop" at bounding box center [474, 270] width 948 height 541
checkbox input "false"
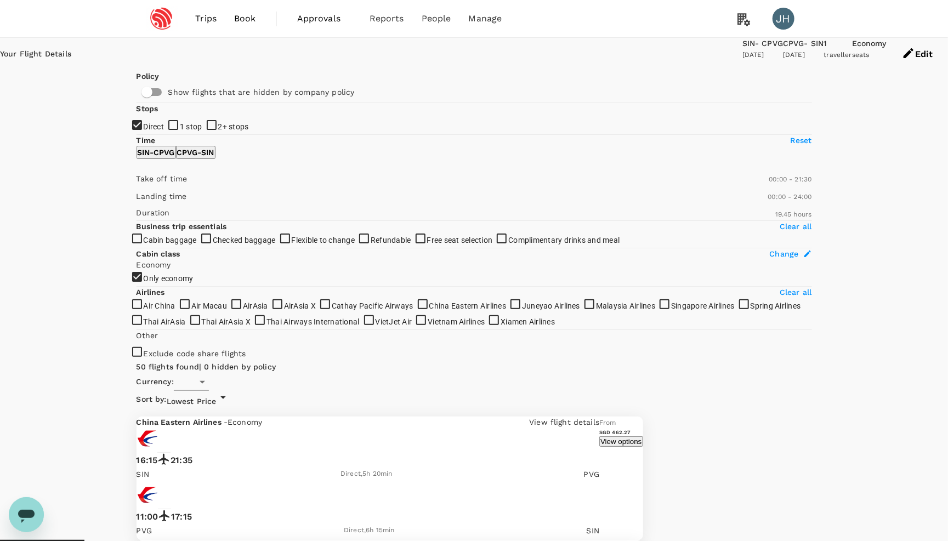
type input "SGD"
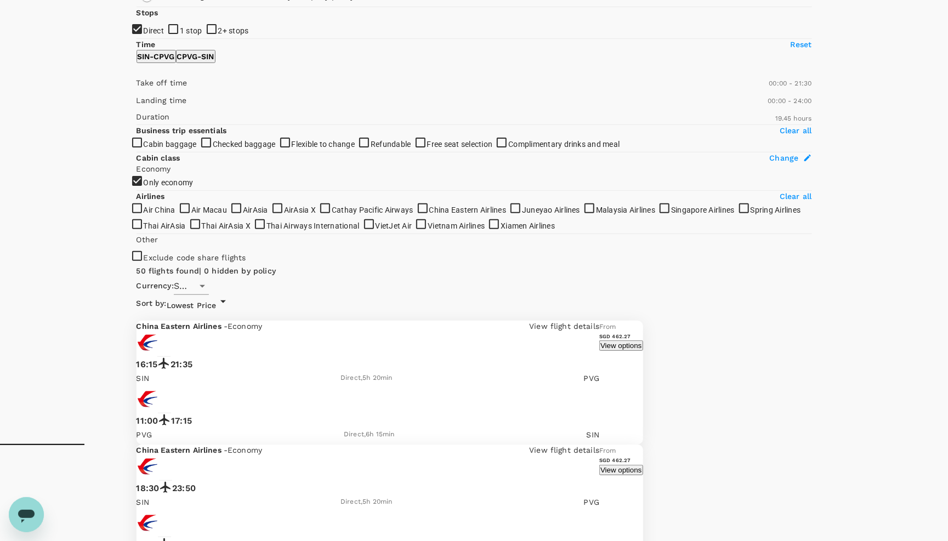
scroll to position [100, 0]
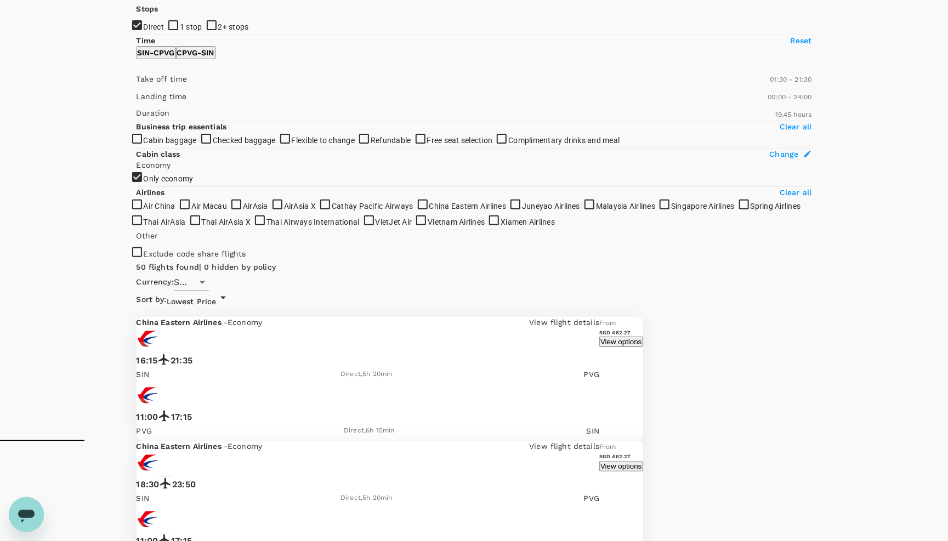
type input "150"
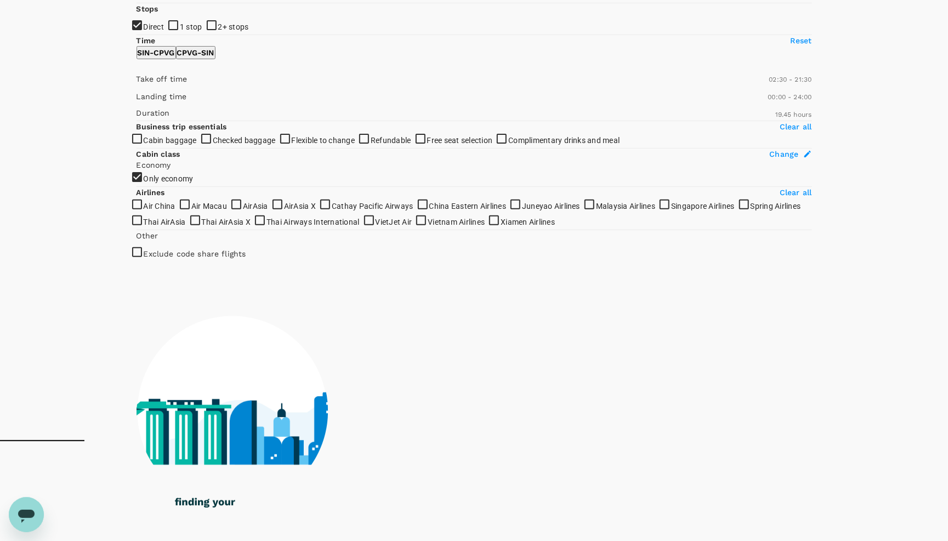
drag, startPoint x: 141, startPoint y: 229, endPoint x: 152, endPoint y: 231, distance: 11.2
click at [136, 86] on span at bounding box center [136, 86] width 0 height 0
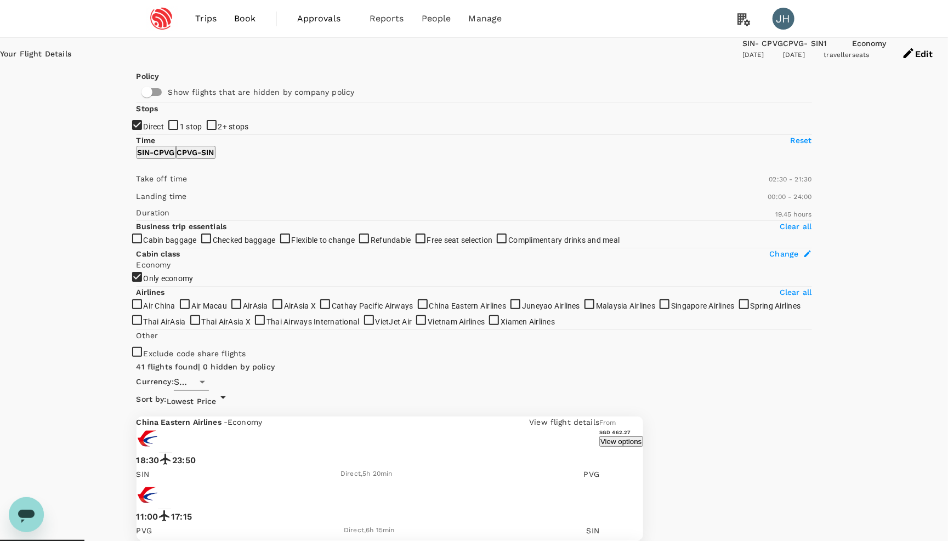
scroll to position [0, 0]
click at [820, 52] on div "Your Flight Details SIN - CPVG [DATE] CPVG - SIN [DATE] 1 traveller Economy sea…" at bounding box center [474, 54] width 948 height 33
click at [886, 52] on button "Edit" at bounding box center [916, 54] width 61 height 33
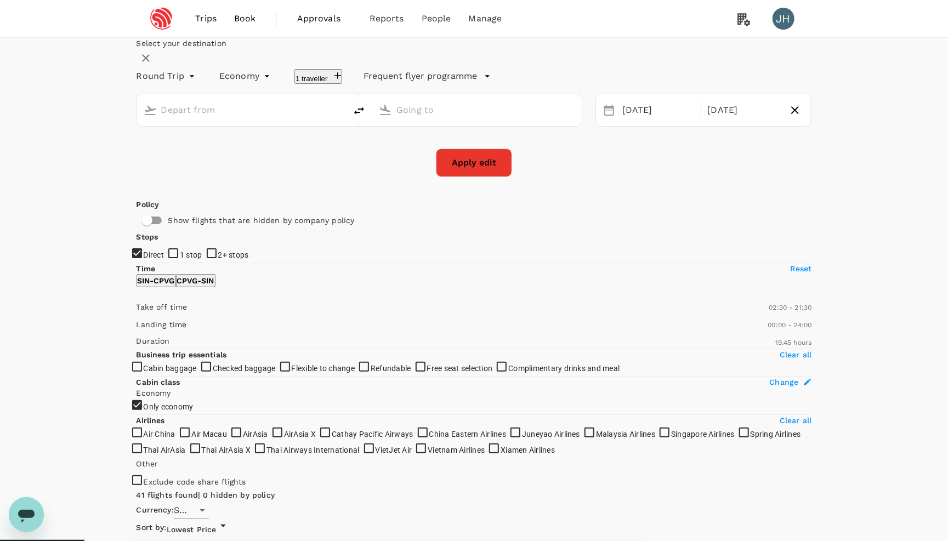
type input "Singapore Changi (SIN)"
type input "[GEOGRAPHIC_DATA], [GEOGRAPHIC_DATA] (any)"
click at [338, 84] on button "1 traveller" at bounding box center [318, 76] width 48 height 15
click at [246, 127] on icon at bounding box center [240, 121] width 11 height 11
click at [179, 66] on input "text" at bounding box center [170, 56] width 16 height 19
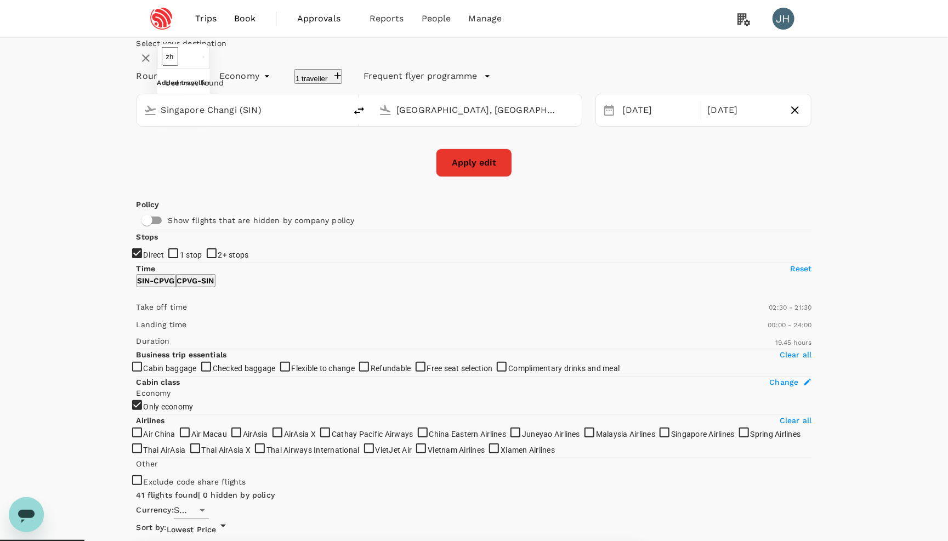
type input "z"
type input "wei"
drag, startPoint x: 384, startPoint y: 152, endPoint x: 327, endPoint y: 152, distance: 57.0
click at [327, 152] on div "Round Trip roundtrip Economy economy 1 traveller wei ​ Caijin [PERSON_NAME] [PE…" at bounding box center [473, 120] width 675 height 114
click at [649, 121] on div "[DATE]" at bounding box center [658, 110] width 81 height 21
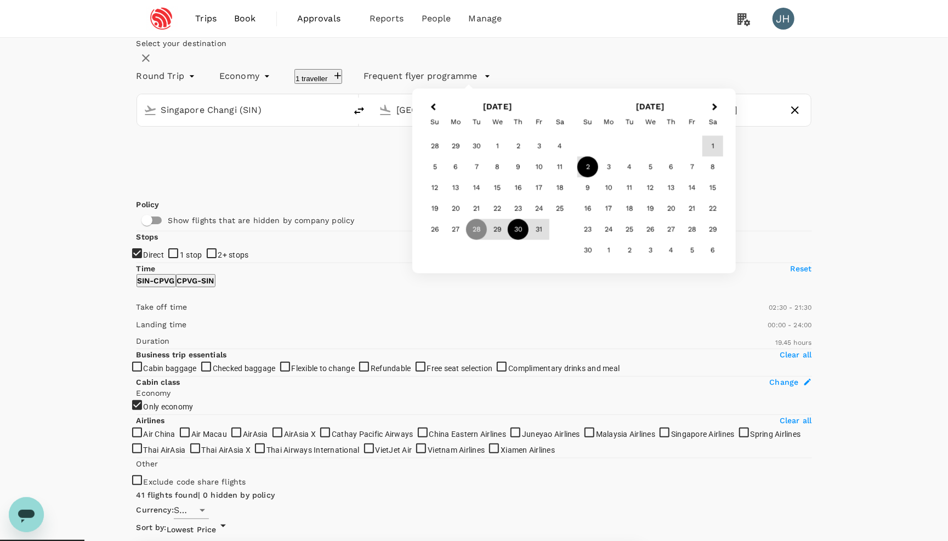
click at [528, 240] on div "30" at bounding box center [518, 229] width 21 height 21
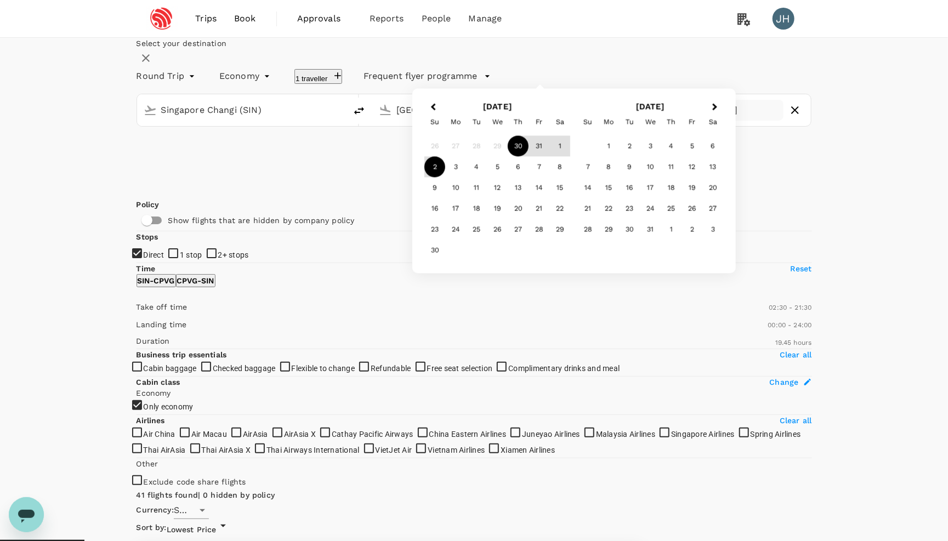
click at [445, 178] on div "2" at bounding box center [434, 167] width 21 height 21
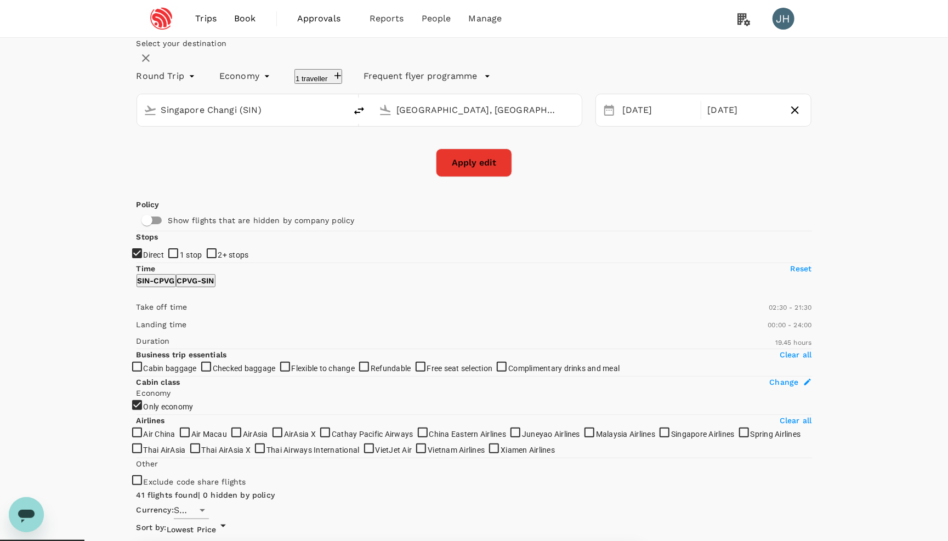
click at [483, 177] on button "Apply edit" at bounding box center [474, 163] width 76 height 29
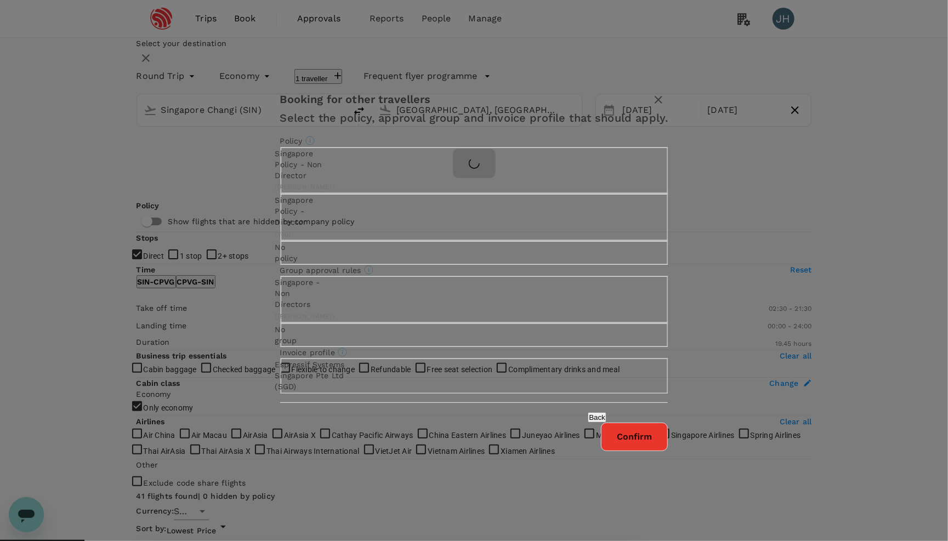
click at [601, 451] on button "Confirm" at bounding box center [634, 437] width 67 height 29
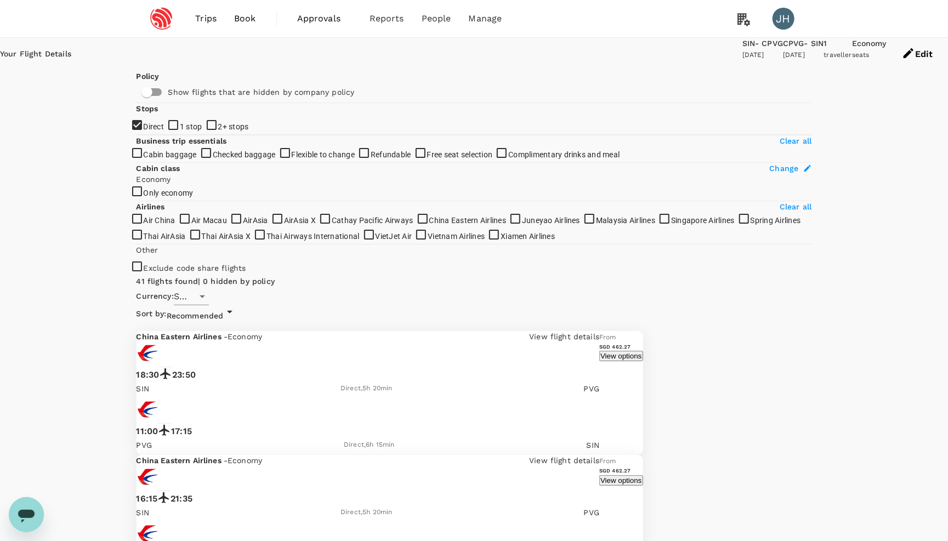
checkbox input "false"
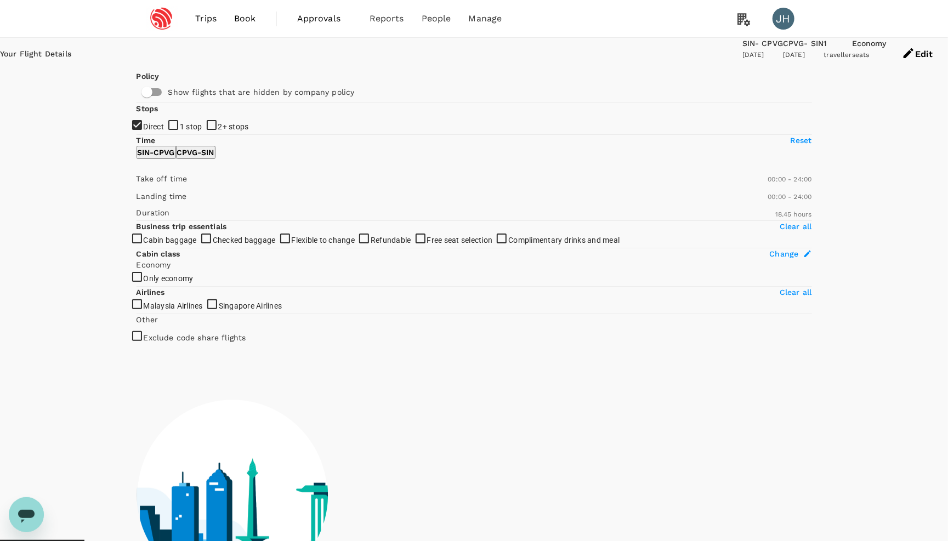
type input "1125"
checkbox input "true"
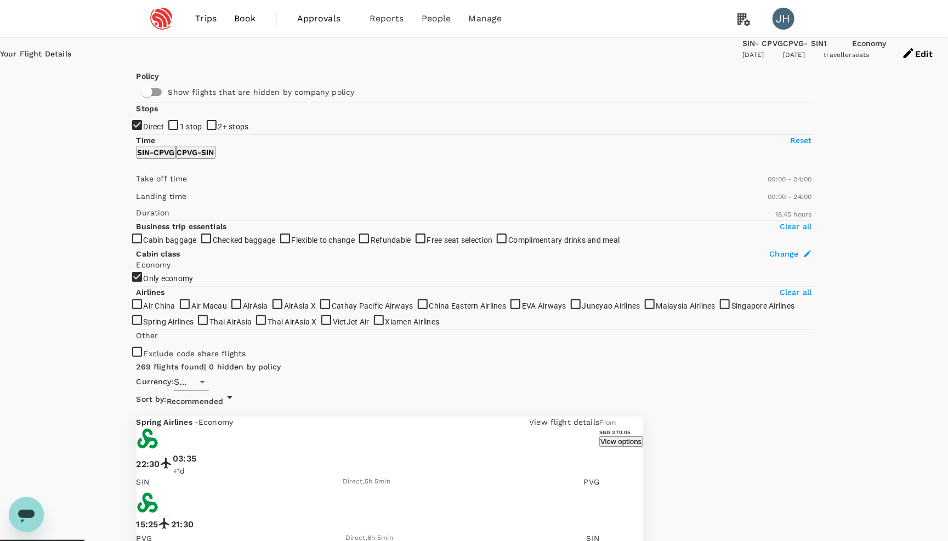
click at [643, 373] on div "Currency : SGD Sort by : Recommended" at bounding box center [389, 390] width 506 height 35
click at [224, 397] on span "Recommended" at bounding box center [195, 401] width 57 height 9
click at [760, 122] on span "Lowest Price" at bounding box center [731, 125] width 74 height 13
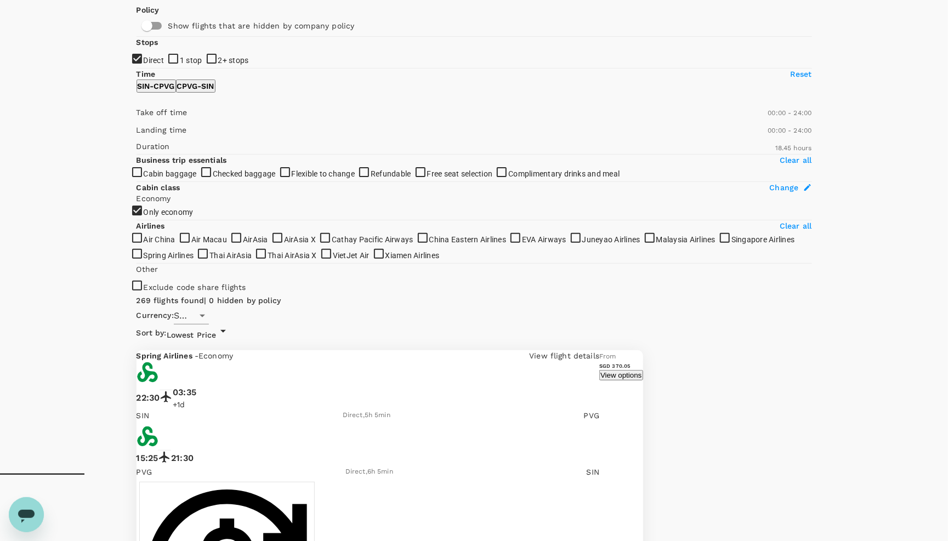
scroll to position [30, 0]
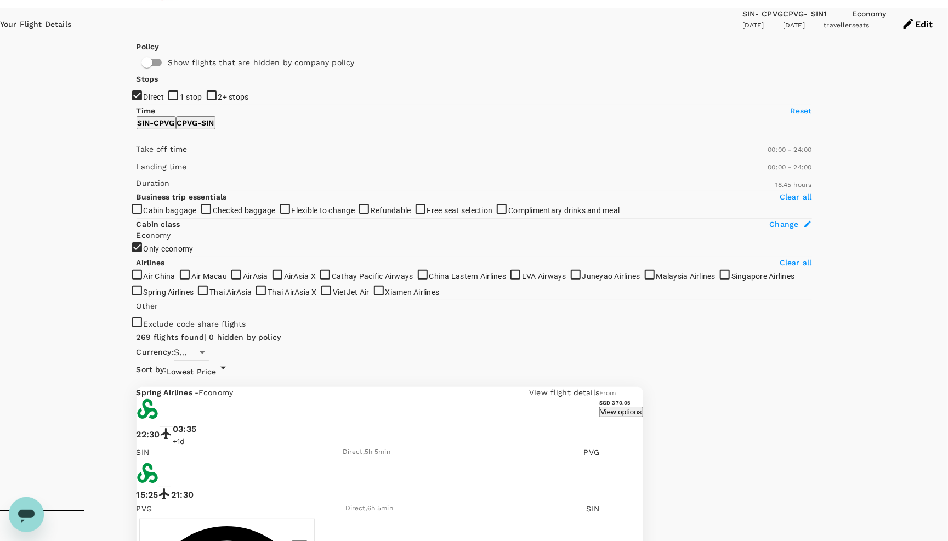
click at [218, 101] on span "2+ stops" at bounding box center [233, 97] width 31 height 9
click at [171, 198] on input "2+ stops" at bounding box center [474, 240] width 948 height 541
checkbox input "true"
click at [180, 101] on span "1 stop" at bounding box center [191, 97] width 22 height 9
click at [159, 174] on input "1 stop" at bounding box center [474, 240] width 948 height 541
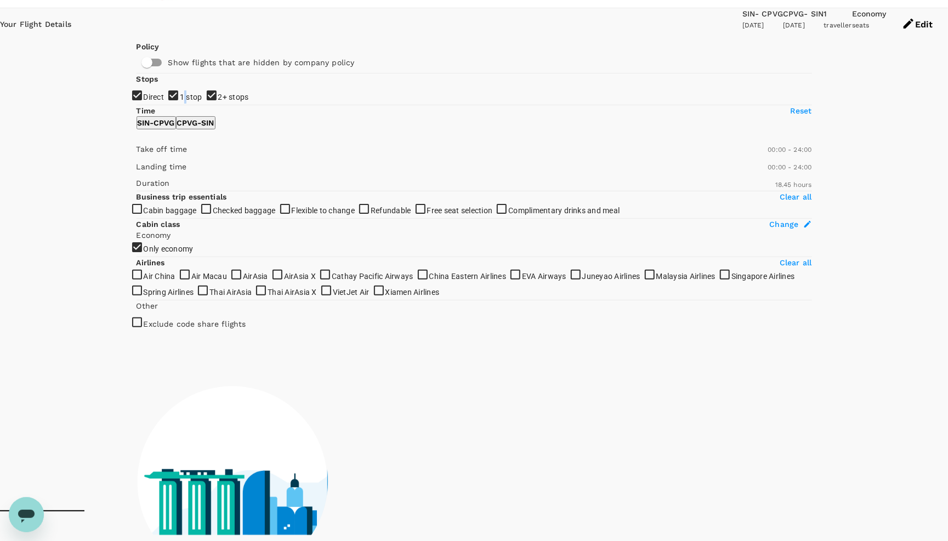
click at [180, 101] on span "1 stop" at bounding box center [191, 97] width 22 height 9
click at [159, 174] on input "1 stop" at bounding box center [474, 240] width 948 height 541
checkbox input "false"
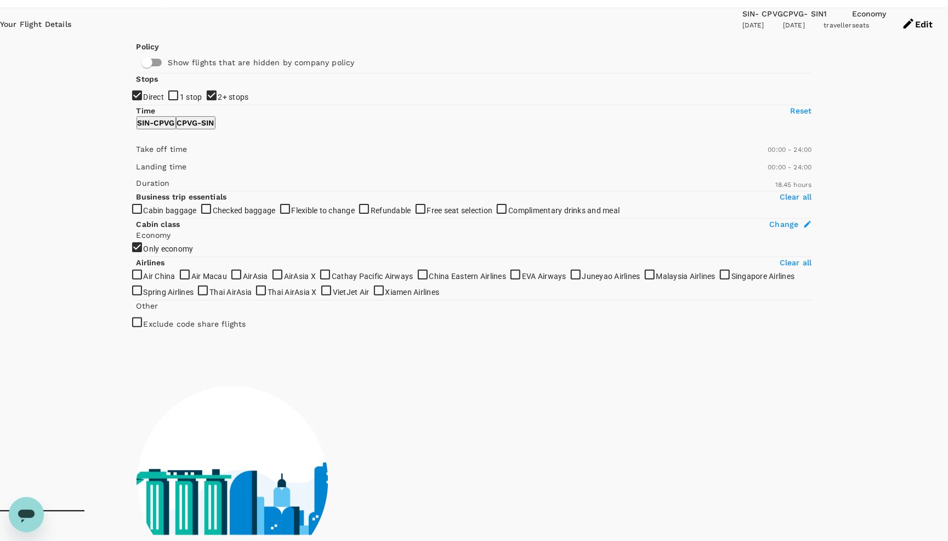
click at [218, 101] on span "2+ stops" at bounding box center [233, 97] width 31 height 9
click at [158, 198] on input "2+ stops" at bounding box center [474, 240] width 948 height 541
checkbox input "false"
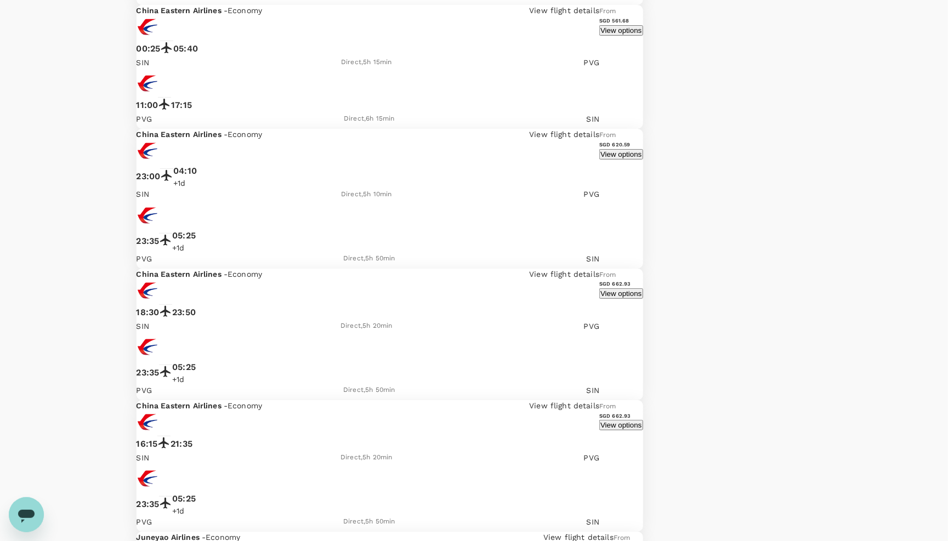
scroll to position [2354, 0]
